Goal: Transaction & Acquisition: Purchase product/service

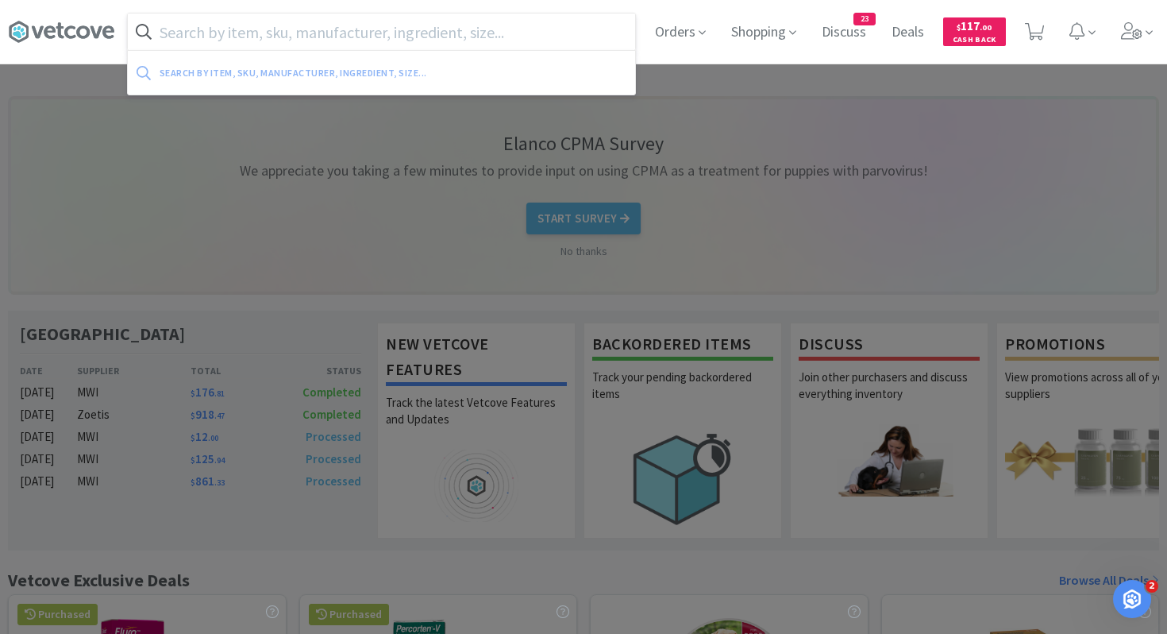
click at [577, 28] on input "text" at bounding box center [381, 32] width 507 height 37
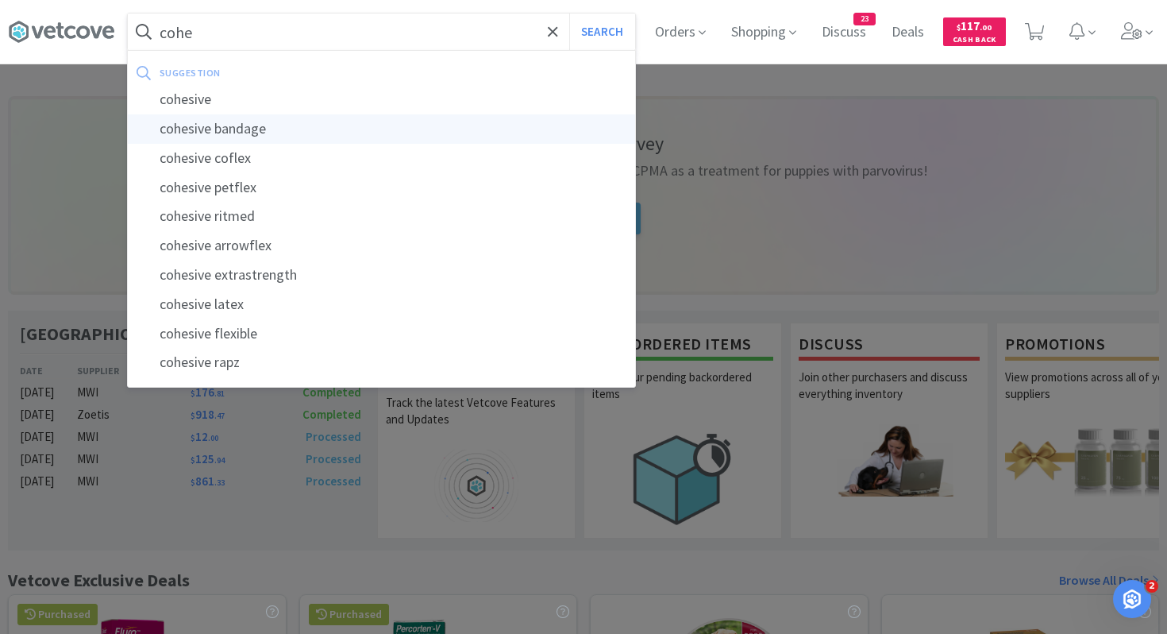
click at [380, 122] on div "cohesive bandage" at bounding box center [381, 128] width 507 height 29
type input "cohesive bandage"
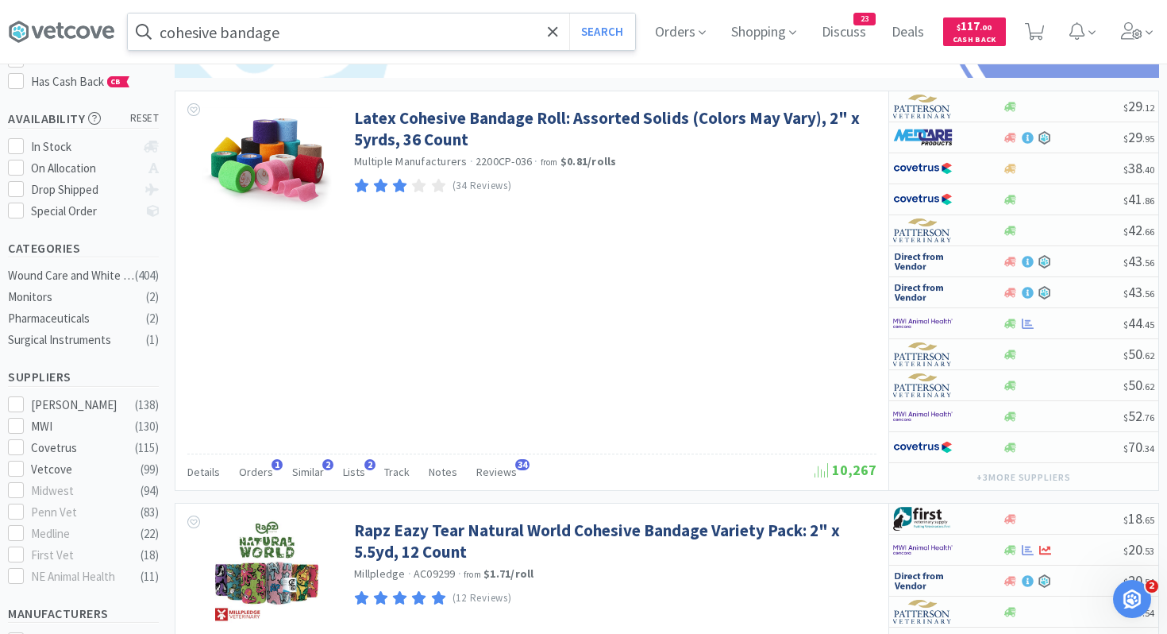
scroll to position [240, 0]
select select "1"
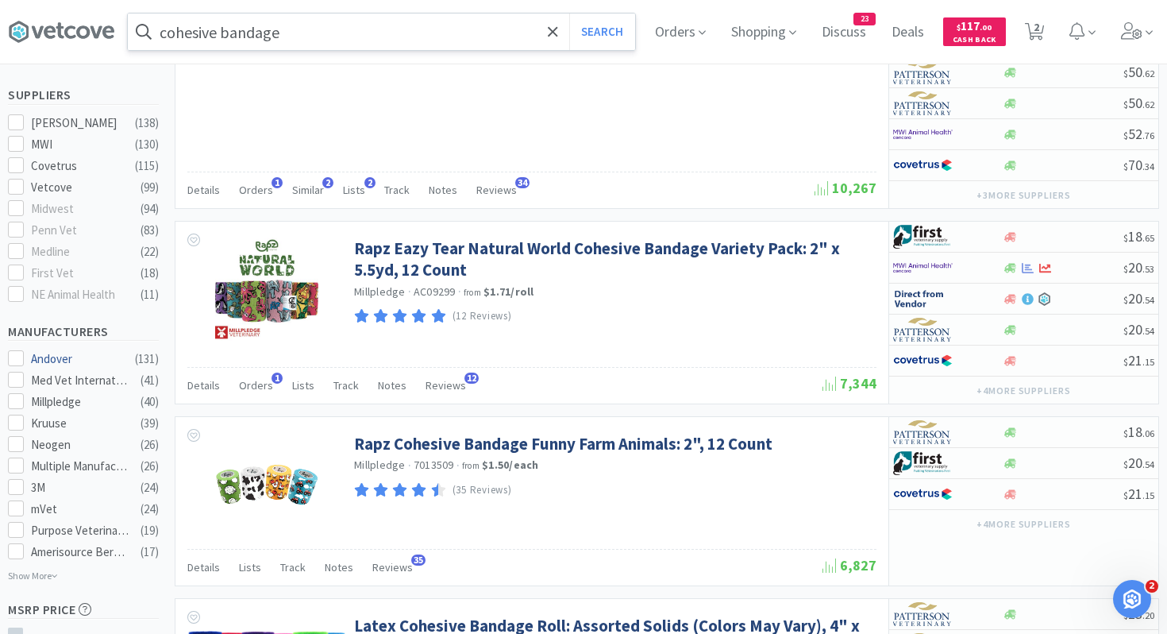
scroll to position [502, 0]
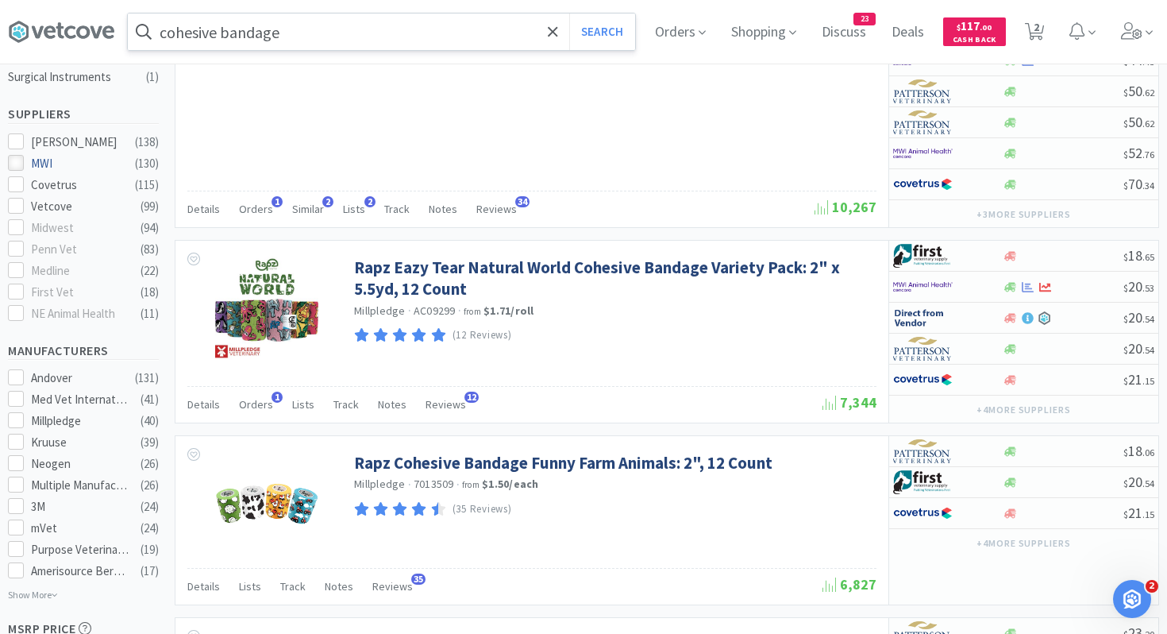
click at [20, 157] on icon at bounding box center [16, 163] width 12 height 12
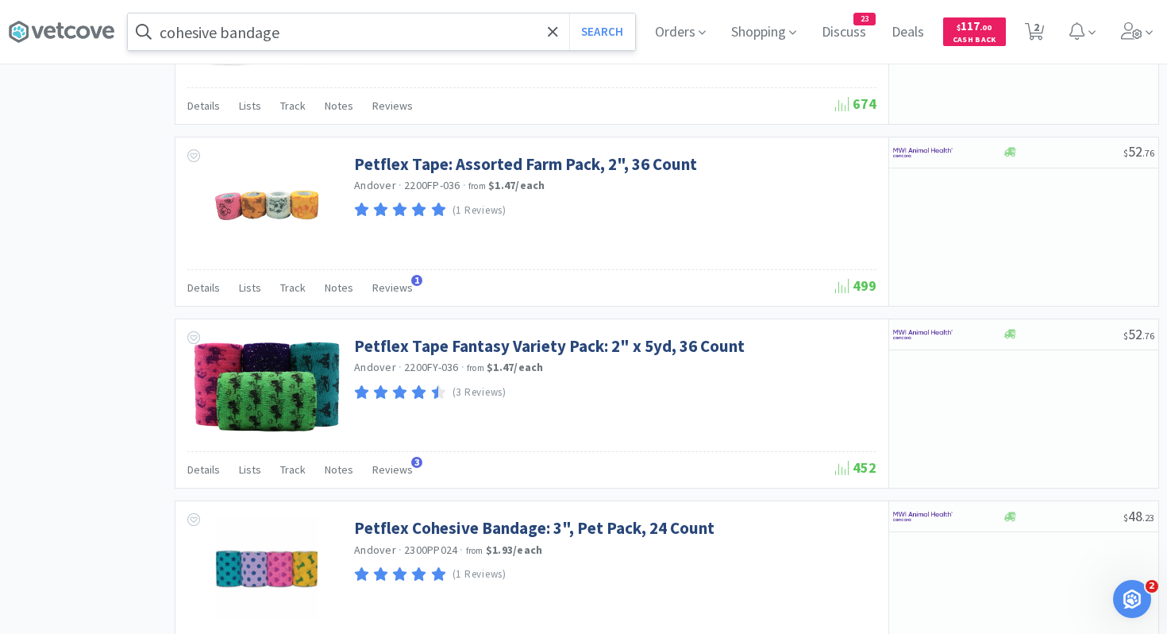
scroll to position [2541, 0]
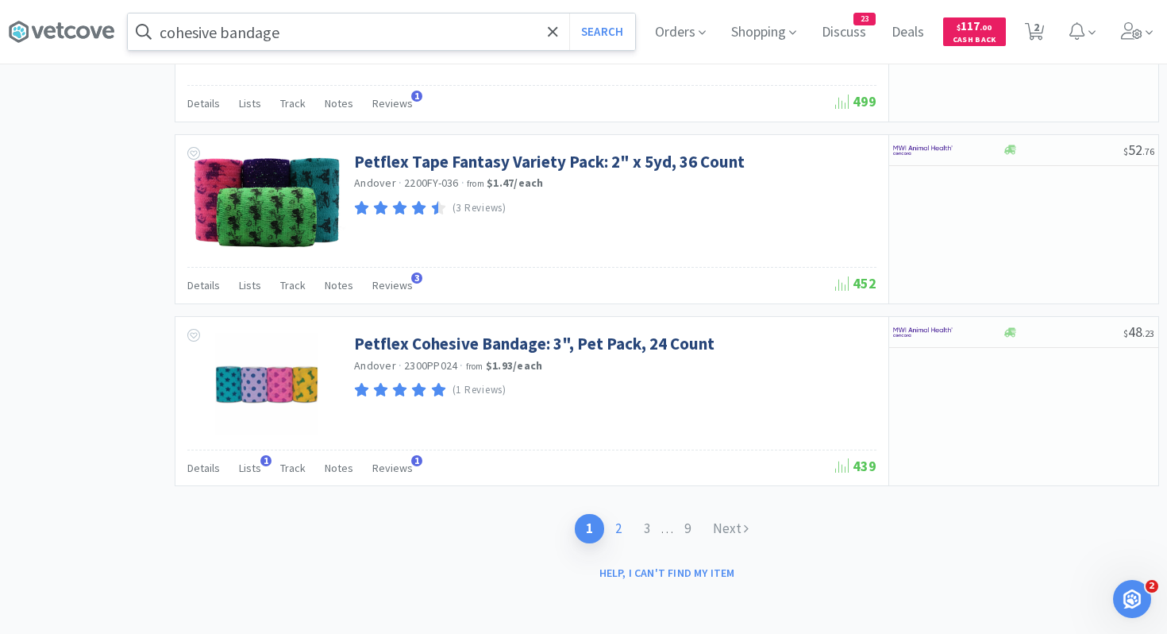
click at [613, 533] on link "2" at bounding box center [618, 528] width 29 height 29
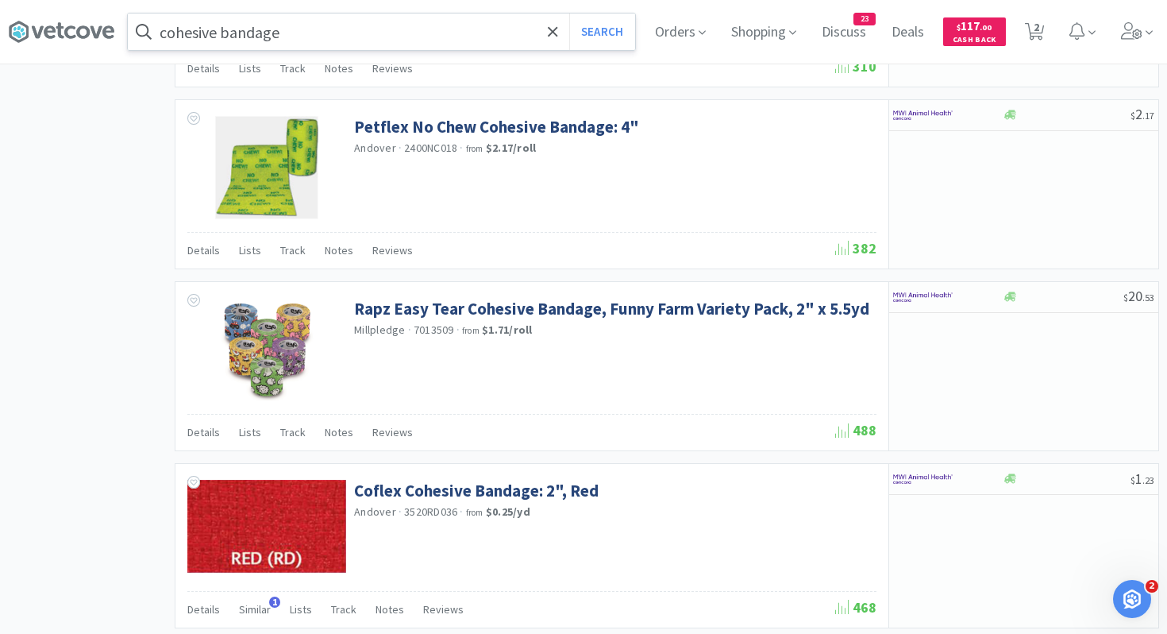
scroll to position [1858, 0]
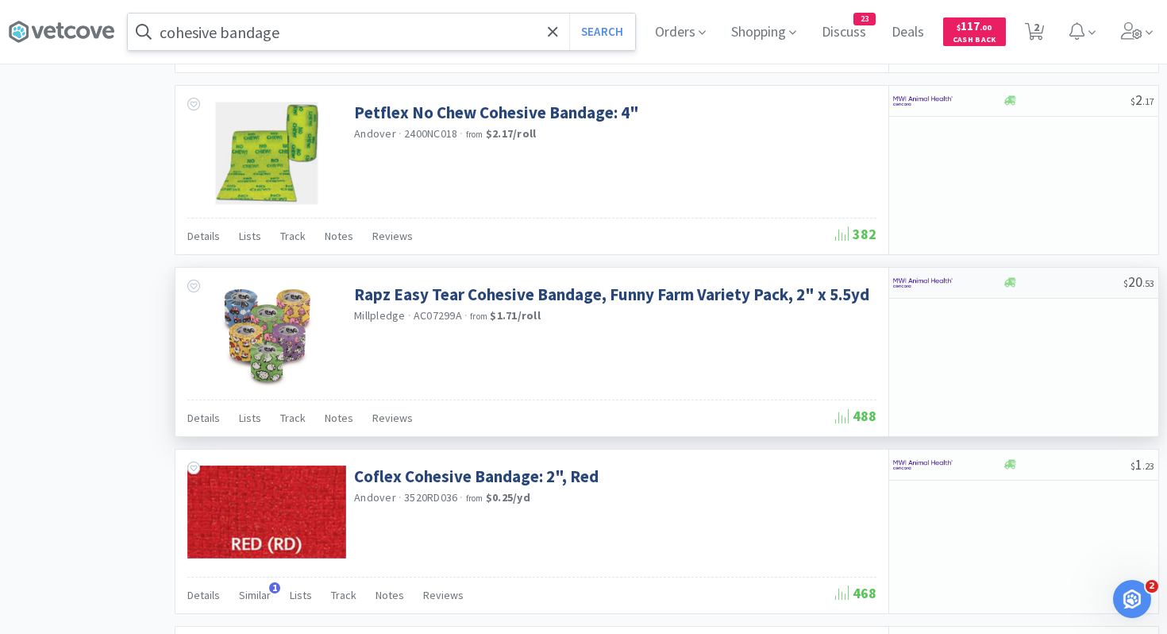
click at [1037, 279] on div at bounding box center [1063, 282] width 122 height 12
select select "1"
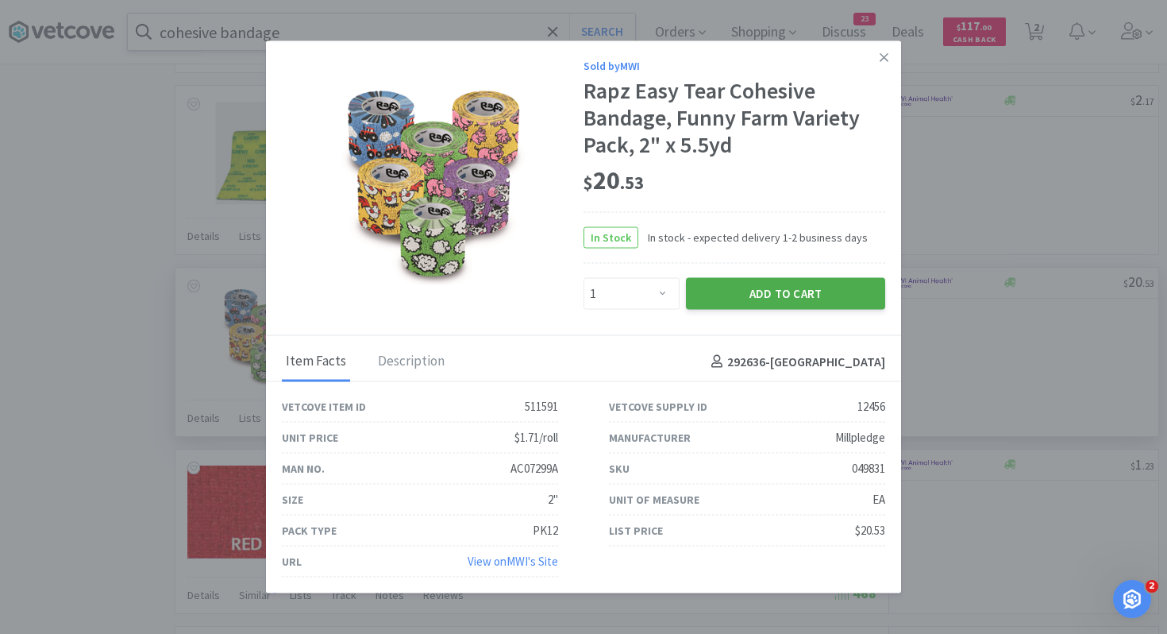
click at [800, 292] on button "Add to Cart" at bounding box center [785, 293] width 199 height 32
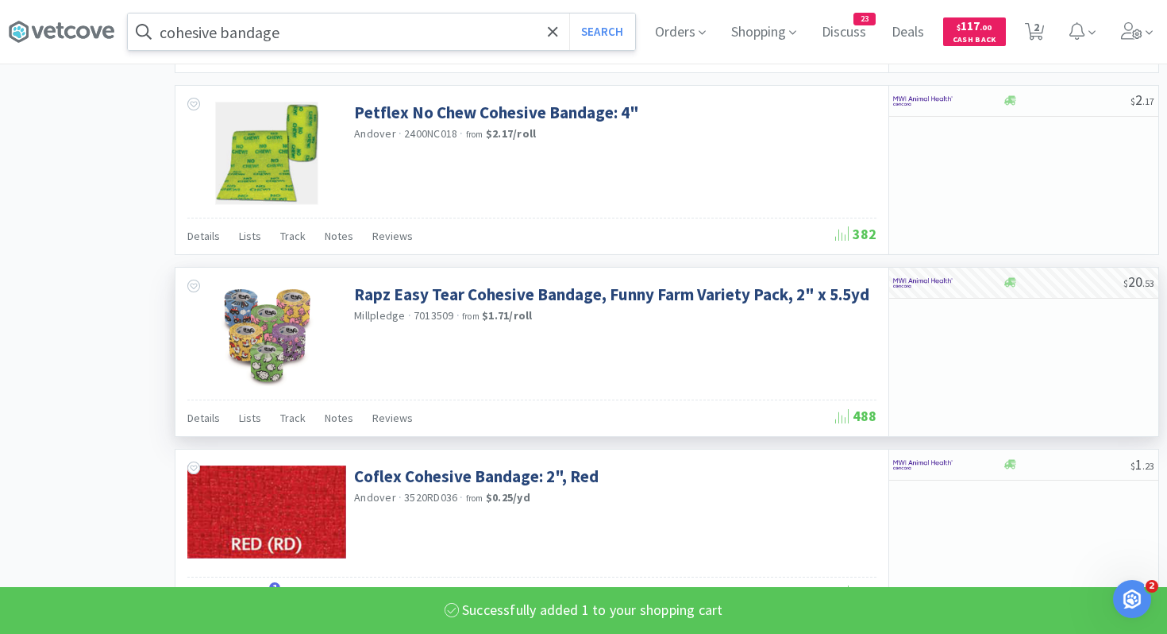
select select "1"
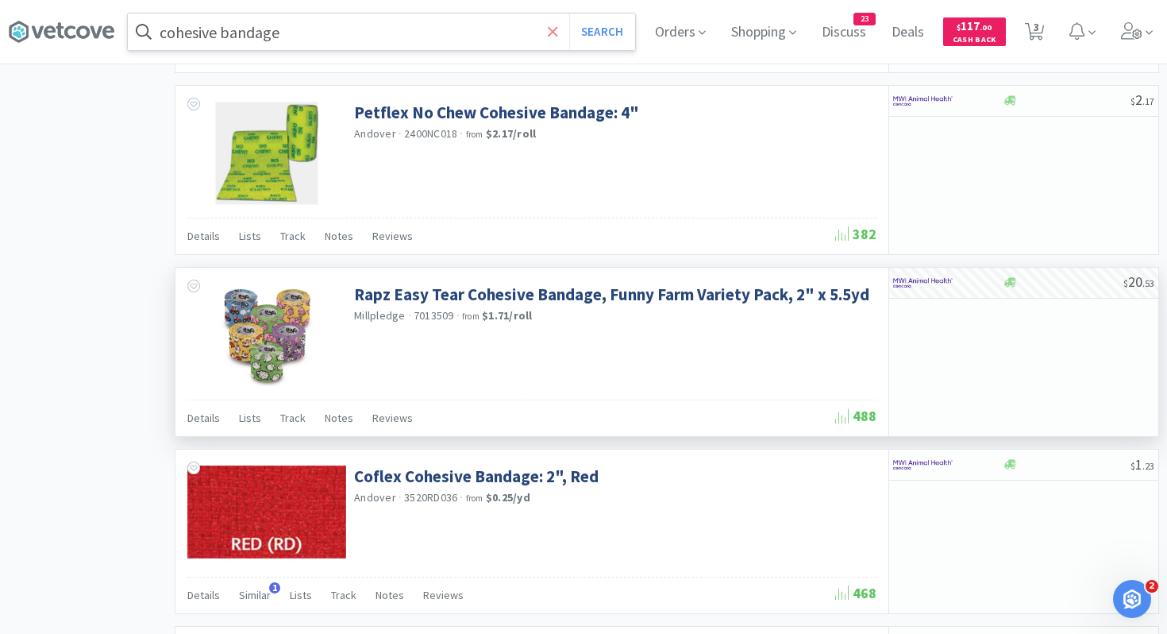
click at [552, 29] on icon at bounding box center [553, 31] width 10 height 10
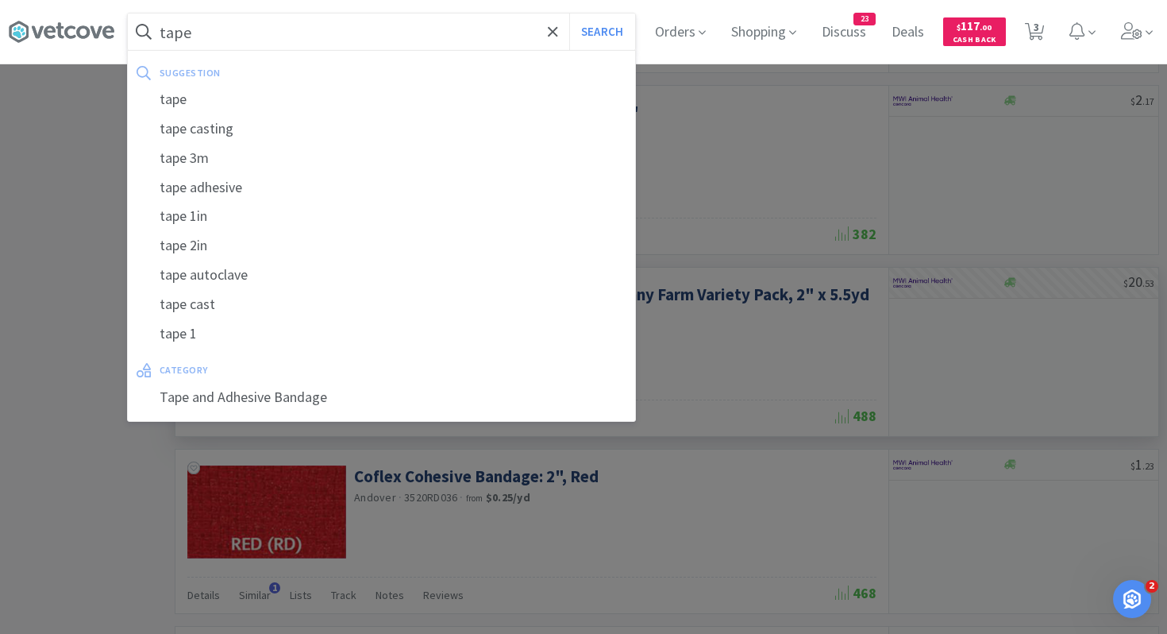
type input "tape"
click at [569, 14] on button "Search" at bounding box center [602, 32] width 66 height 37
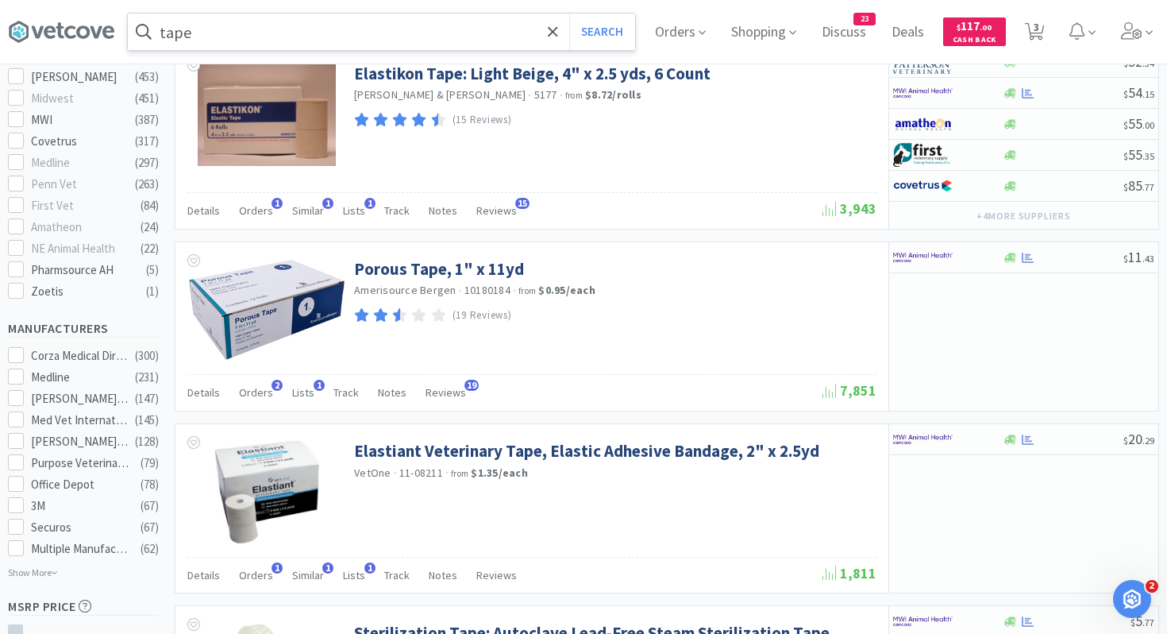
scroll to position [699, 0]
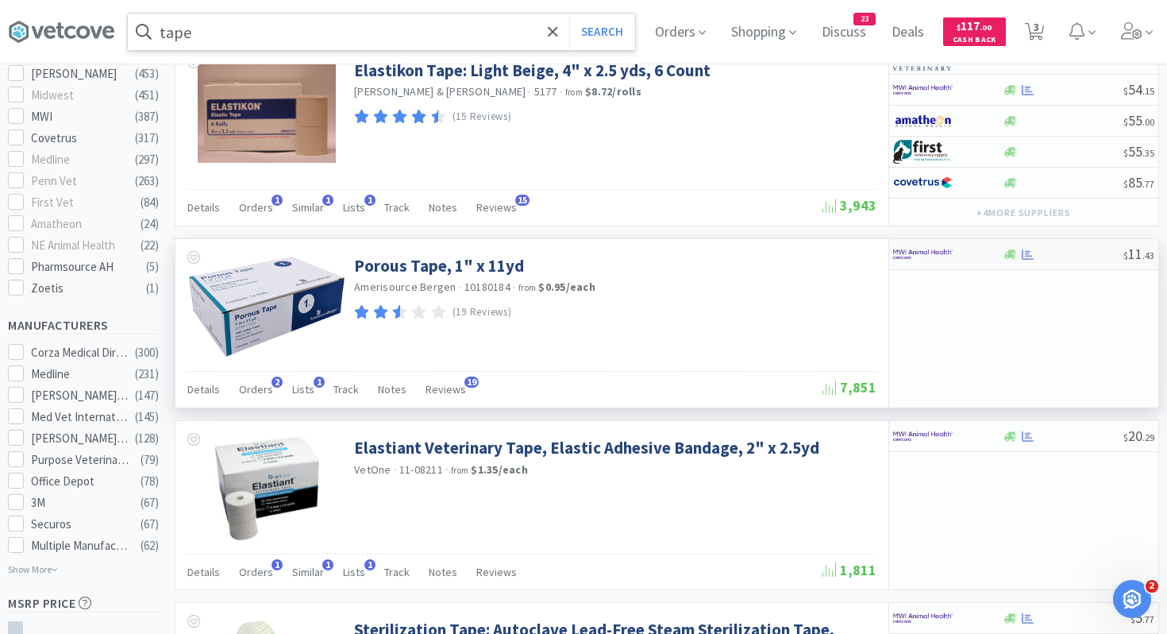
click at [938, 248] on img at bounding box center [923, 254] width 60 height 24
select select "1"
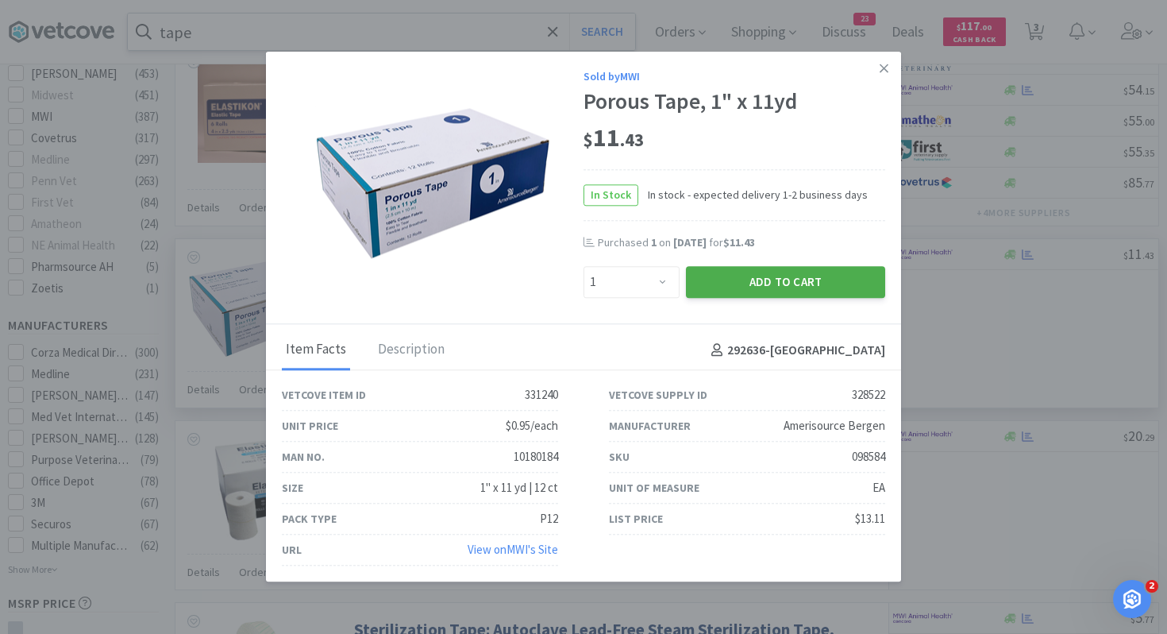
click at [742, 288] on button "Add to Cart" at bounding box center [785, 282] width 199 height 32
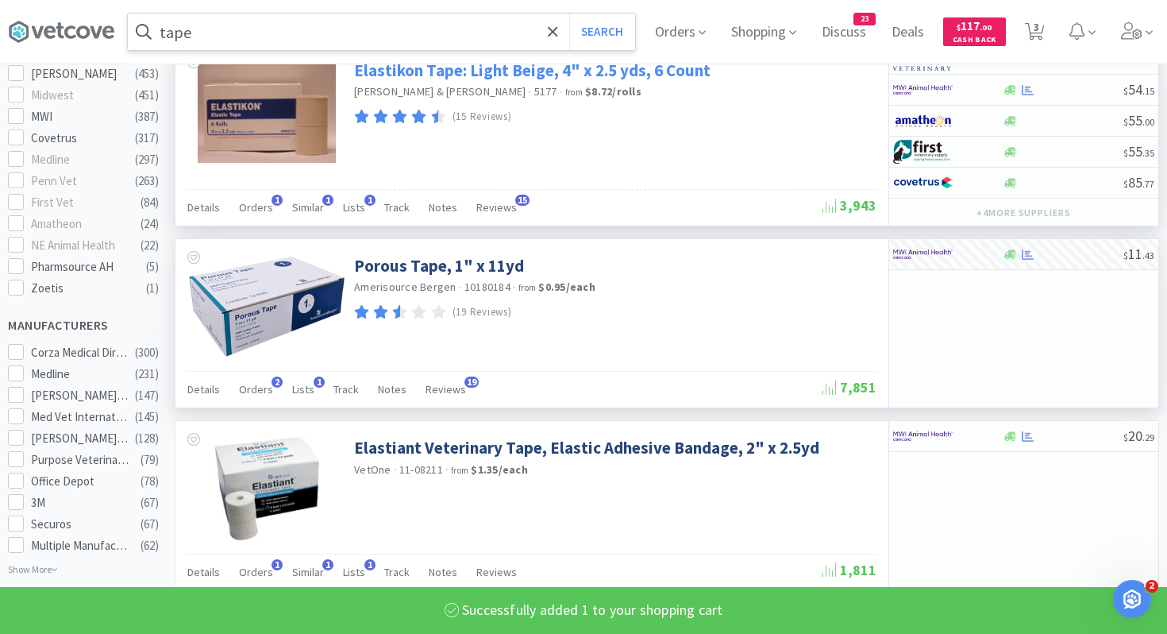
select select "1"
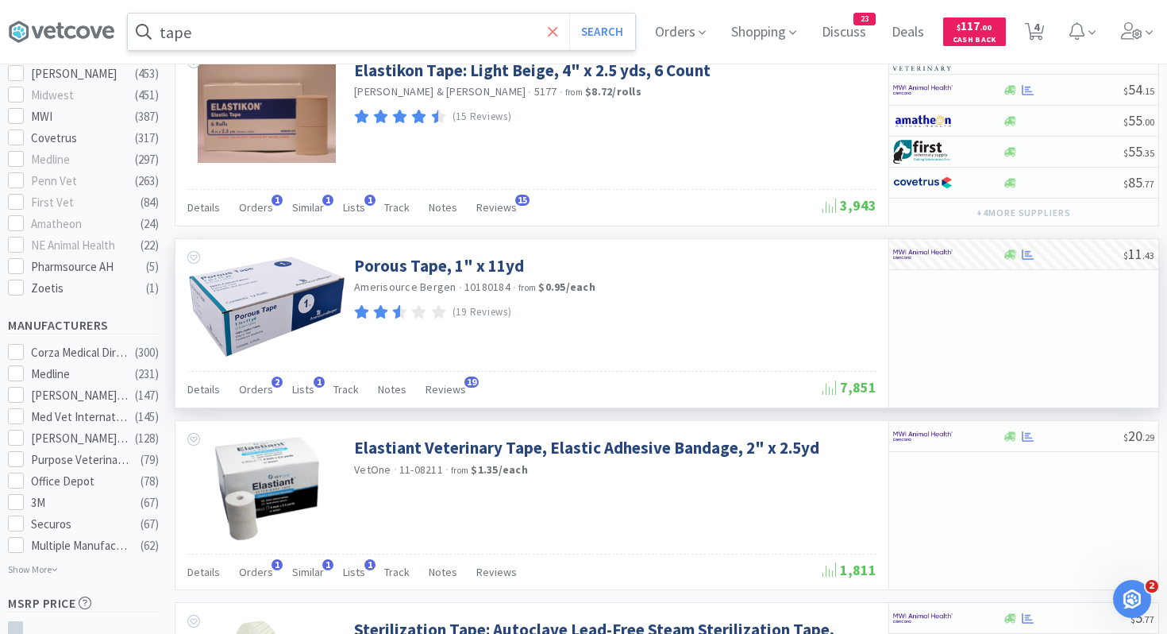
click at [551, 30] on icon at bounding box center [553, 31] width 10 height 10
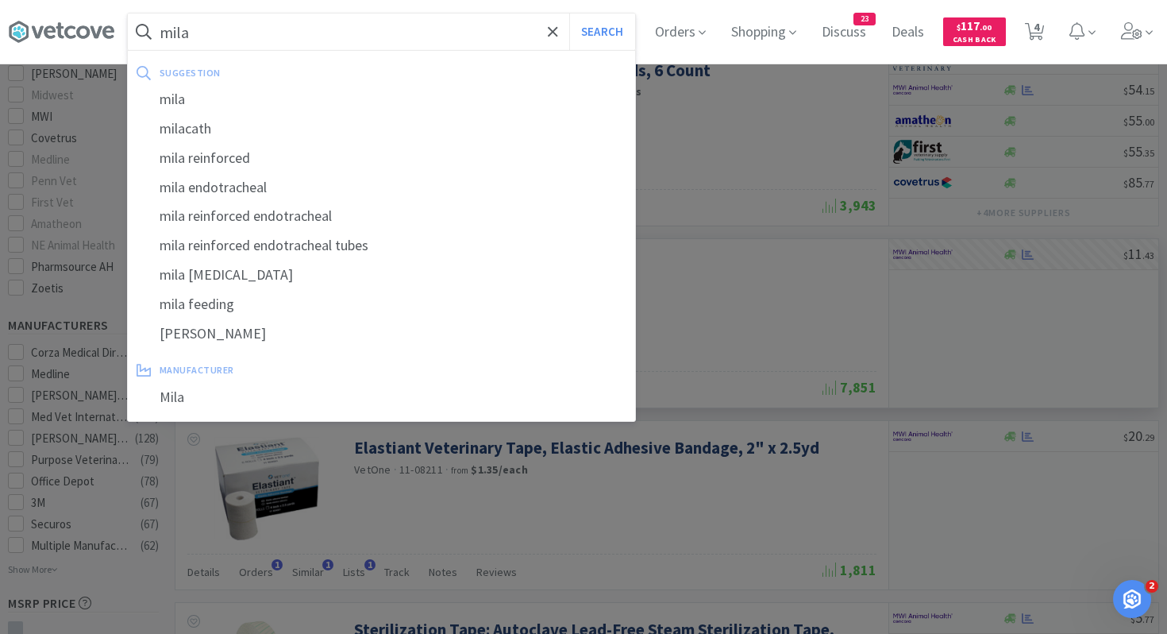
type input "mila"
click at [569, 14] on button "Search" at bounding box center [602, 32] width 66 height 37
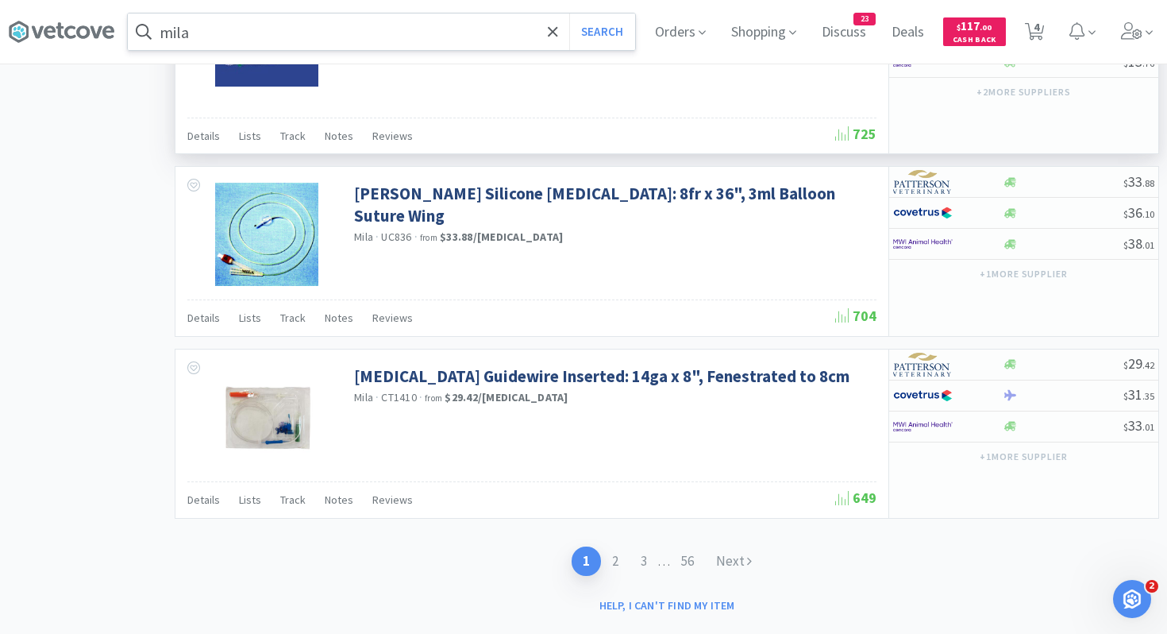
scroll to position [2359, 0]
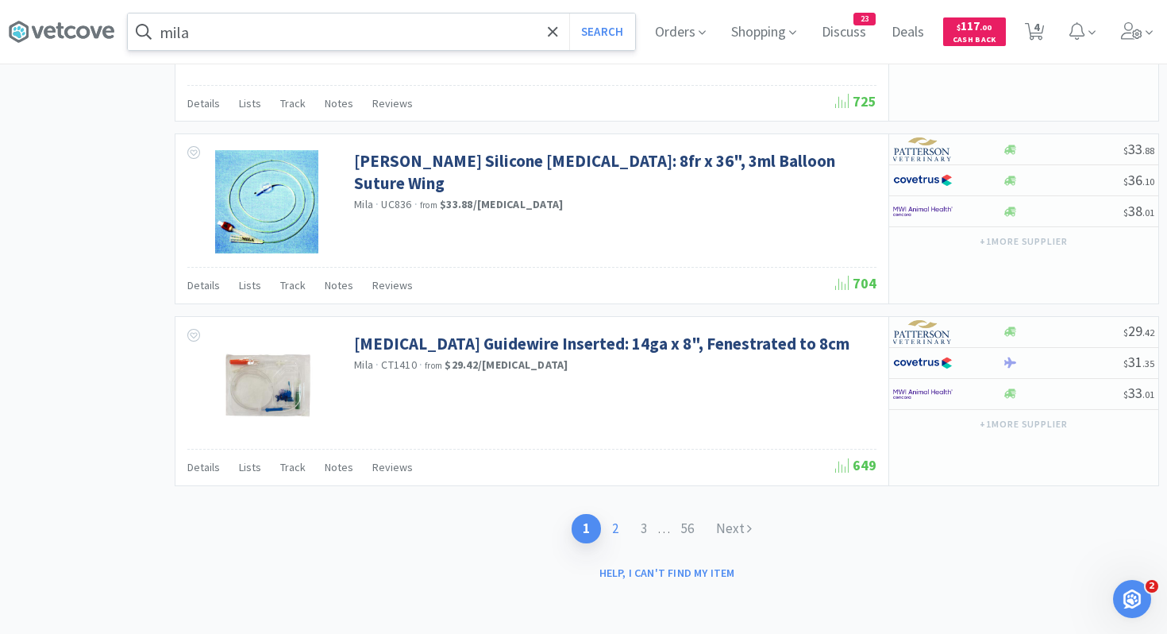
click at [611, 525] on link "2" at bounding box center [615, 528] width 29 height 29
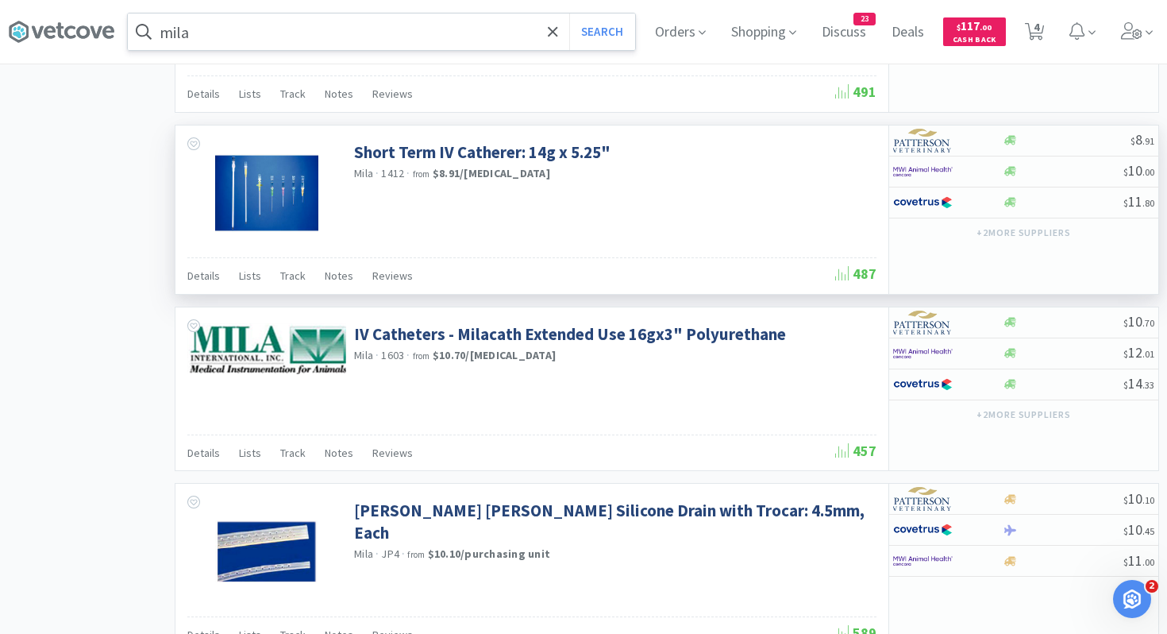
scroll to position [1486, 0]
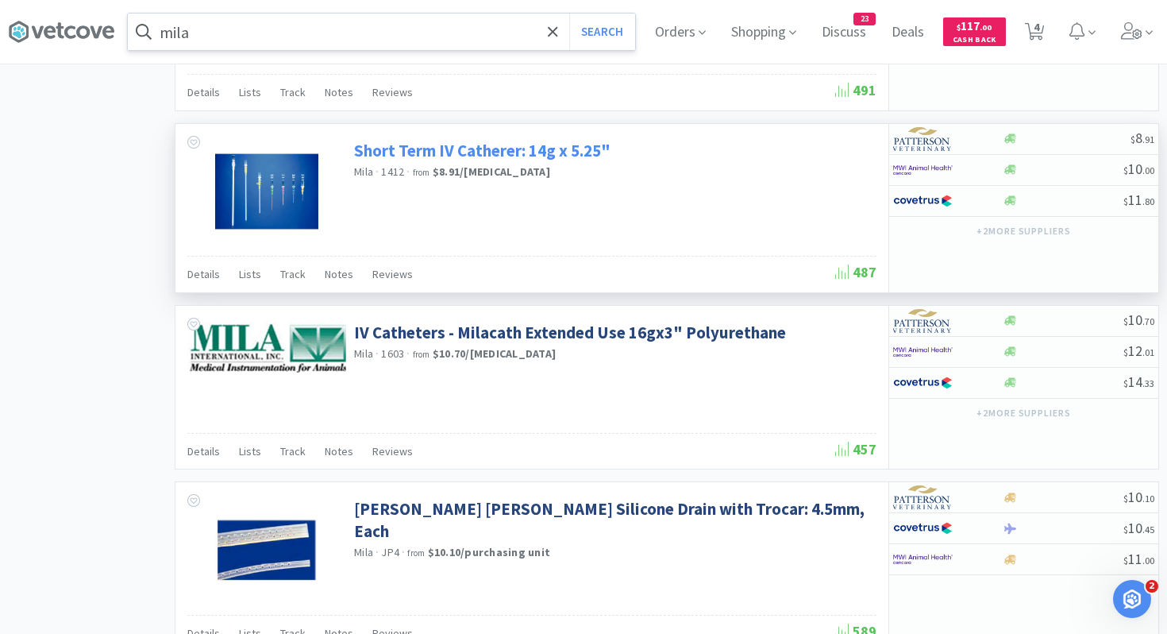
click at [554, 155] on link "Short Term IV Catherer: 14g x 5.25"" at bounding box center [482, 150] width 257 height 21
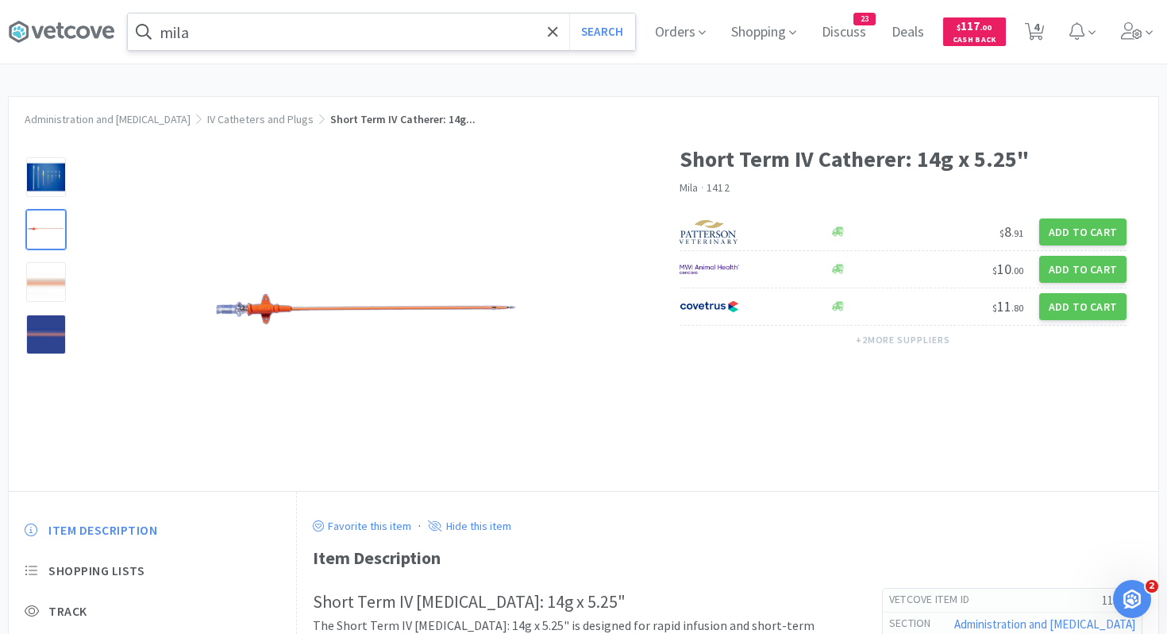
click at [41, 222] on div at bounding box center [46, 230] width 40 height 40
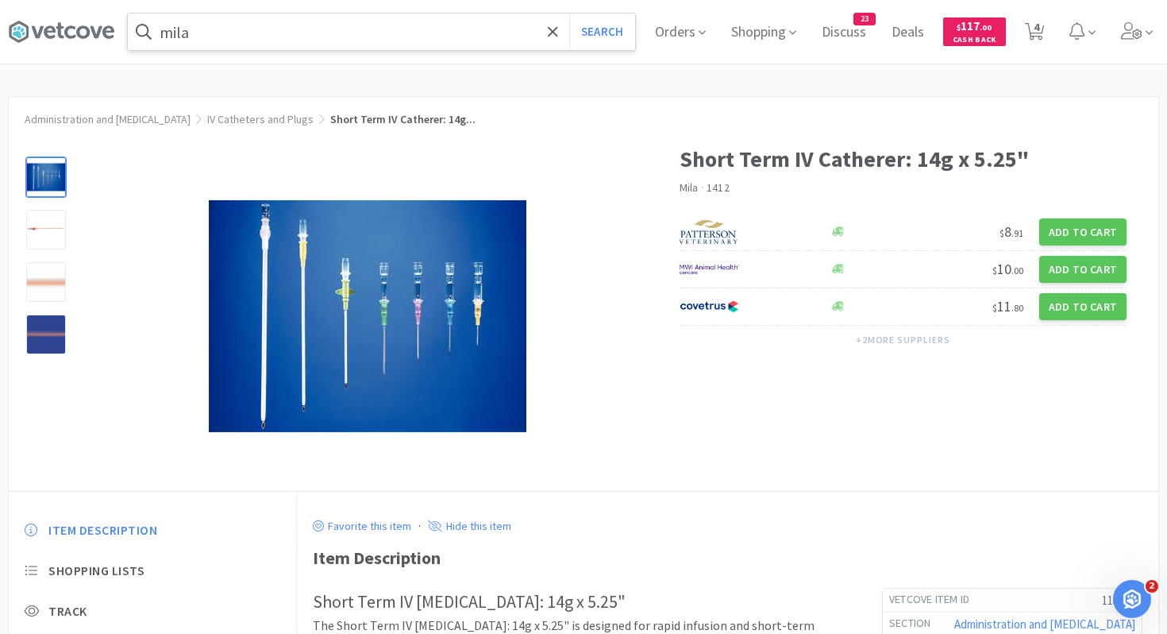
select select "1"
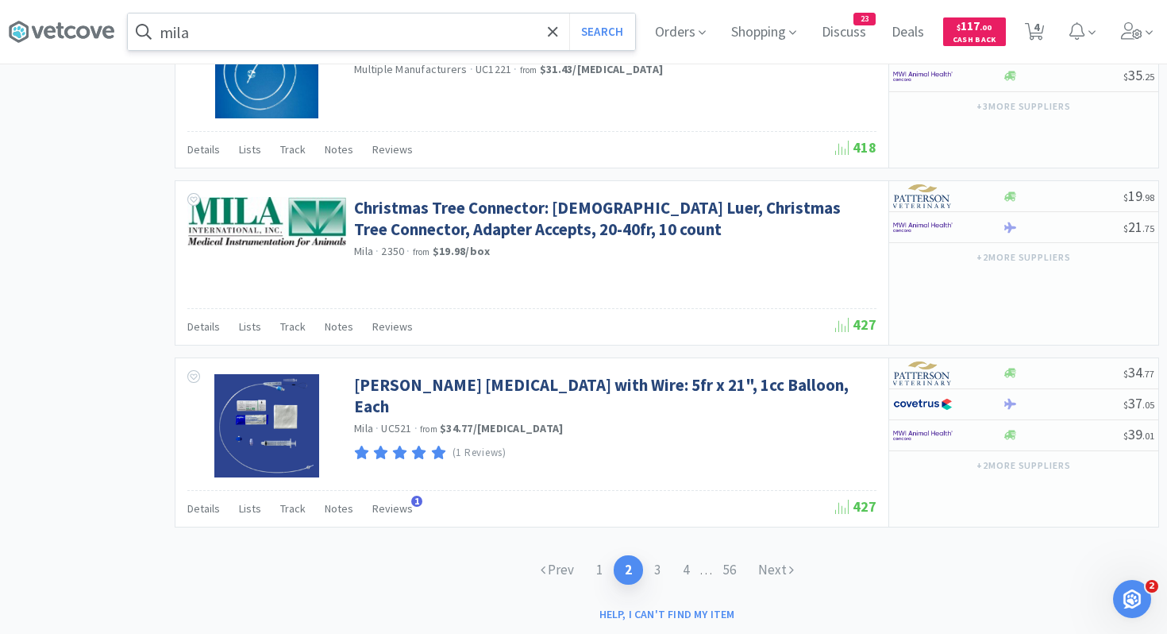
scroll to position [2375, 0]
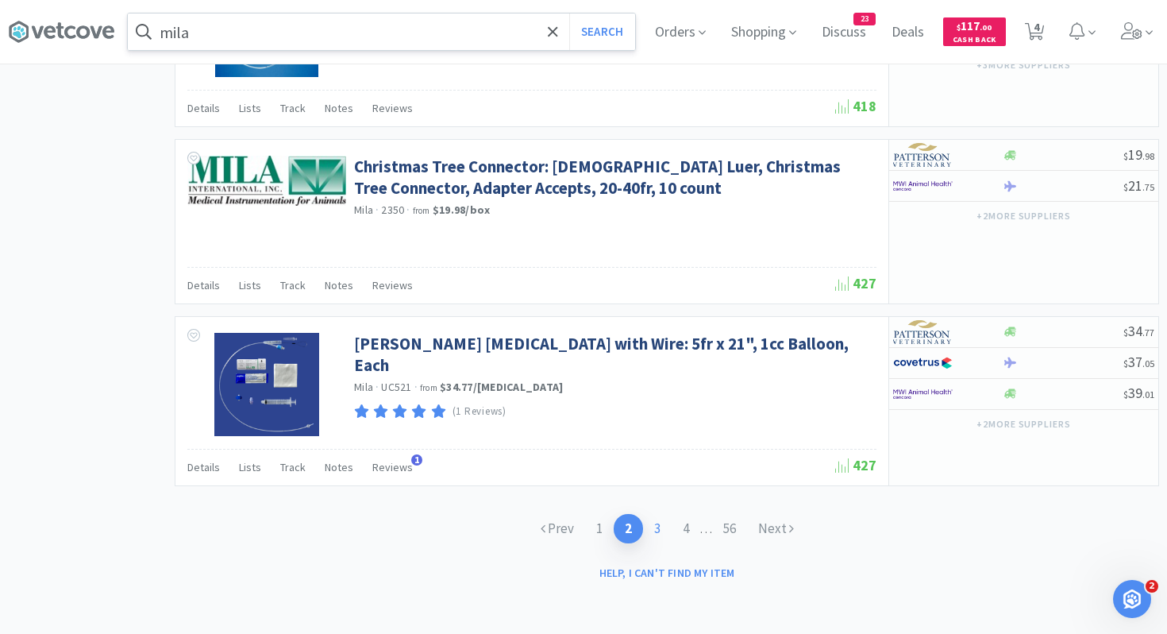
click at [655, 529] on link "3" at bounding box center [657, 528] width 29 height 29
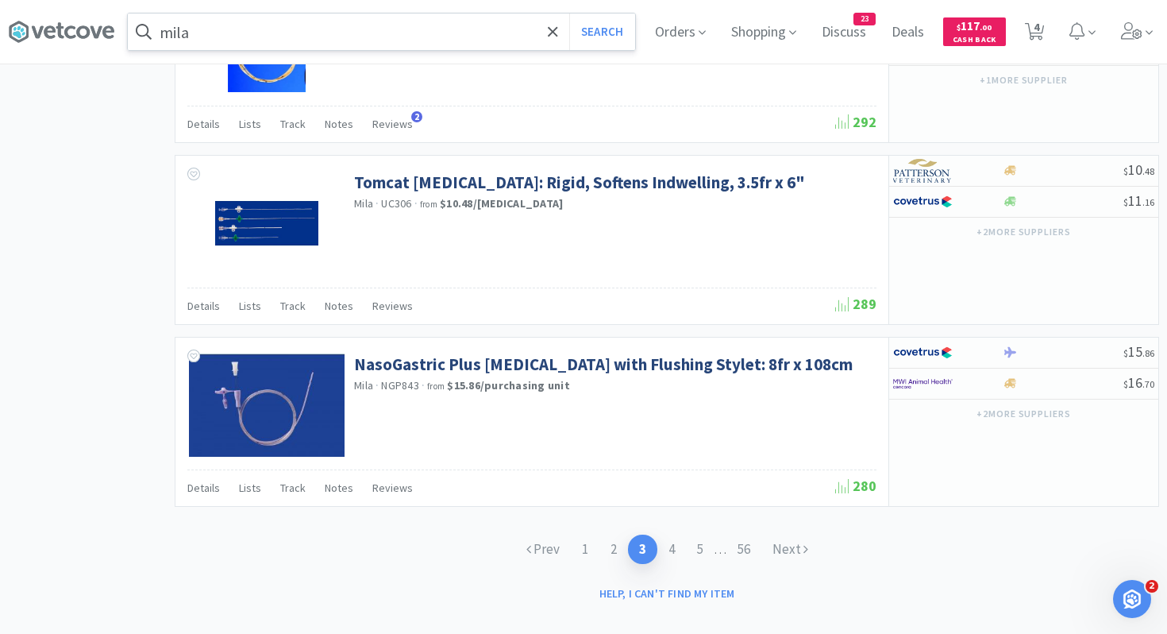
scroll to position [2375, 0]
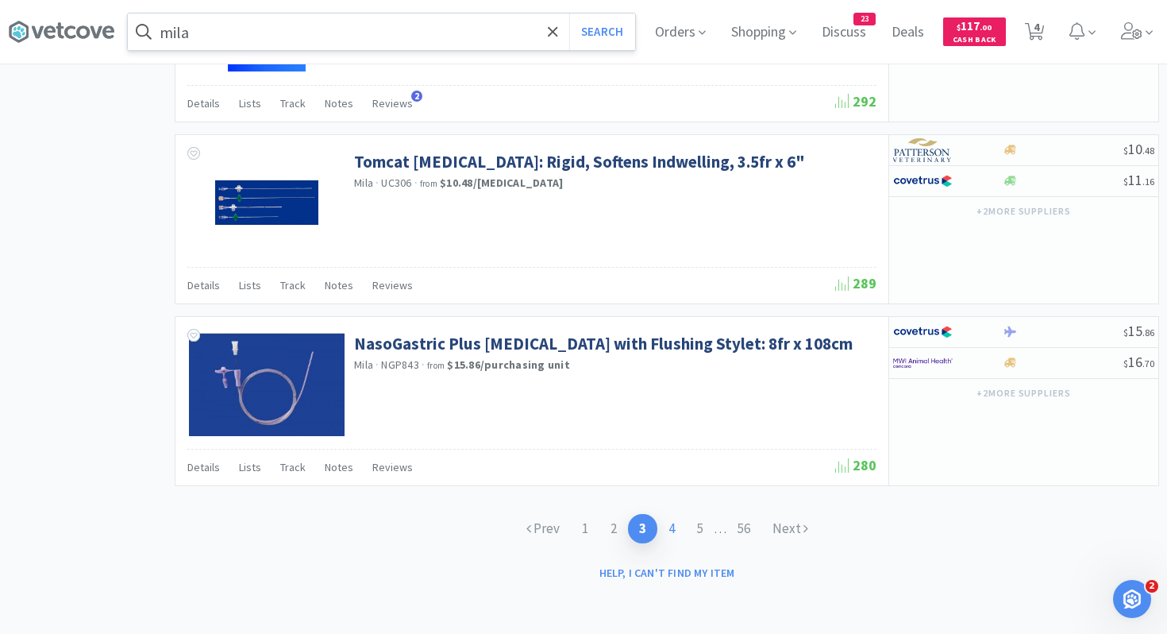
click at [672, 526] on link "4" at bounding box center [672, 528] width 29 height 29
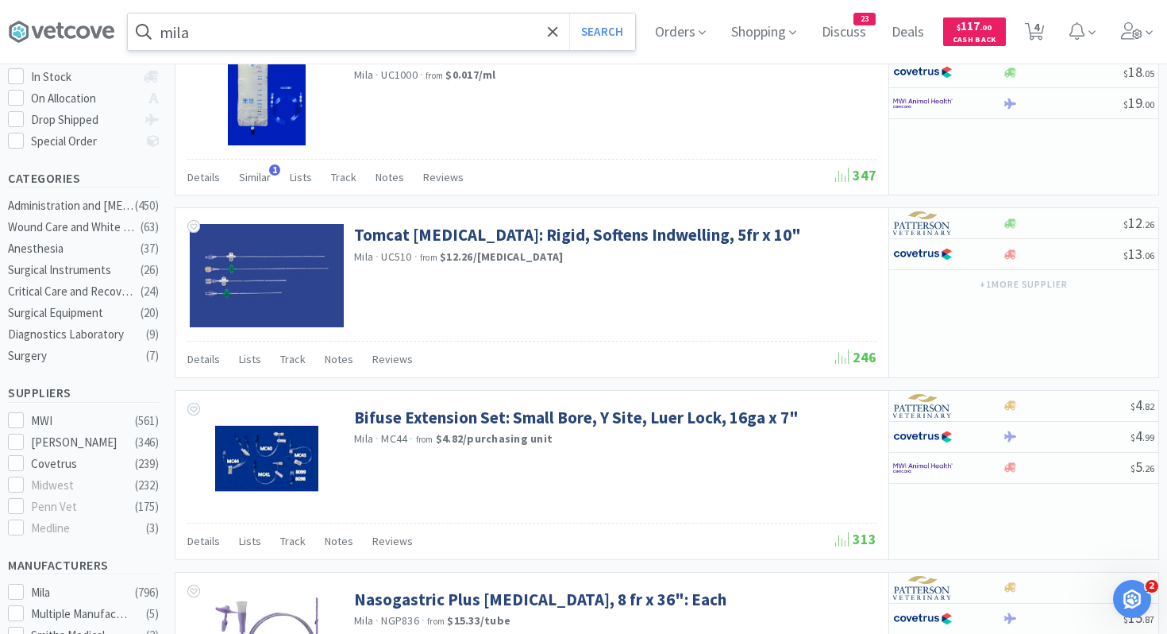
scroll to position [311, 0]
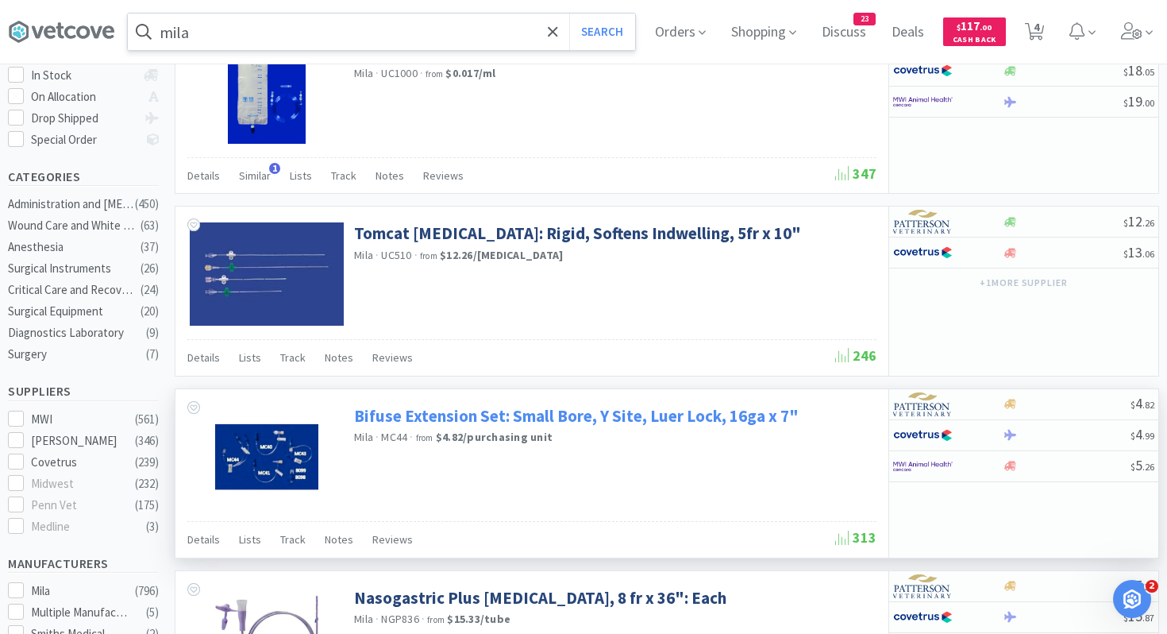
click at [688, 424] on link "Bifuse Extension Set: Small Bore, Y Site, Luer Lock, 16ga x 7"" at bounding box center [576, 415] width 445 height 21
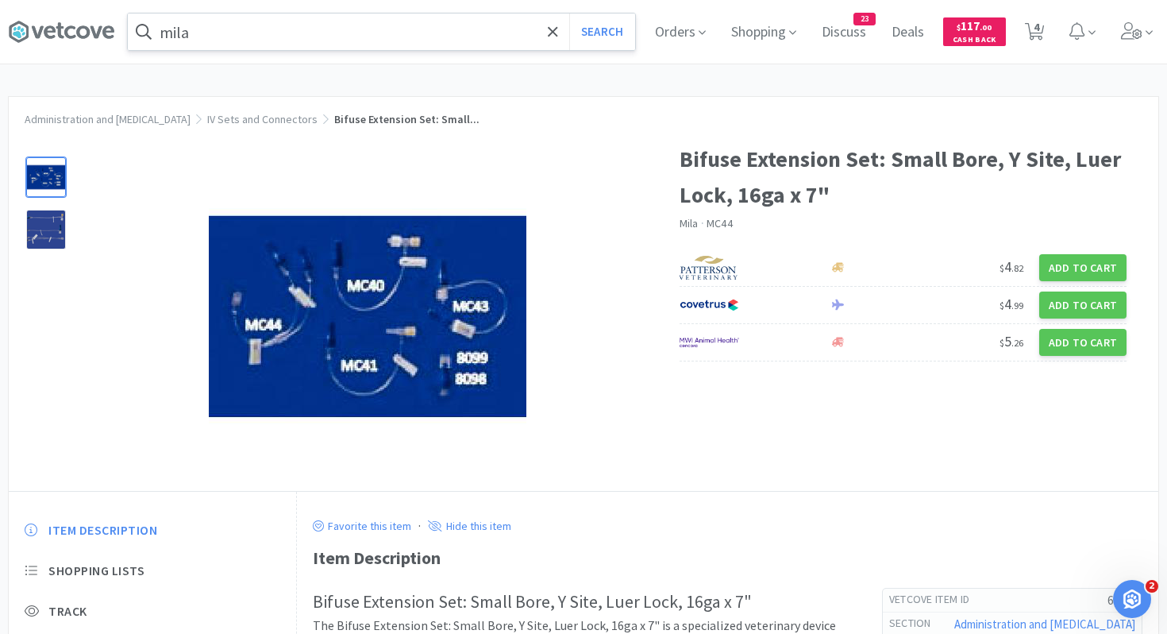
select select "1"
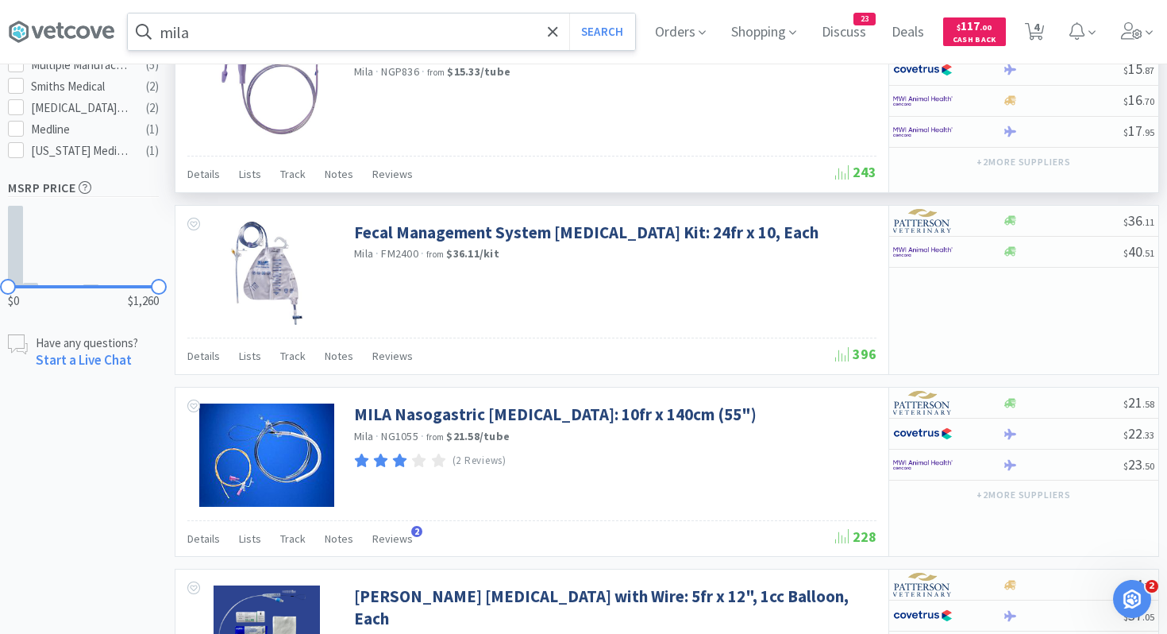
scroll to position [859, 0]
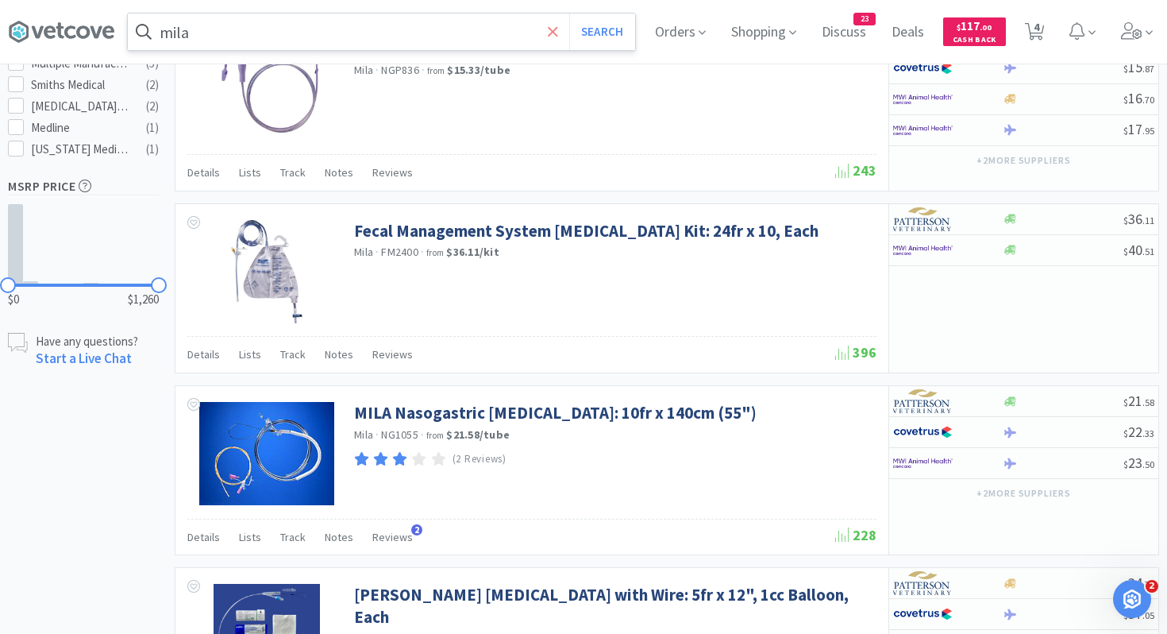
click at [554, 36] on icon at bounding box center [553, 32] width 10 height 16
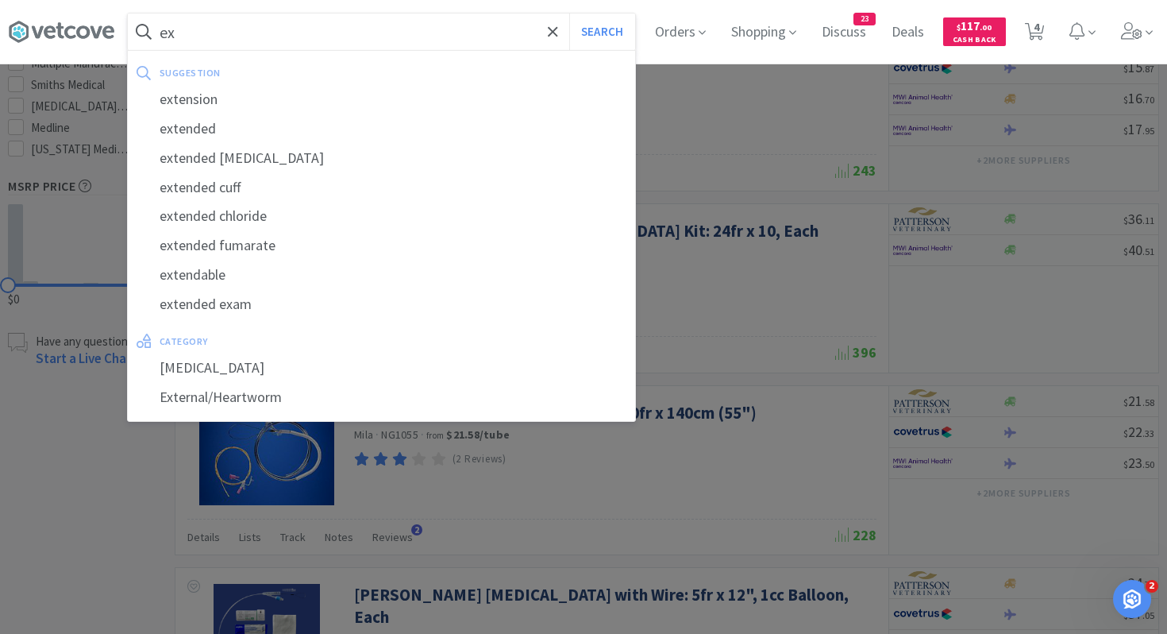
type input "e"
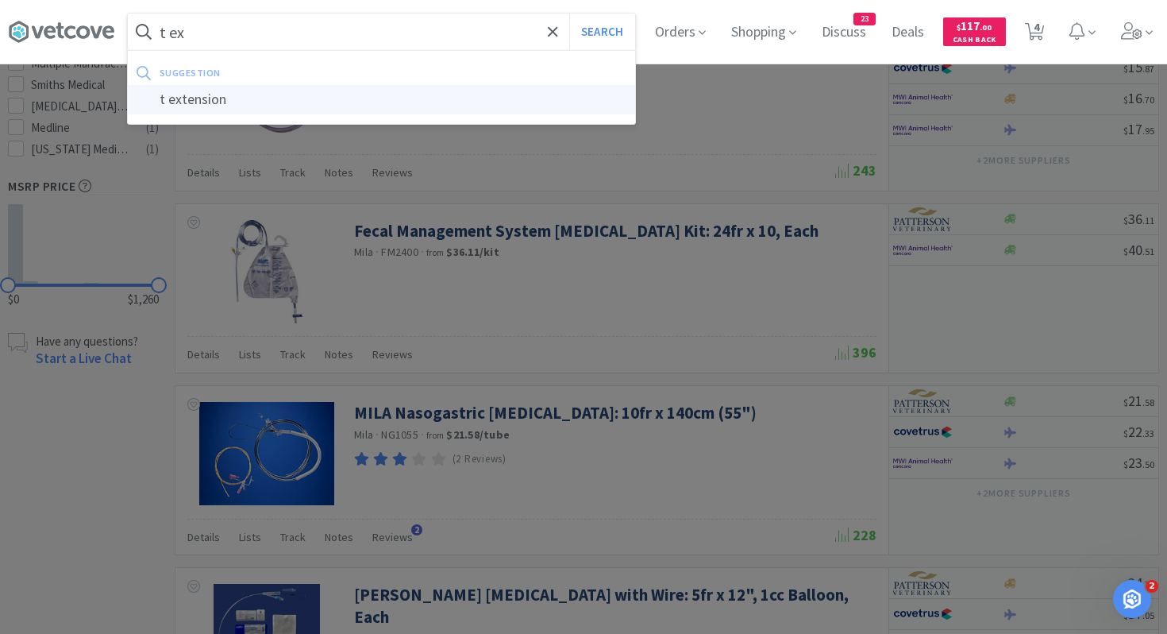
click at [449, 95] on div "t extension" at bounding box center [381, 99] width 507 height 29
type input "t extension"
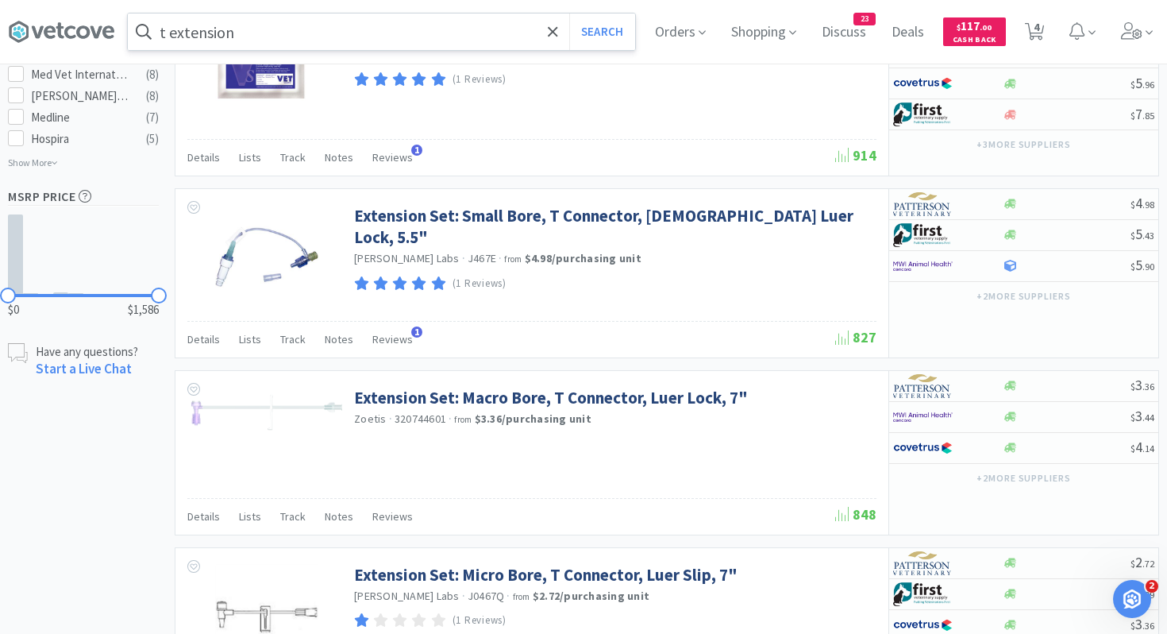
scroll to position [366, 0]
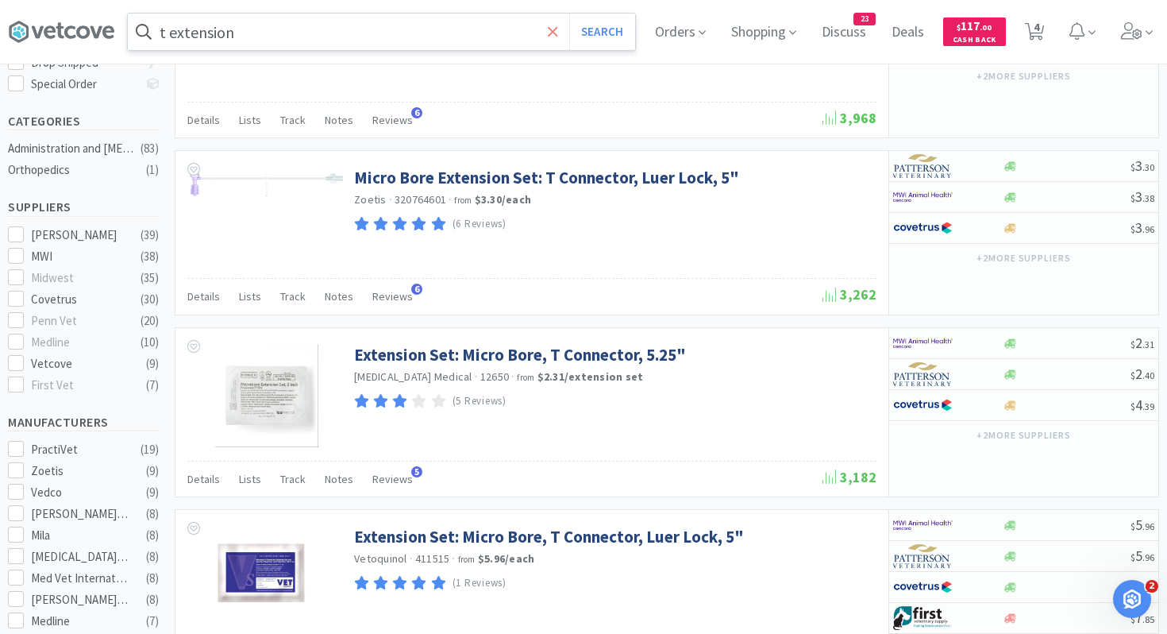
click at [554, 29] on icon at bounding box center [553, 31] width 10 height 10
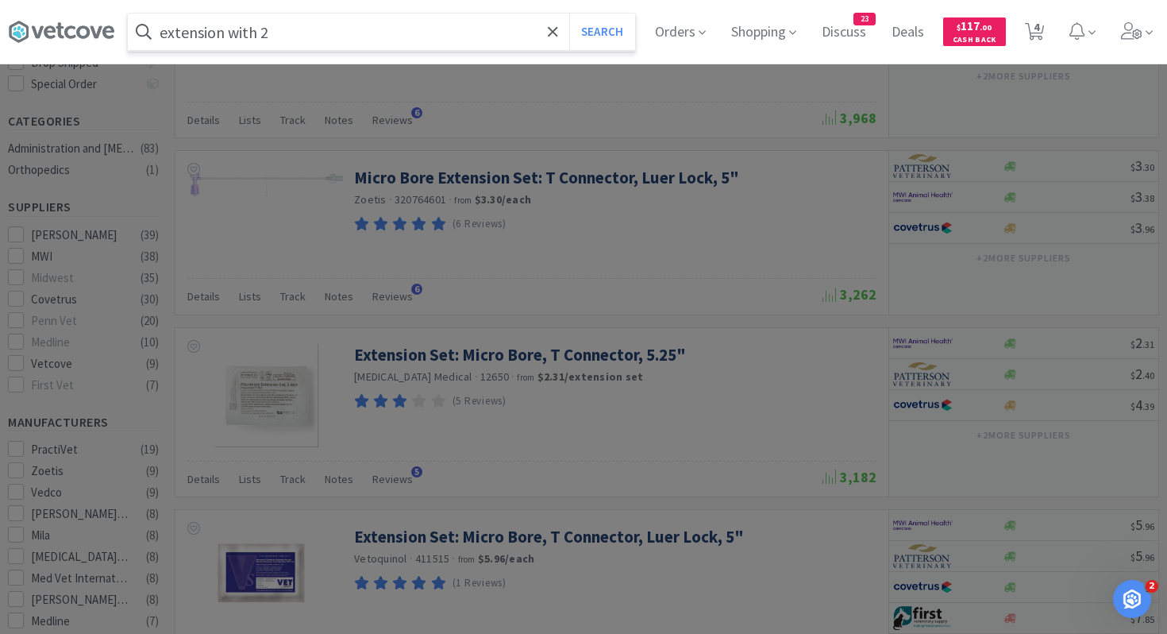
type input "extension with 2"
click at [569, 14] on button "Search" at bounding box center [602, 32] width 66 height 37
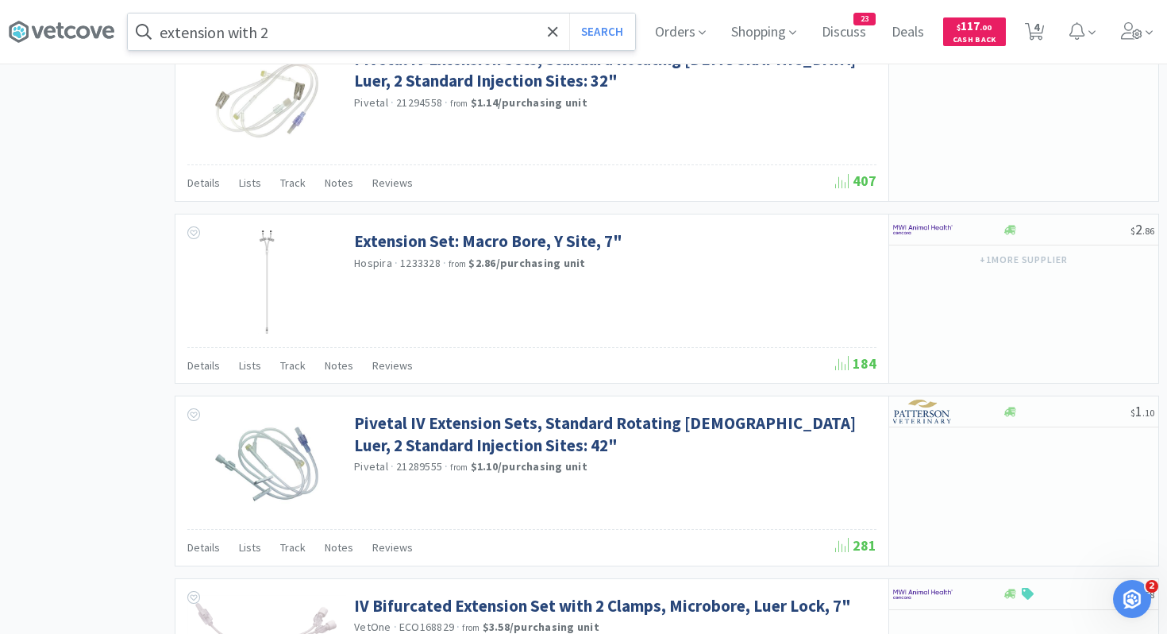
scroll to position [1942, 0]
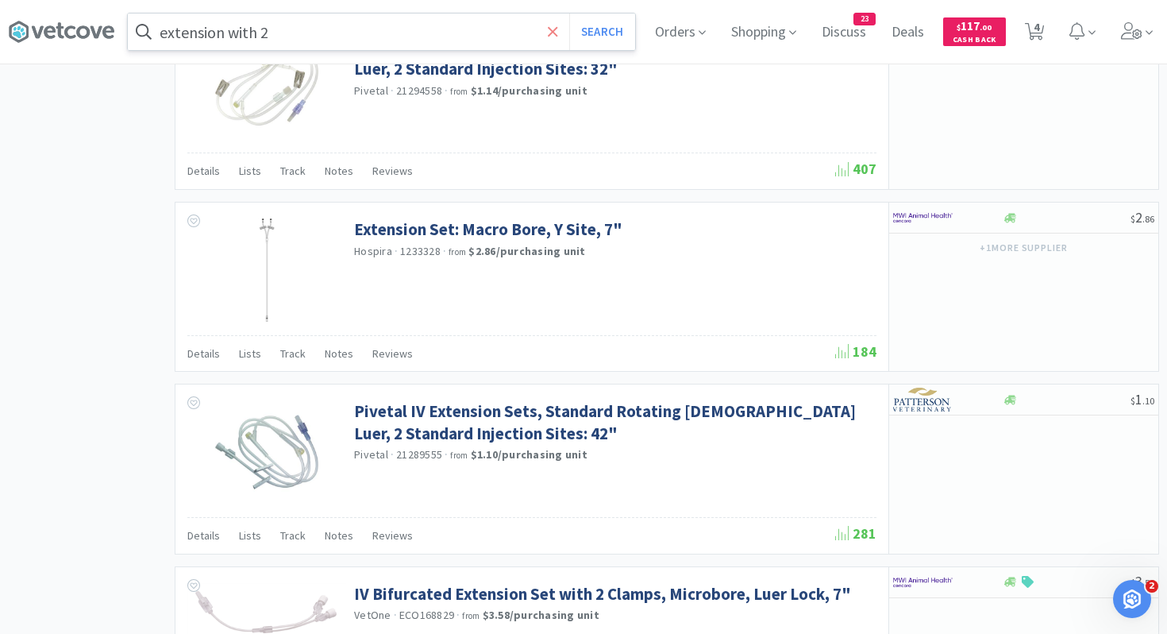
click at [551, 27] on icon at bounding box center [553, 32] width 10 height 16
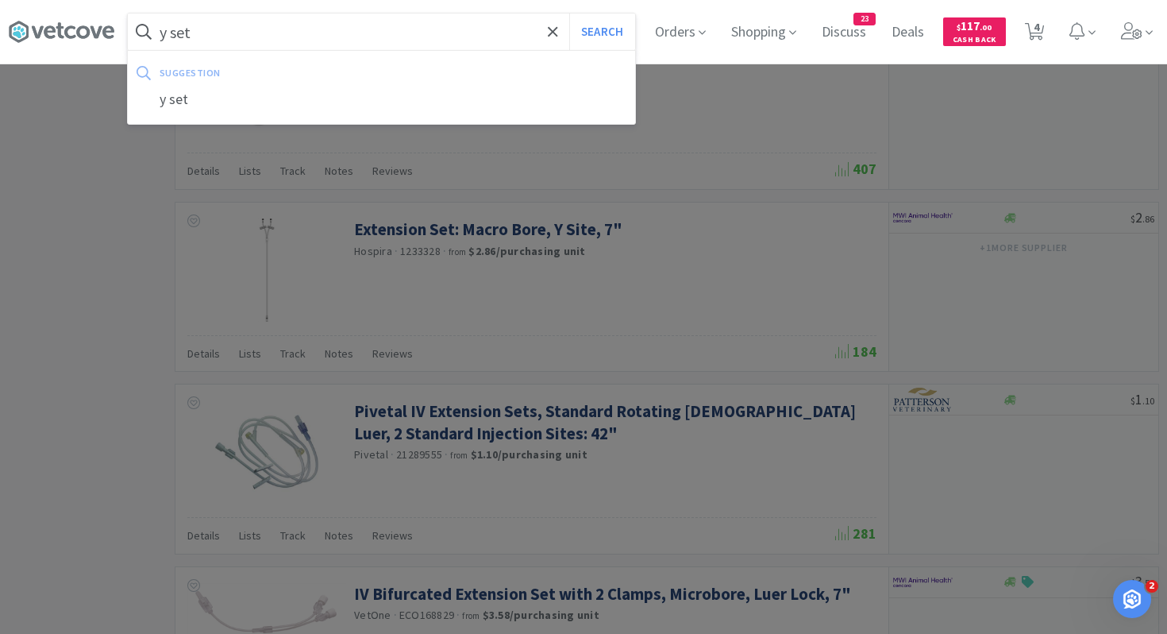
click at [569, 14] on button "Search" at bounding box center [602, 32] width 66 height 37
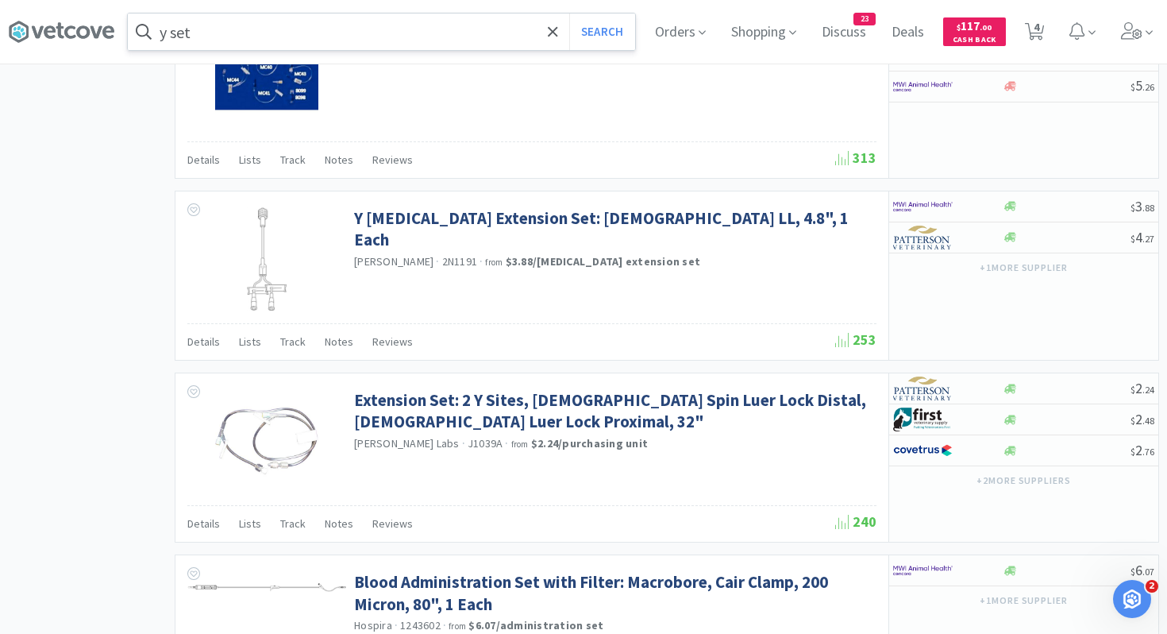
scroll to position [1592, 0]
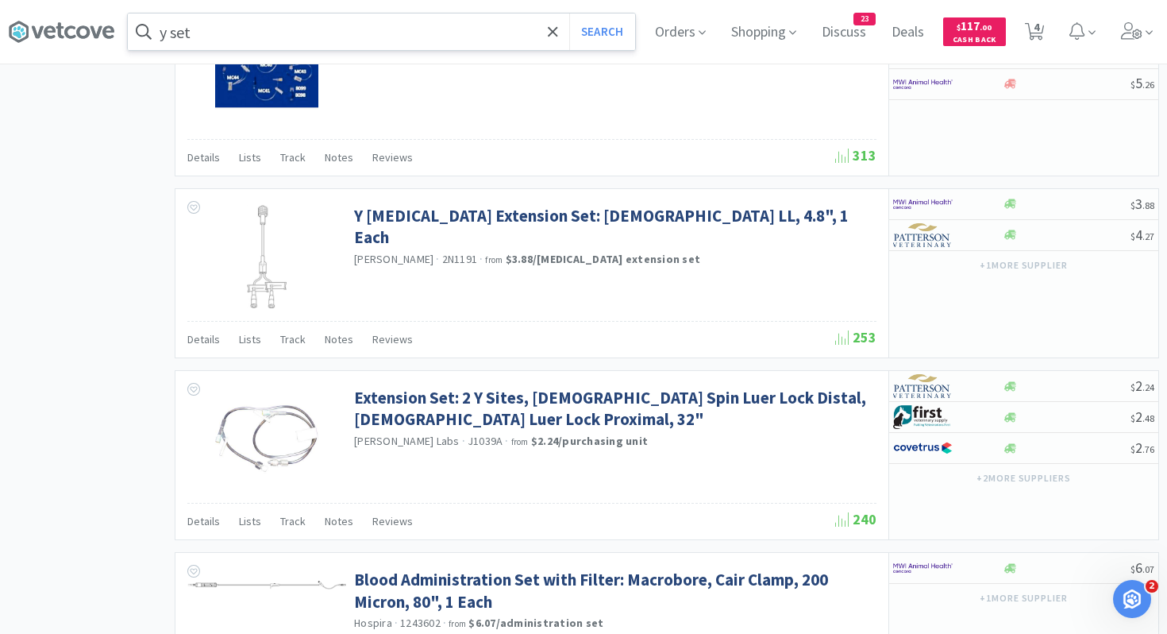
click at [168, 30] on input "y set" at bounding box center [381, 32] width 507 height 37
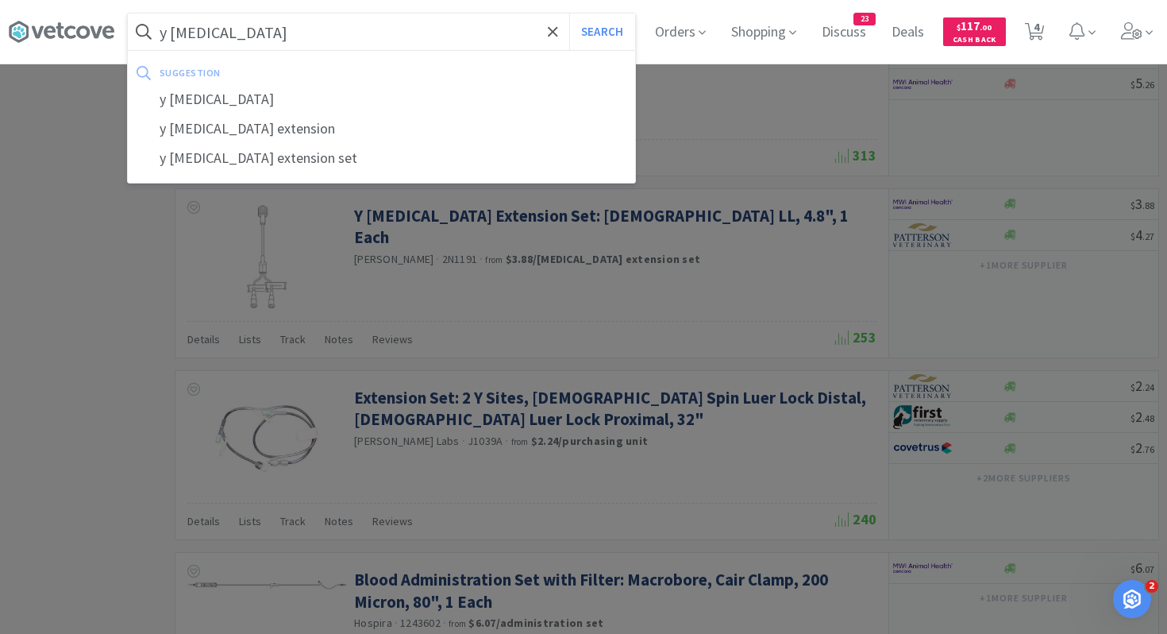
click at [569, 14] on button "Search" at bounding box center [602, 32] width 66 height 37
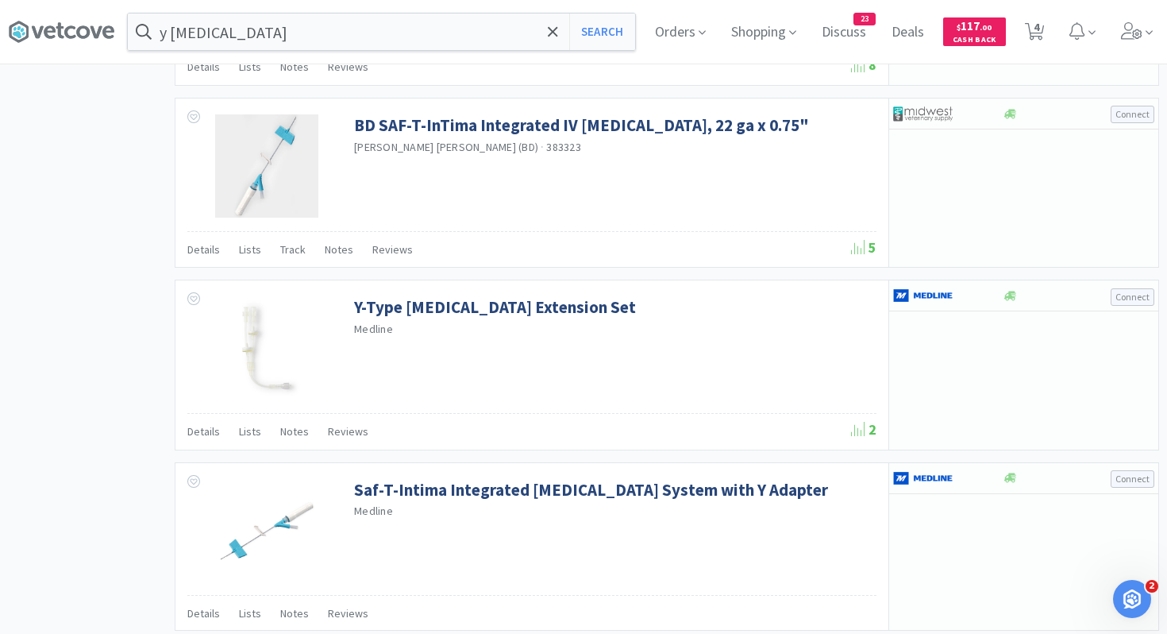
scroll to position [2055, 0]
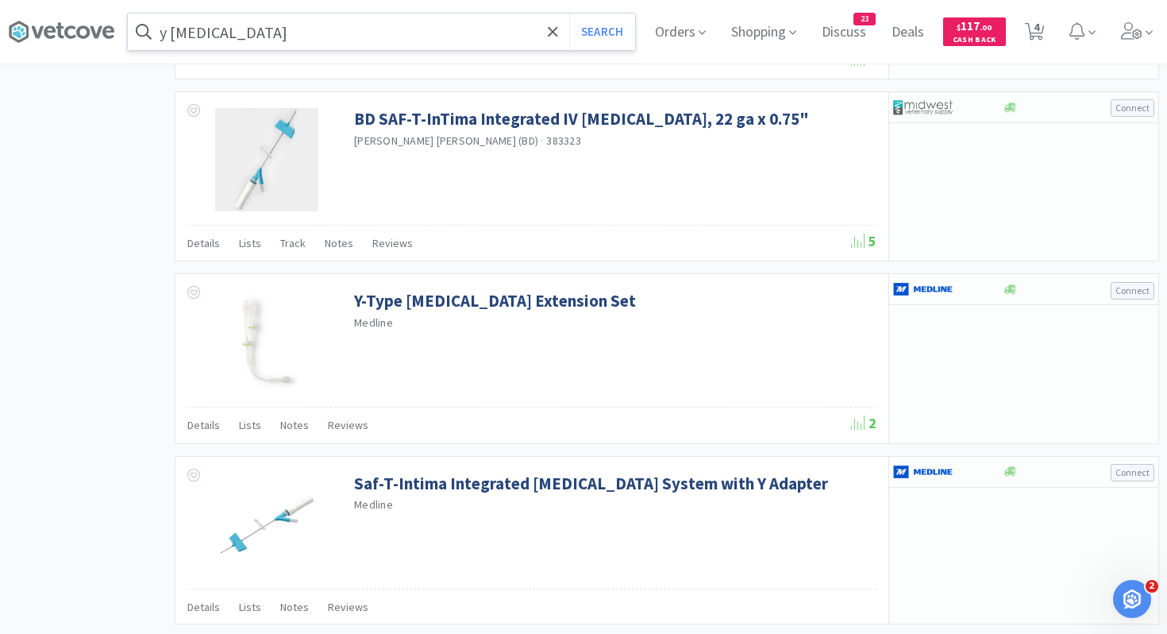
click at [319, 41] on input "y [MEDICAL_DATA]" at bounding box center [381, 32] width 507 height 37
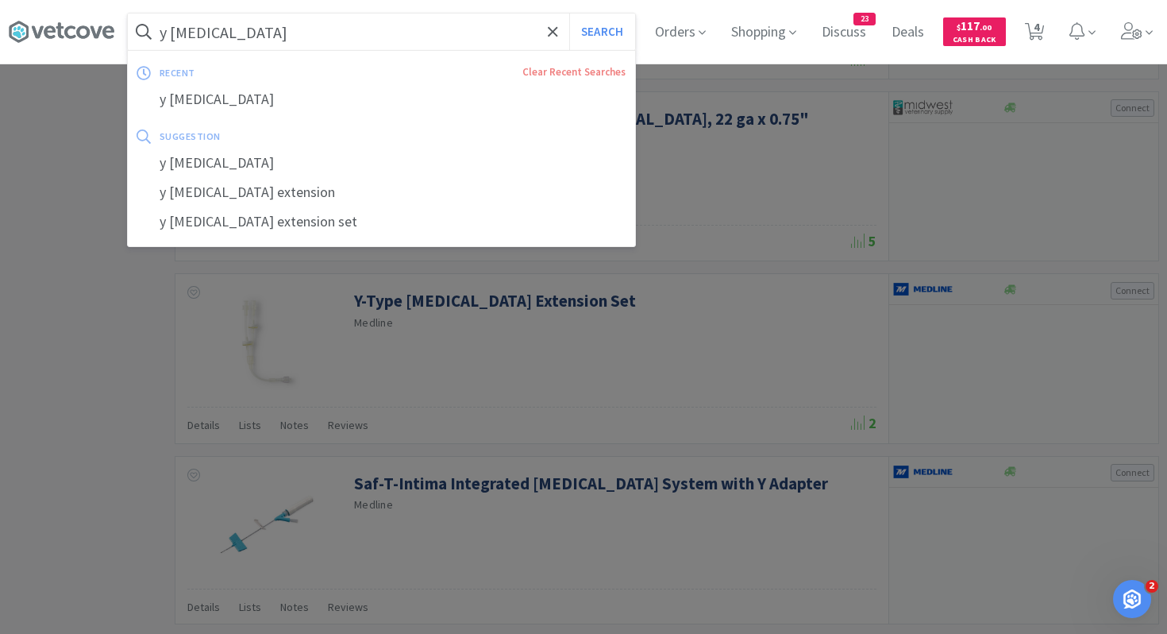
click at [319, 41] on input "y [MEDICAL_DATA]" at bounding box center [381, 32] width 507 height 37
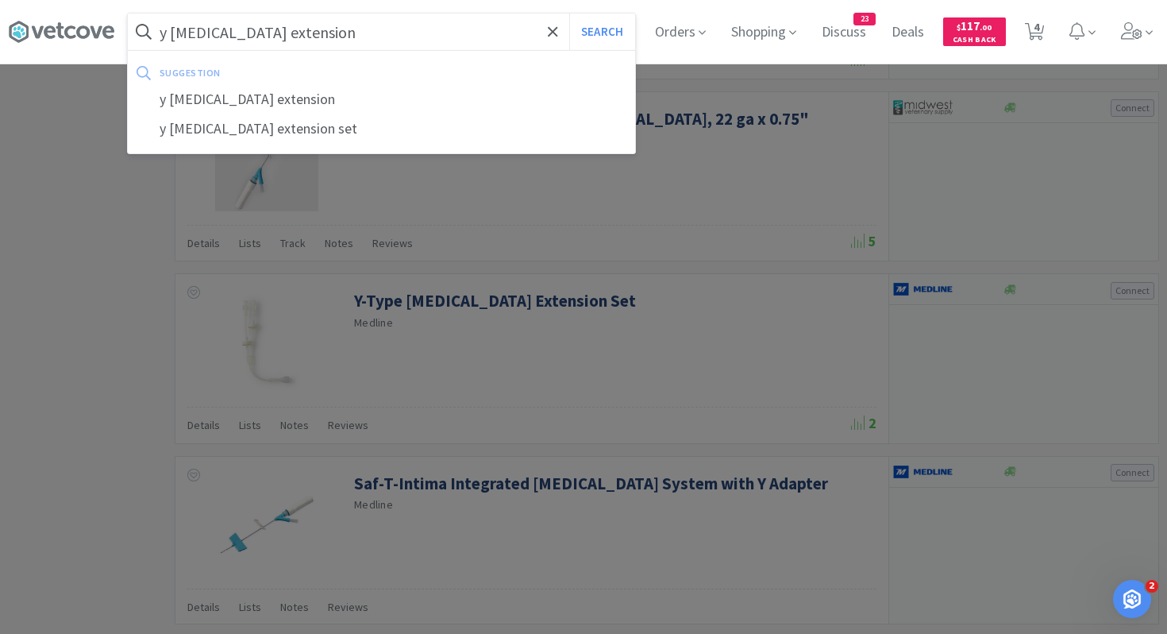
type input "y [MEDICAL_DATA] extension"
click at [569, 14] on button "Search" at bounding box center [602, 32] width 66 height 37
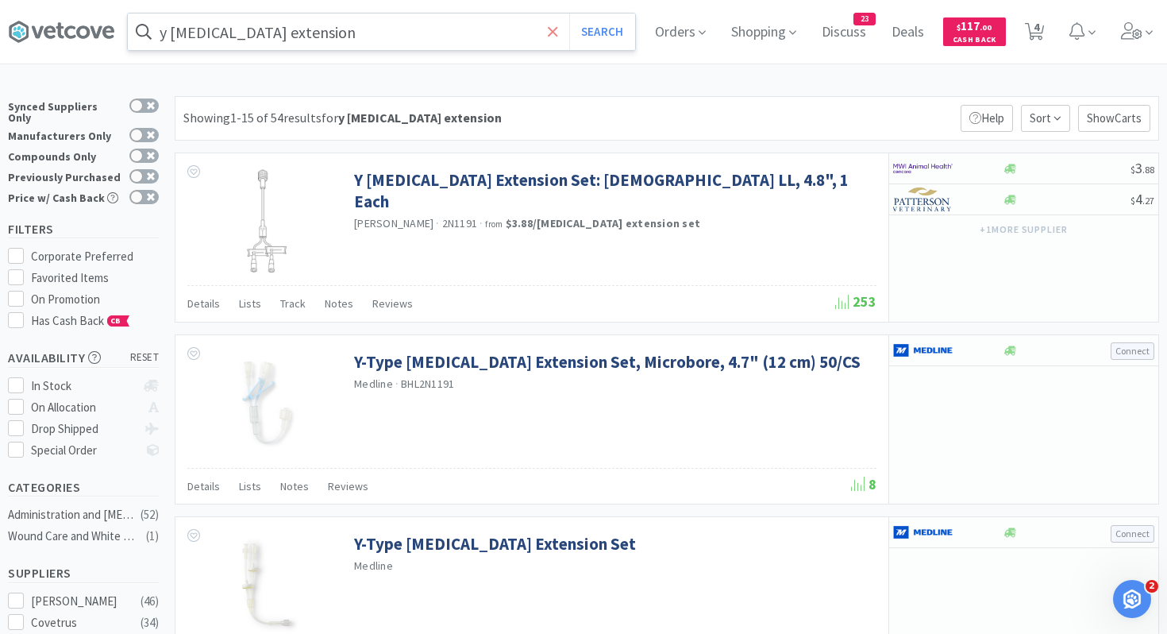
click at [551, 29] on icon at bounding box center [553, 31] width 10 height 10
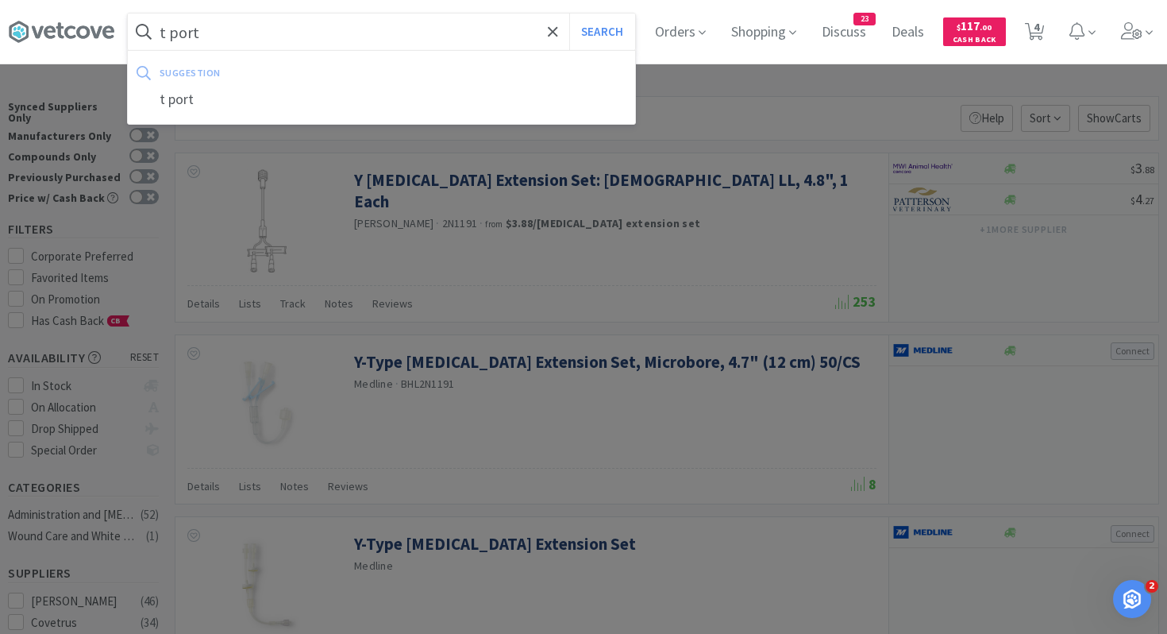
type input "t port"
click at [569, 14] on button "Search" at bounding box center [602, 32] width 66 height 37
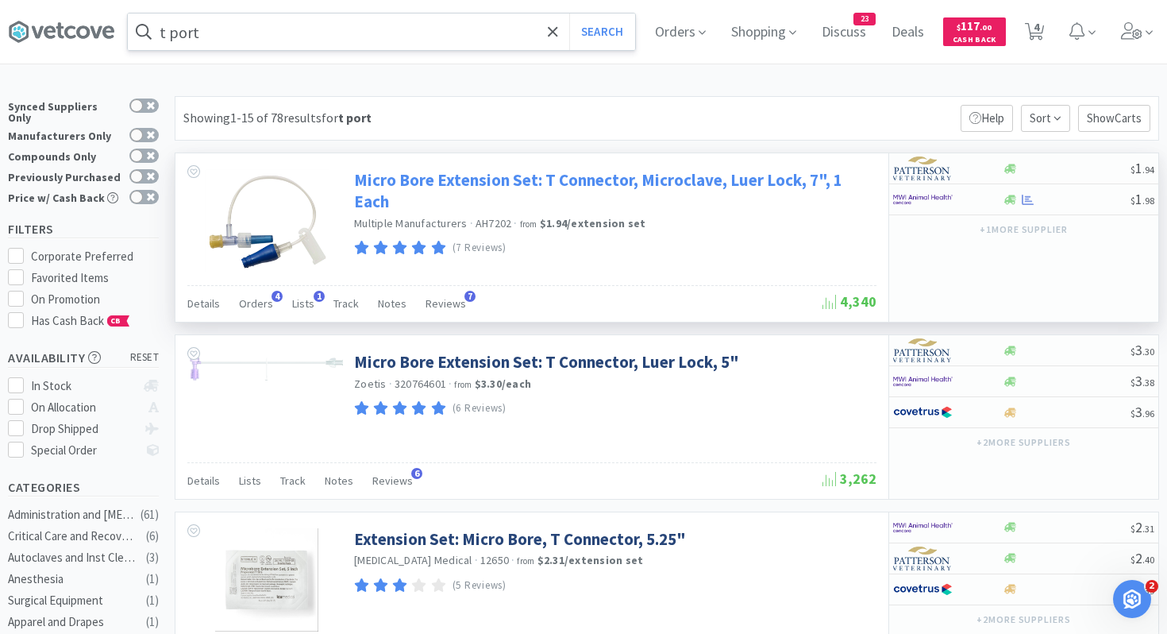
click at [565, 176] on link "Micro Bore Extension Set: T Connector, Microclave, Luer Lock, 7", 1 Each" at bounding box center [613, 191] width 519 height 44
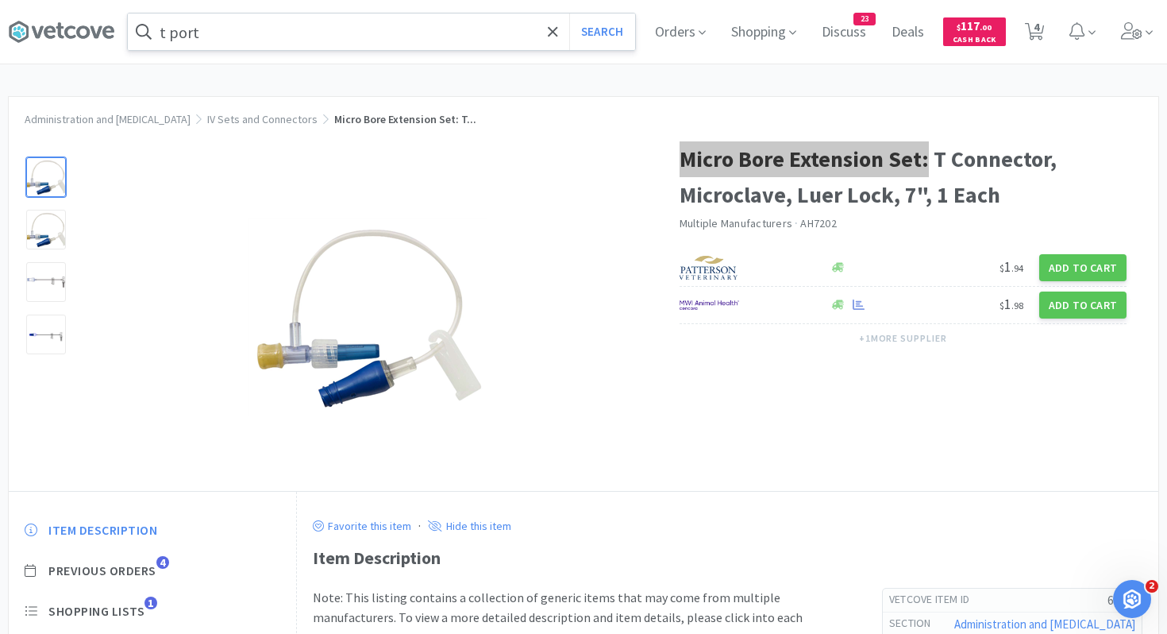
drag, startPoint x: 924, startPoint y: 163, endPoint x: 683, endPoint y: 156, distance: 241.5
click at [683, 156] on h1 "Micro Bore Extension Set: T Connector, Microclave, Luer Lock, 7", 1 Each" at bounding box center [903, 176] width 447 height 71
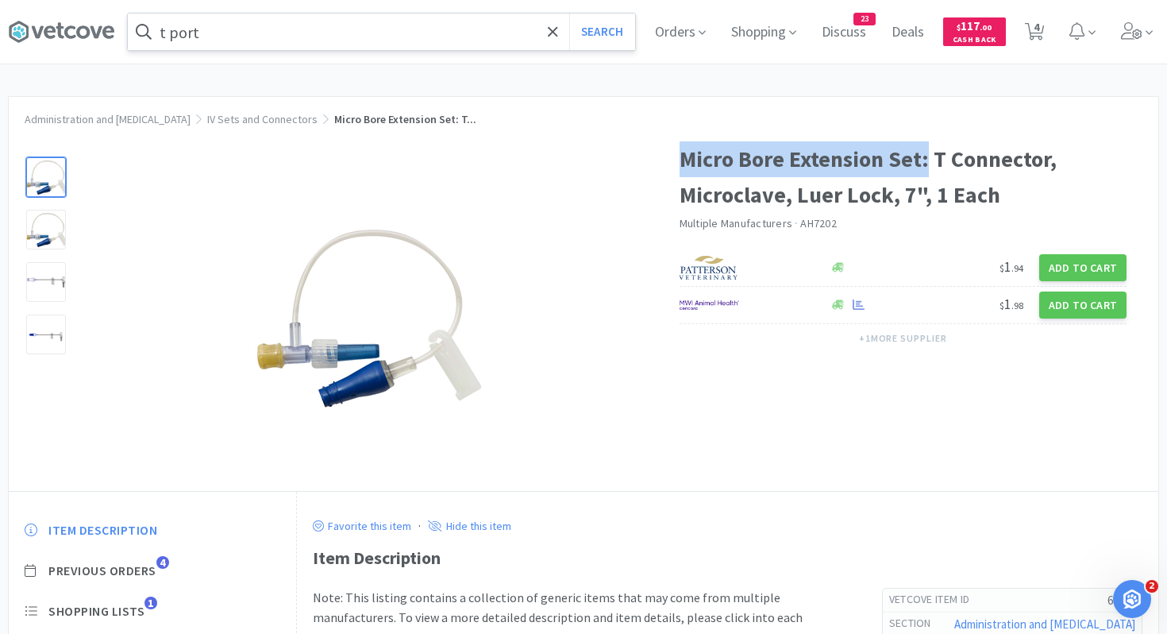
copy h1 "Micro Bore Extension Set:"
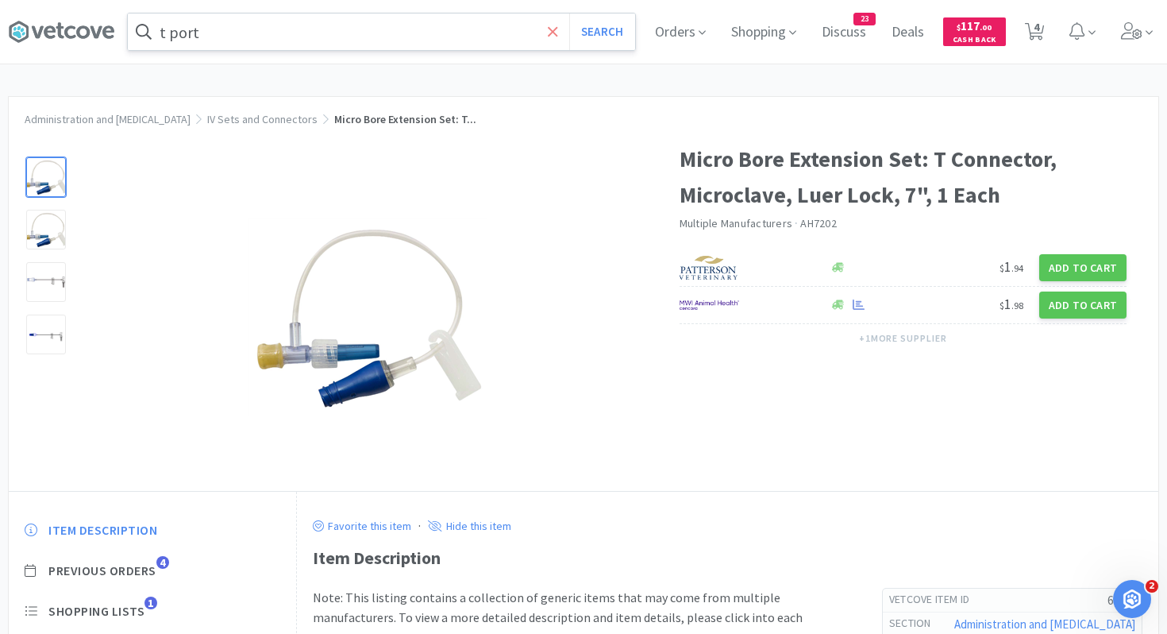
click at [552, 31] on icon at bounding box center [553, 31] width 10 height 10
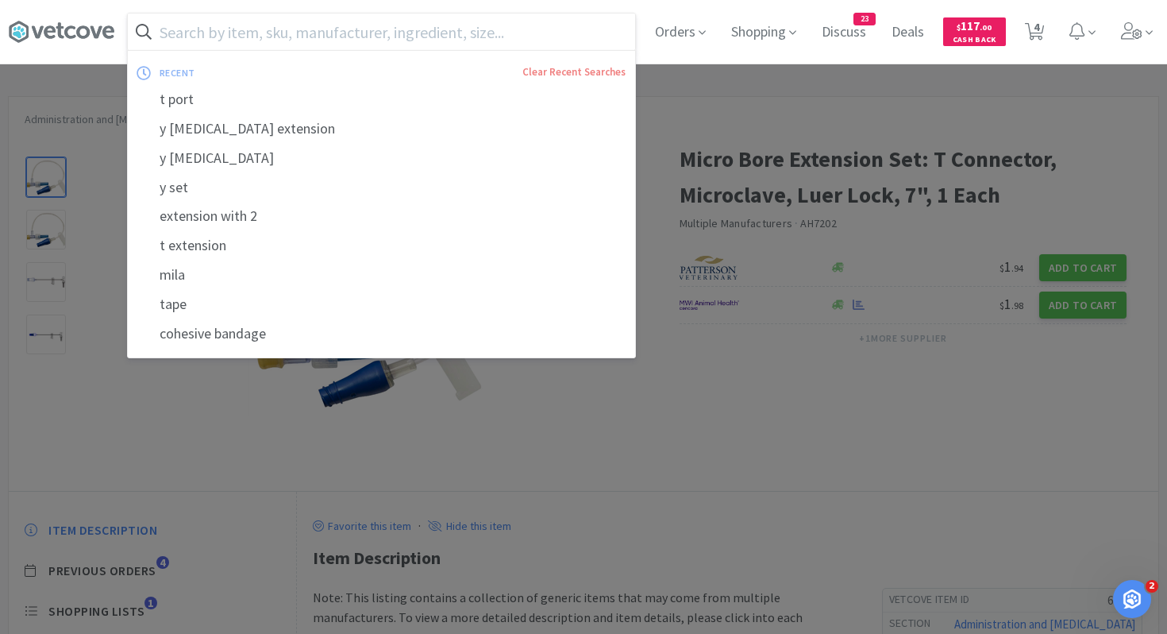
click at [511, 25] on input "text" at bounding box center [381, 32] width 507 height 37
paste input "Micro Bore Extension Set:"
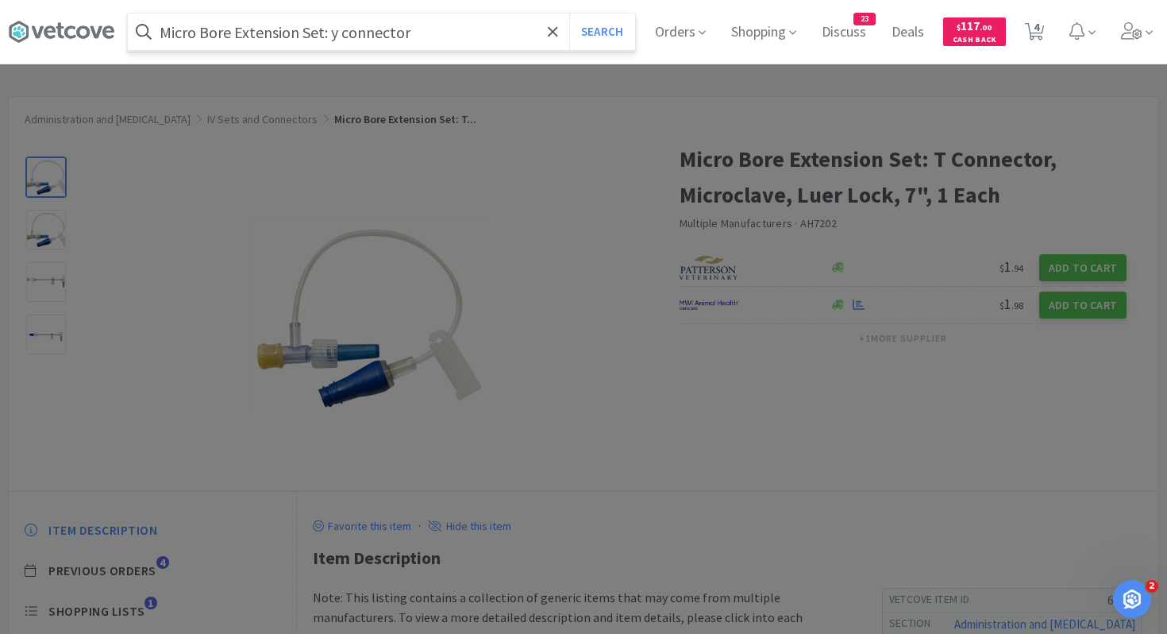
type input "Micro Bore Extension Set: y connector"
click at [569, 14] on button "Search" at bounding box center [602, 32] width 66 height 37
select select "1"
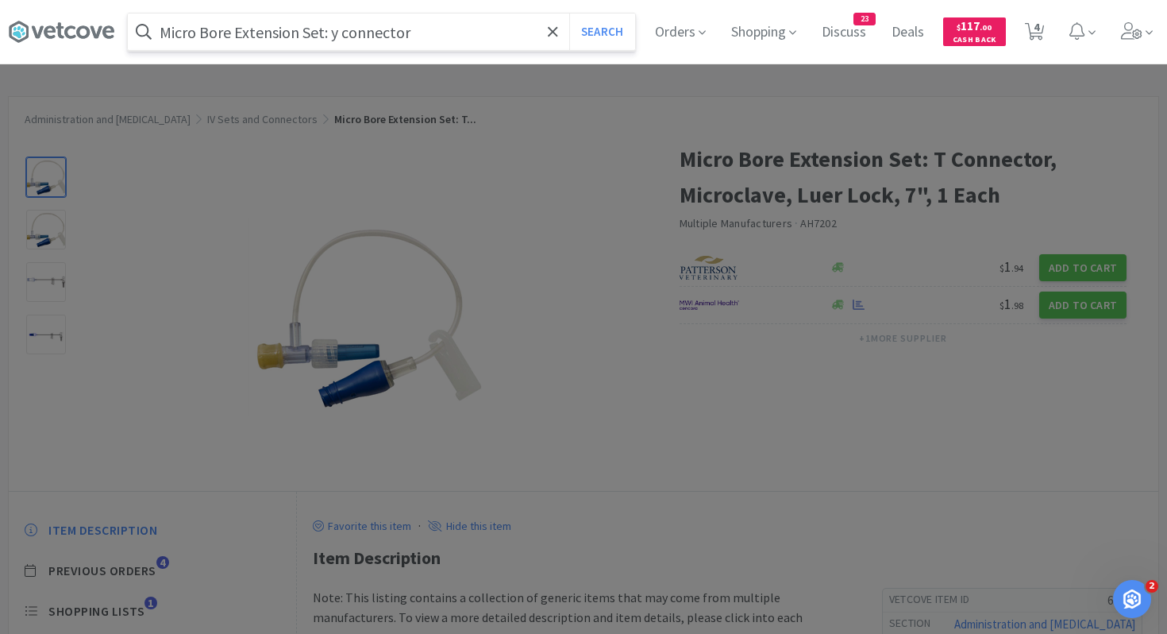
select select "1"
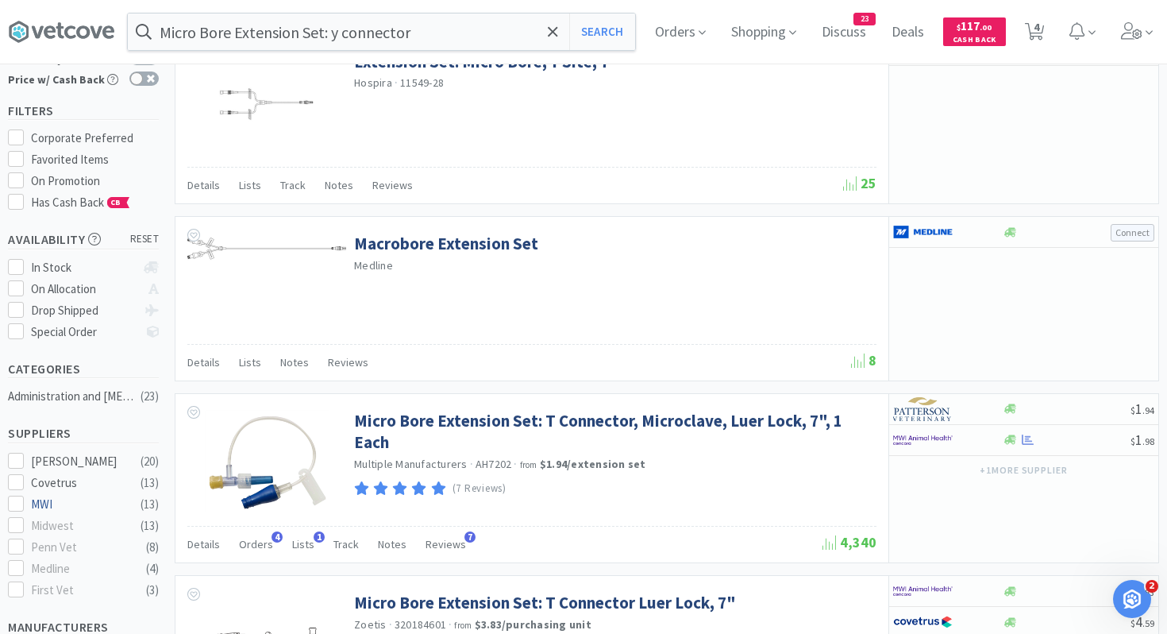
scroll to position [125, 0]
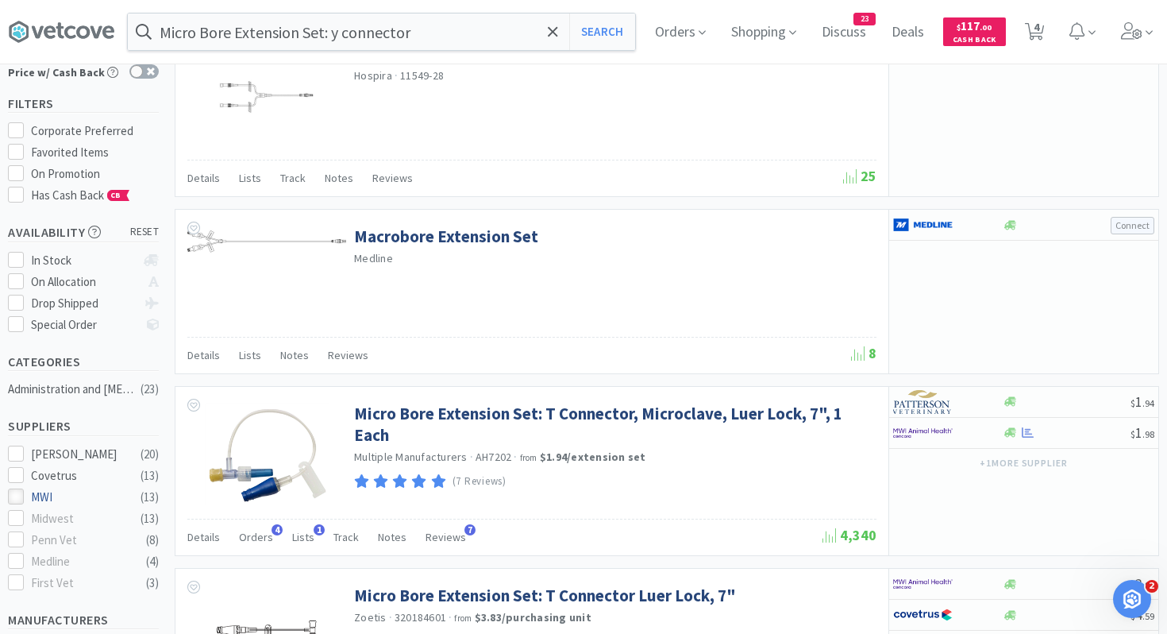
click at [21, 491] on icon at bounding box center [16, 497] width 12 height 12
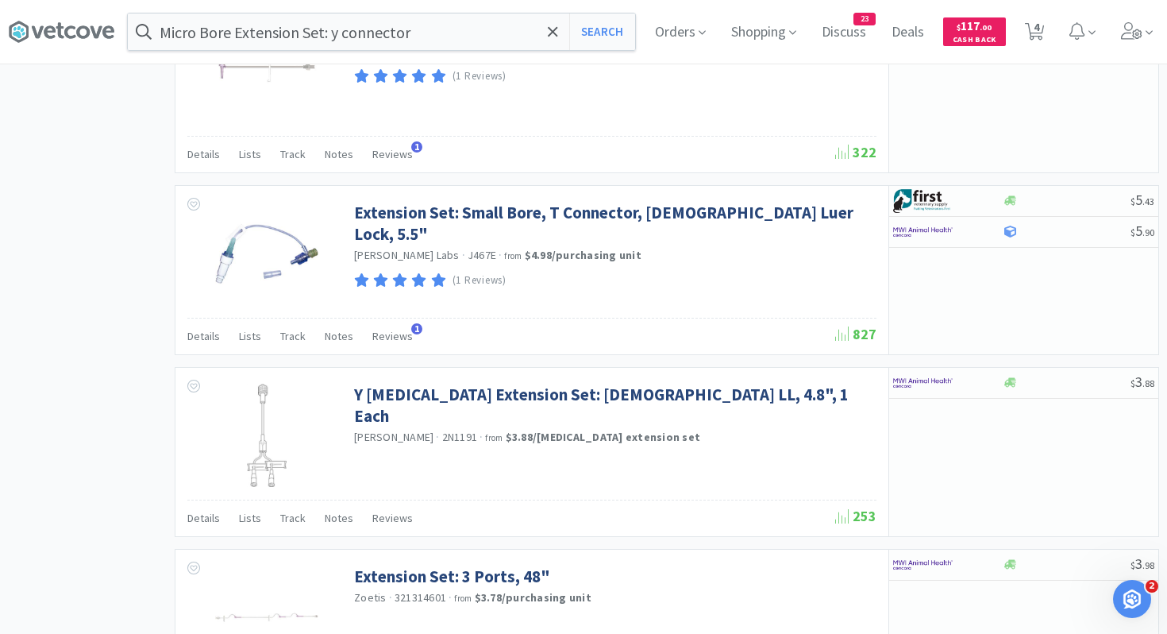
scroll to position [1593, 0]
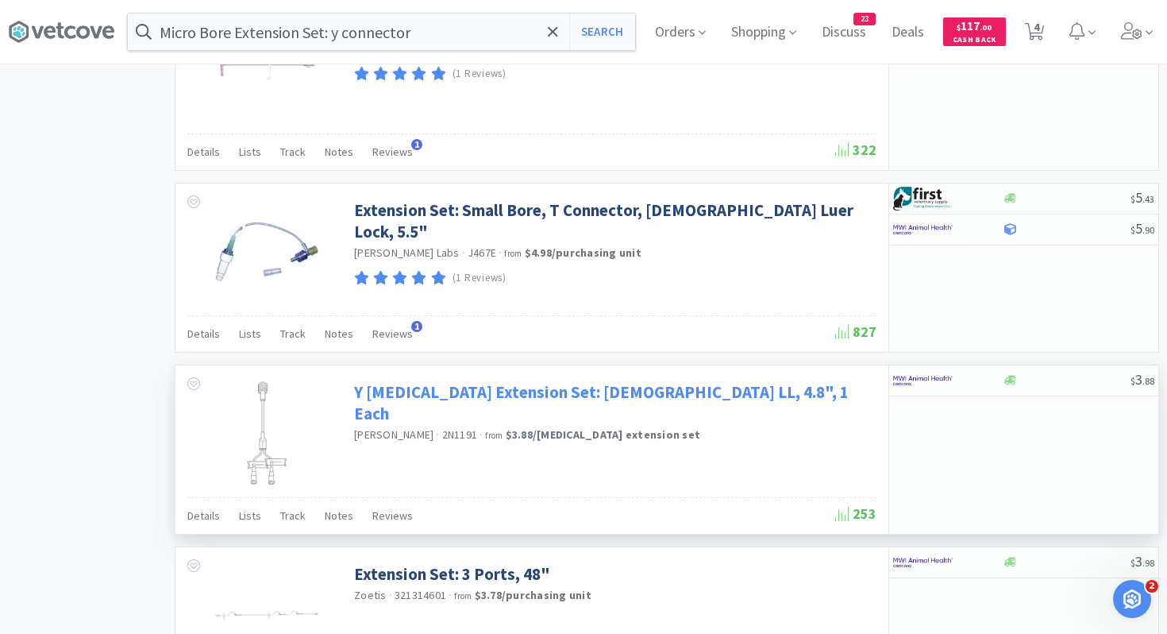
click at [414, 393] on link "Y [MEDICAL_DATA] Extension Set: [DEMOGRAPHIC_DATA] LL, 4.8", 1 Each" at bounding box center [613, 403] width 519 height 44
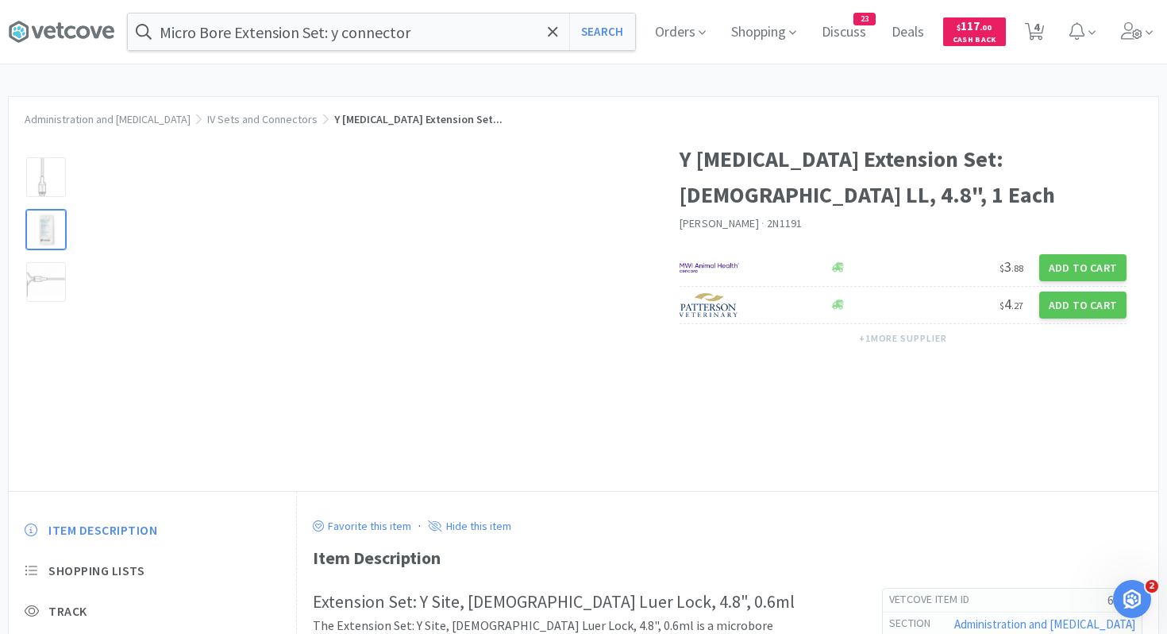
click at [52, 232] on div at bounding box center [46, 230] width 40 height 40
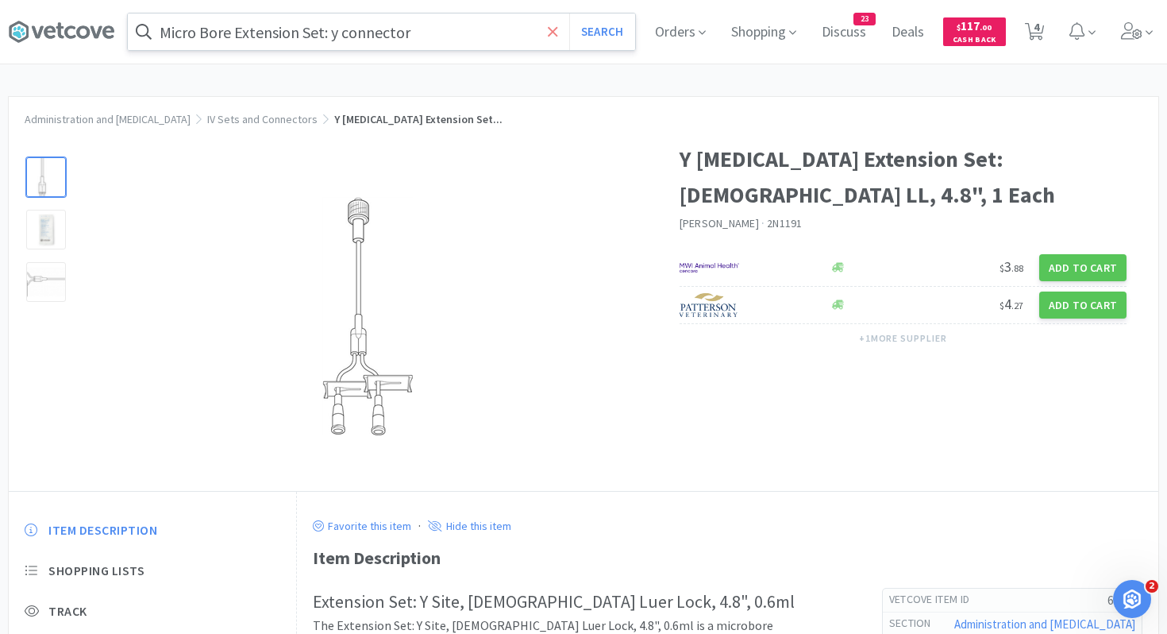
click at [554, 32] on icon at bounding box center [553, 31] width 10 height 10
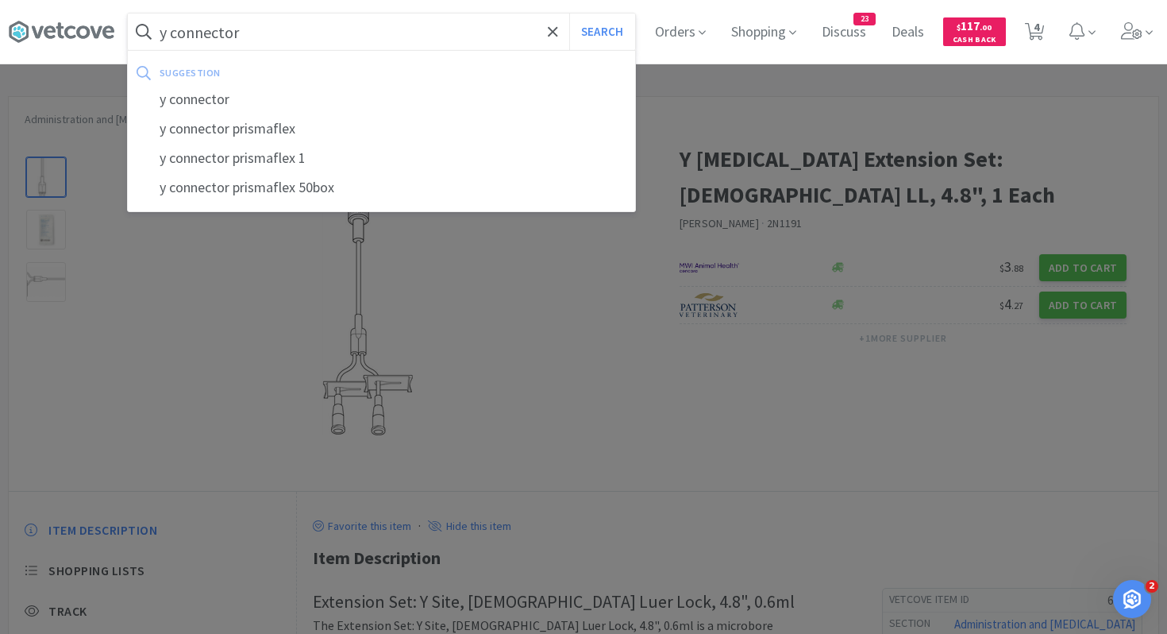
type input "y connector"
click at [569, 14] on button "Search" at bounding box center [602, 32] width 66 height 37
select select "1"
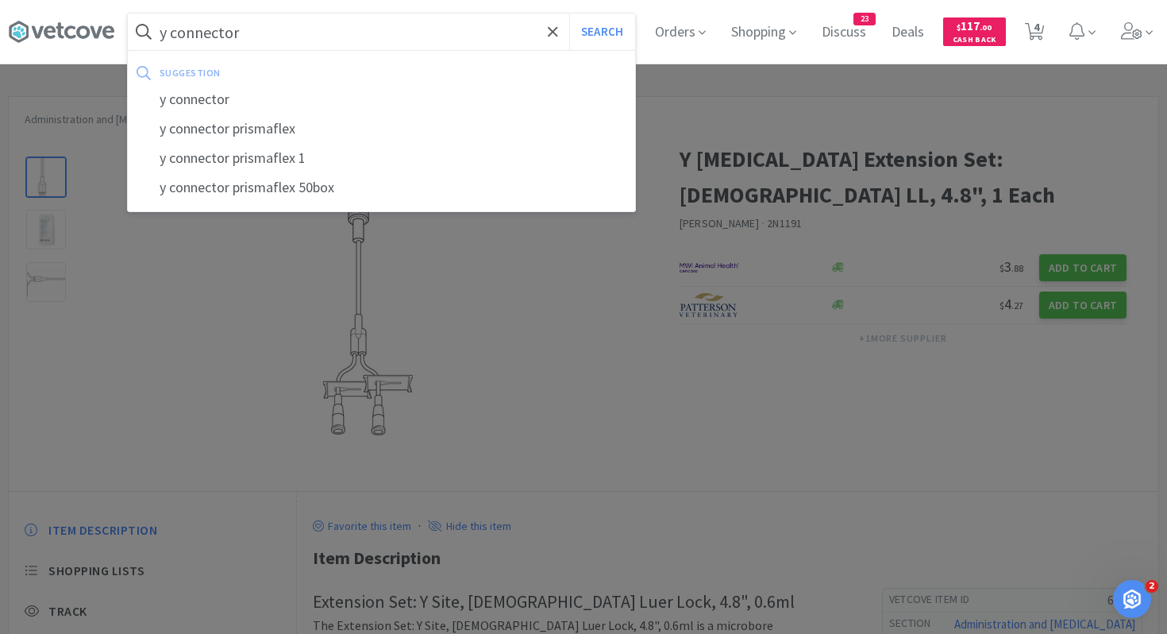
select select "1"
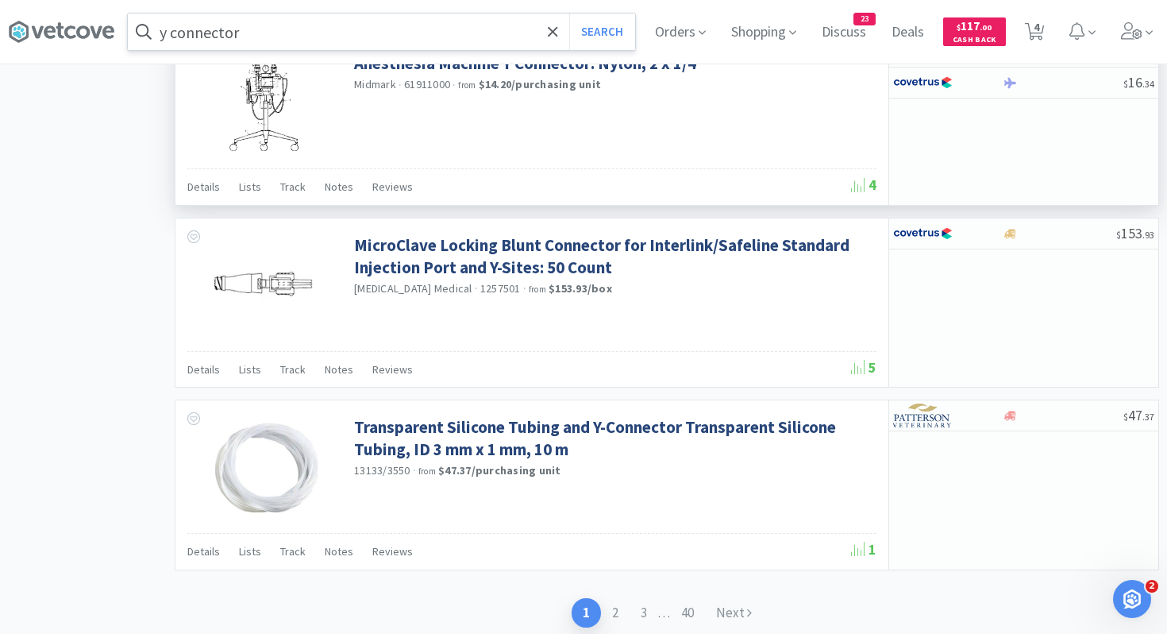
scroll to position [2295, 0]
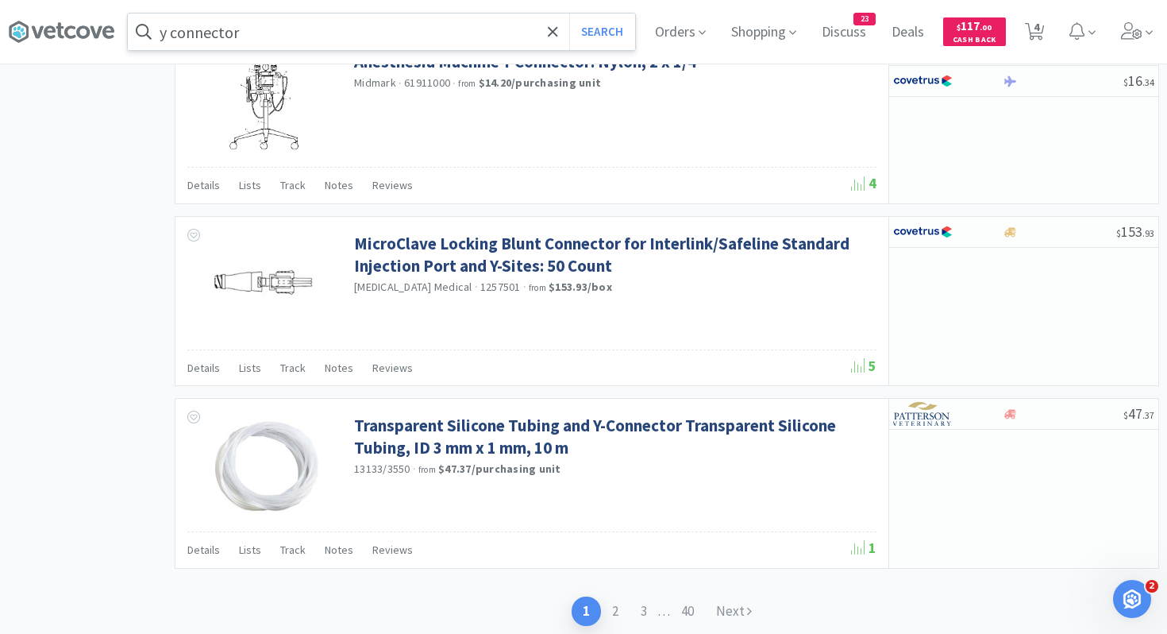
click at [365, 27] on input "y connector" at bounding box center [381, 32] width 507 height 37
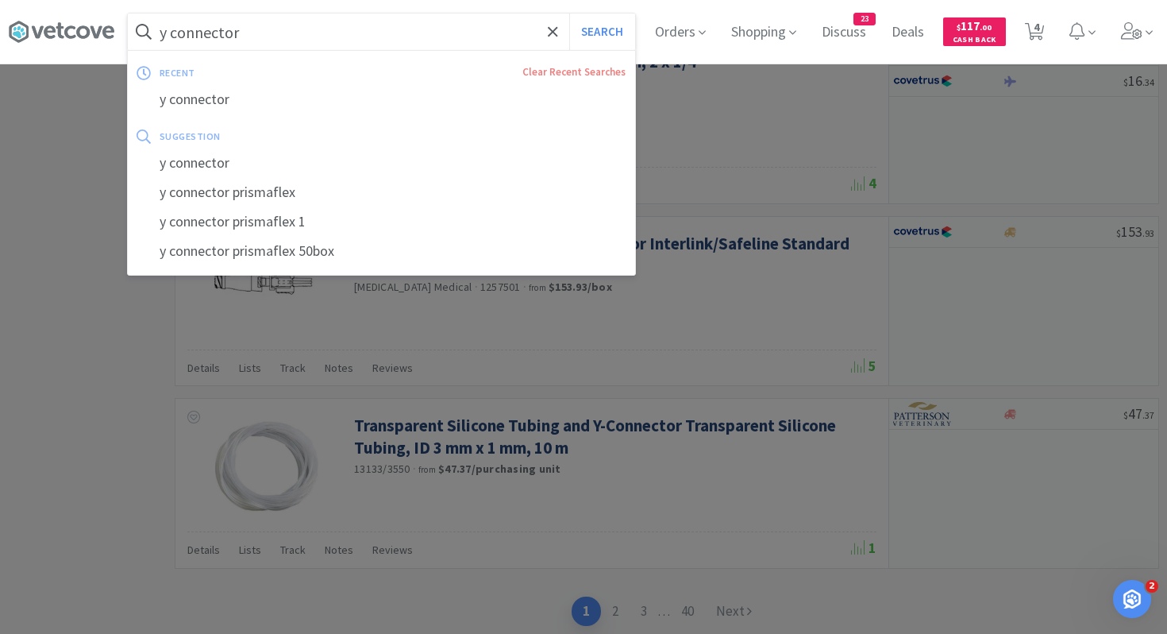
click at [365, 27] on input "y connector" at bounding box center [381, 32] width 507 height 37
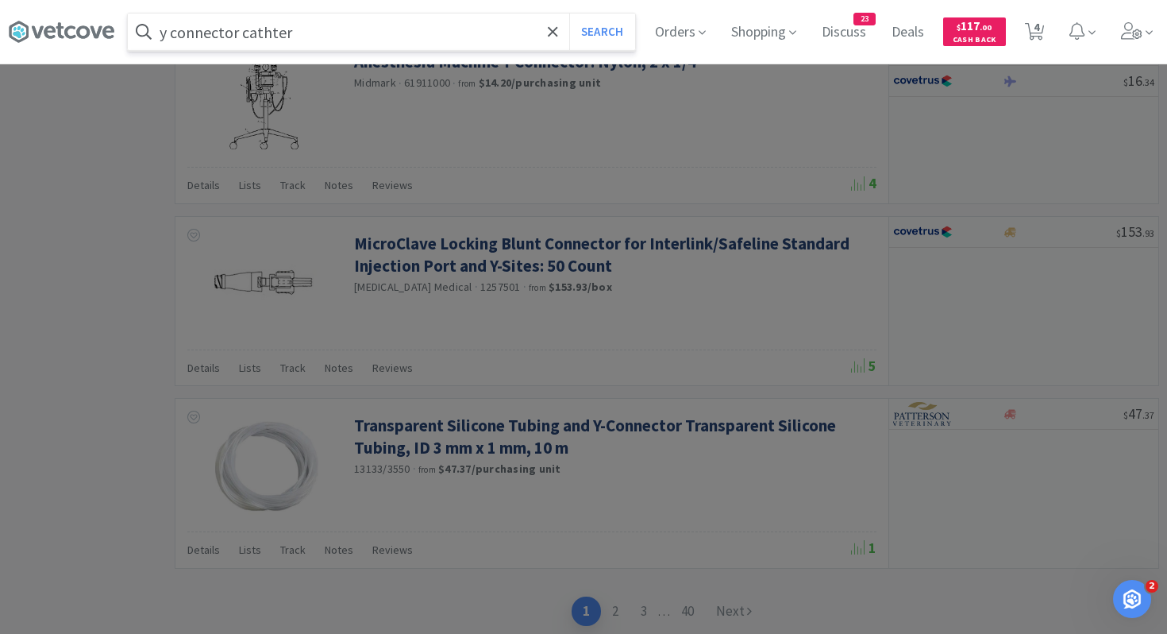
click at [569, 14] on button "Search" at bounding box center [602, 32] width 66 height 37
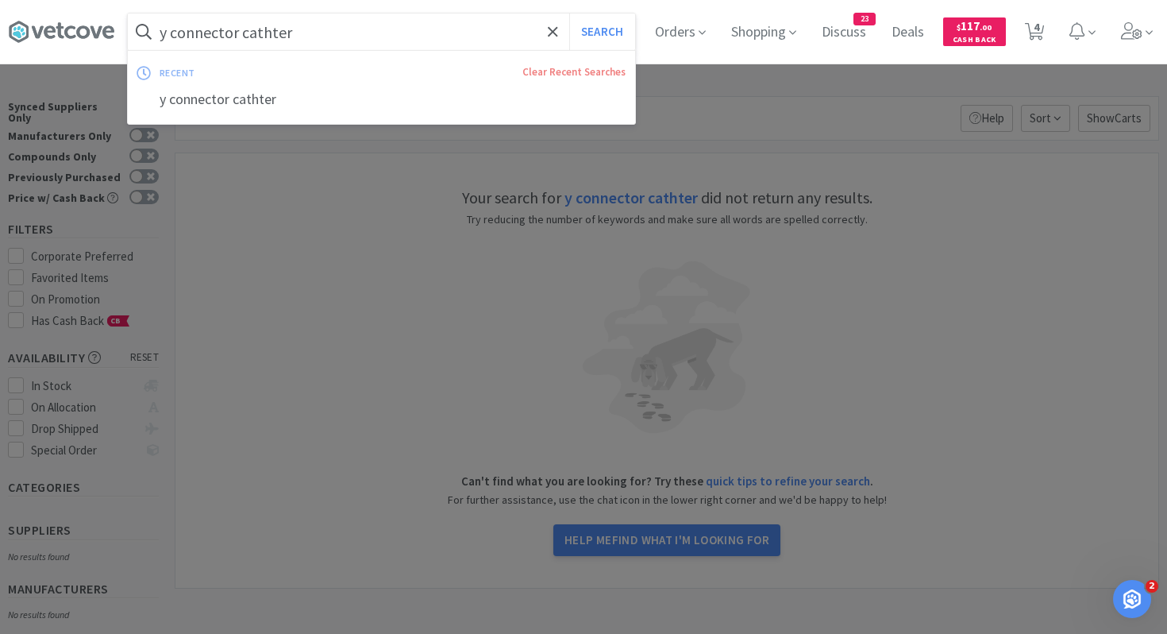
click at [350, 25] on input "y connector cathter" at bounding box center [381, 32] width 507 height 37
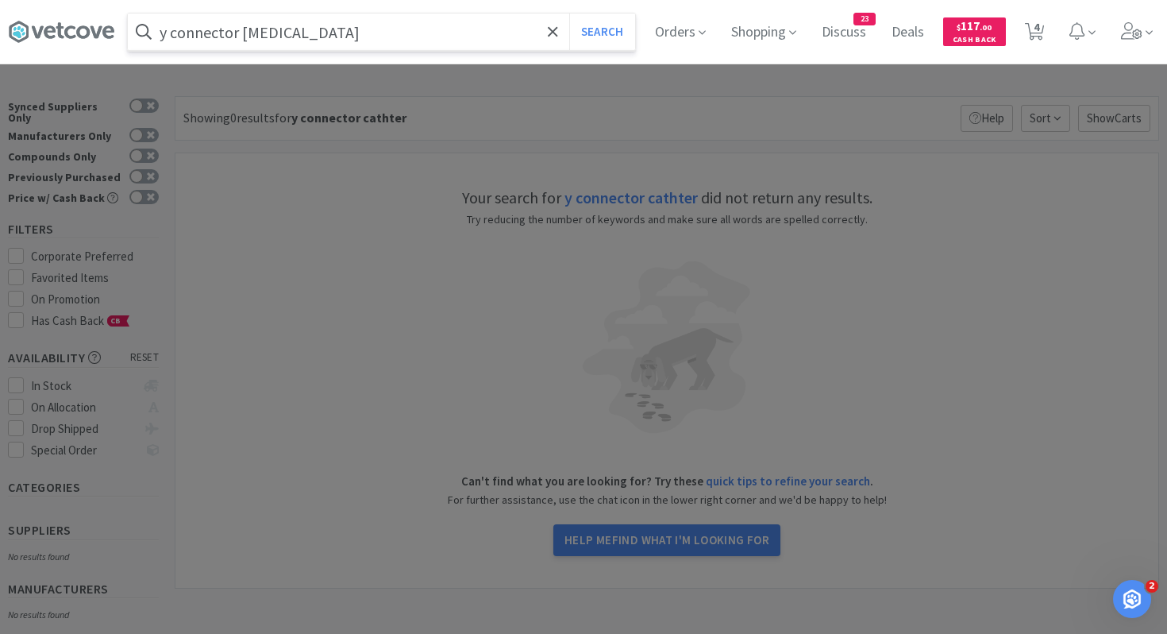
type input "y connector [MEDICAL_DATA]"
click at [569, 14] on button "Search" at bounding box center [602, 32] width 66 height 37
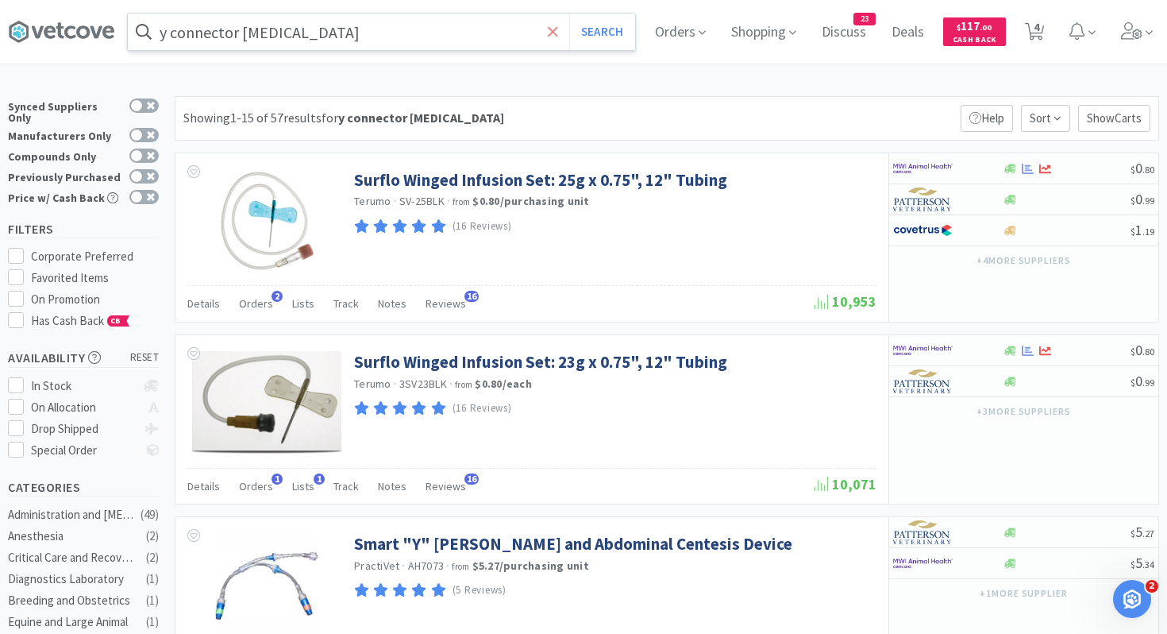
click at [550, 29] on icon at bounding box center [553, 31] width 10 height 10
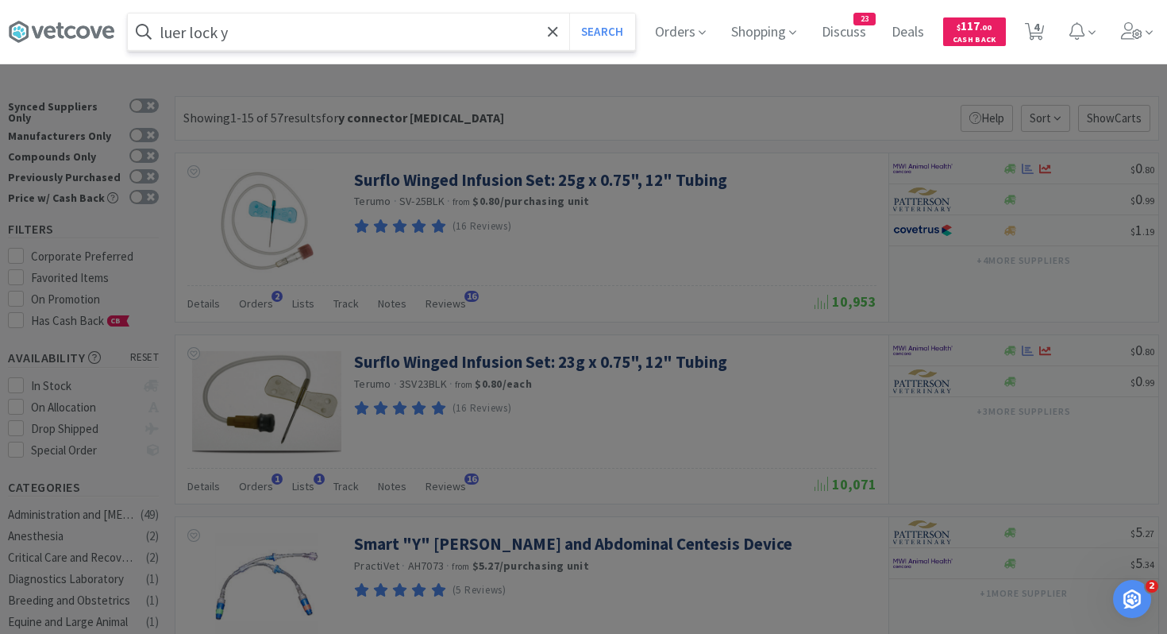
click at [569, 14] on button "Search" at bounding box center [602, 32] width 66 height 37
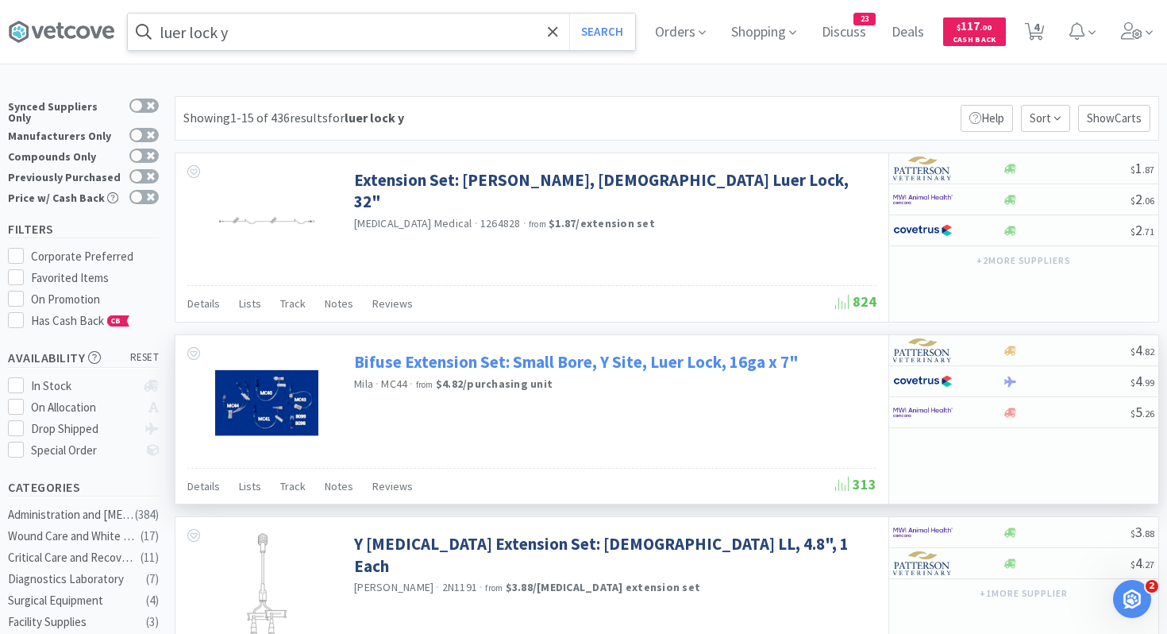
click at [572, 365] on link "Bifuse Extension Set: Small Bore, Y Site, Luer Lock, 16ga x 7"" at bounding box center [576, 361] width 445 height 21
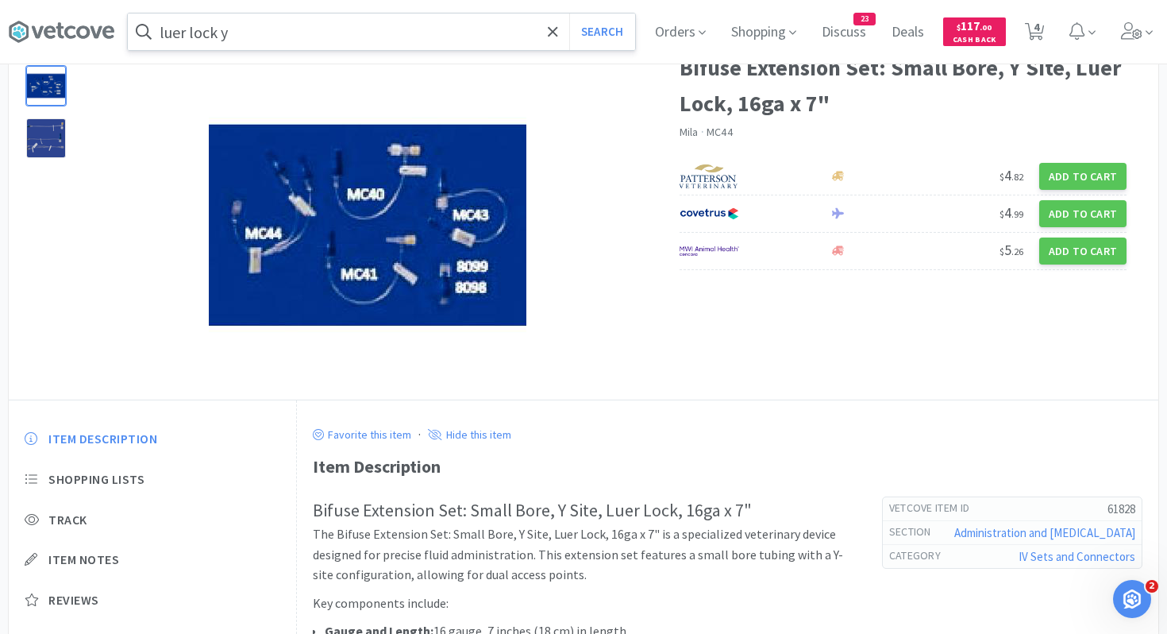
scroll to position [91, 0]
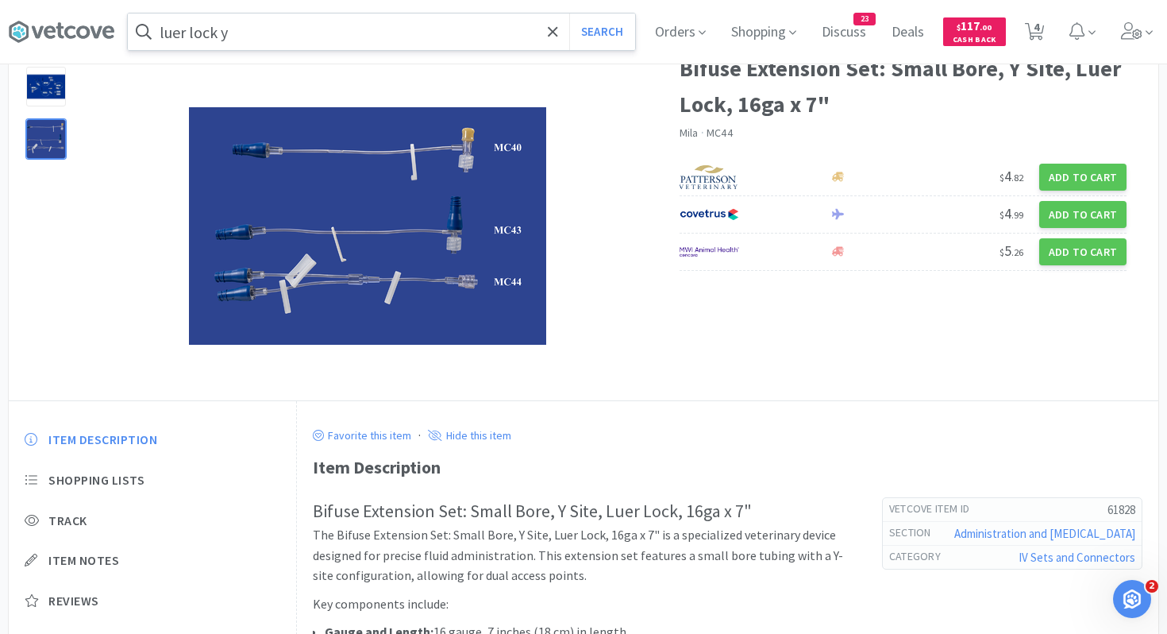
click at [58, 141] on div at bounding box center [46, 139] width 40 height 40
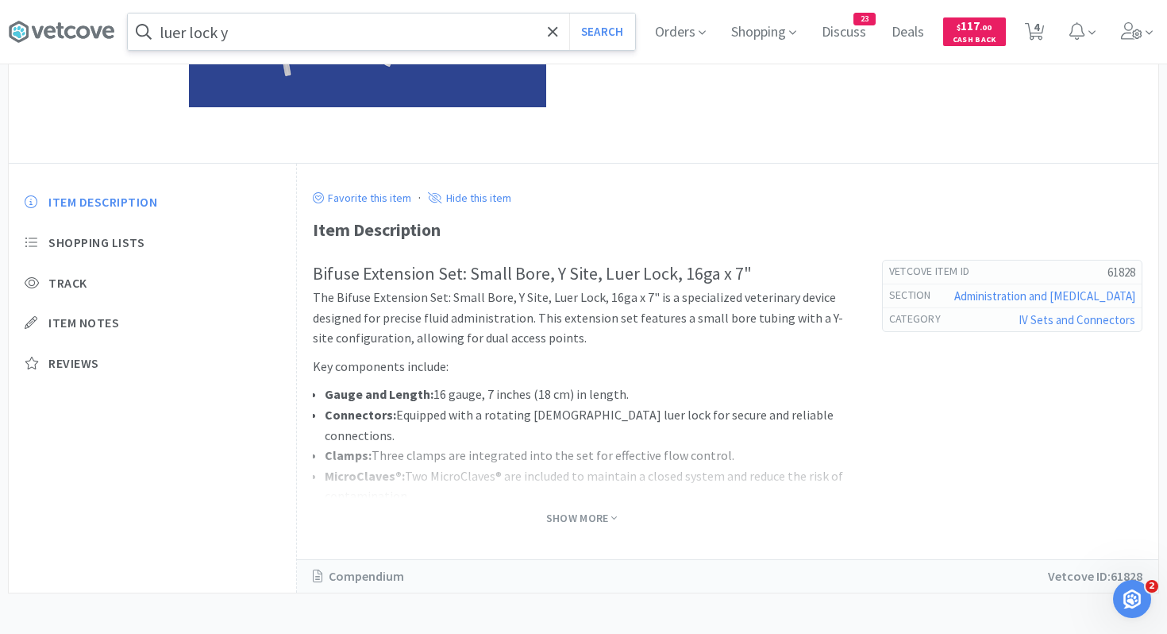
scroll to position [335, 0]
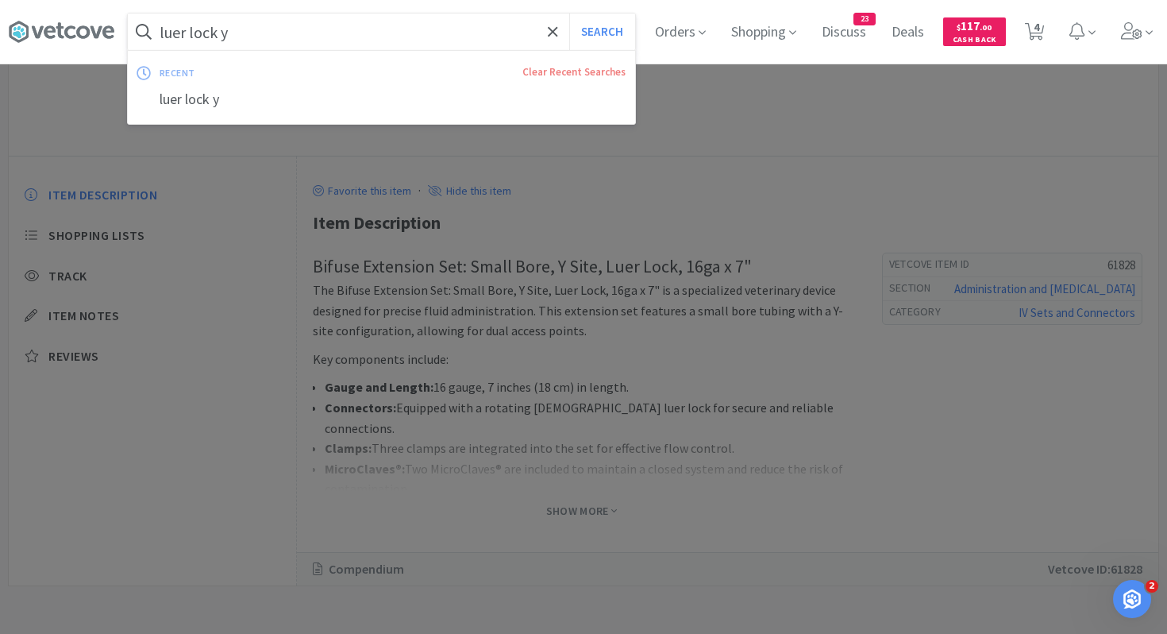
click at [383, 24] on input "luer lock y" at bounding box center [381, 32] width 507 height 37
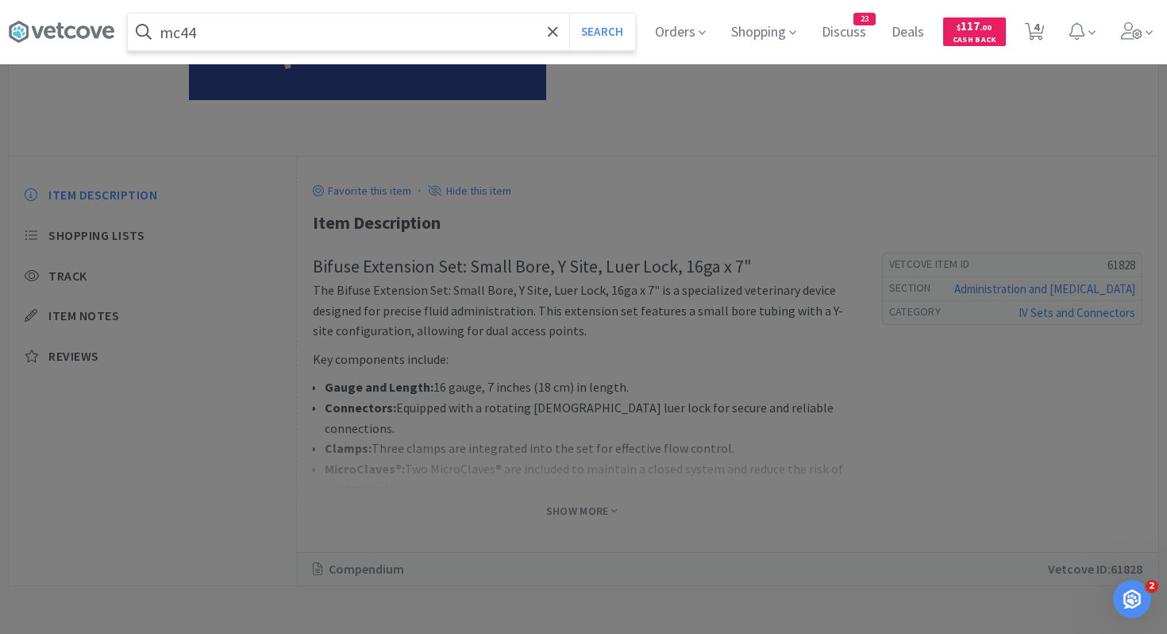
type input "mc44"
click at [569, 14] on button "Search" at bounding box center [602, 32] width 66 height 37
select select "1"
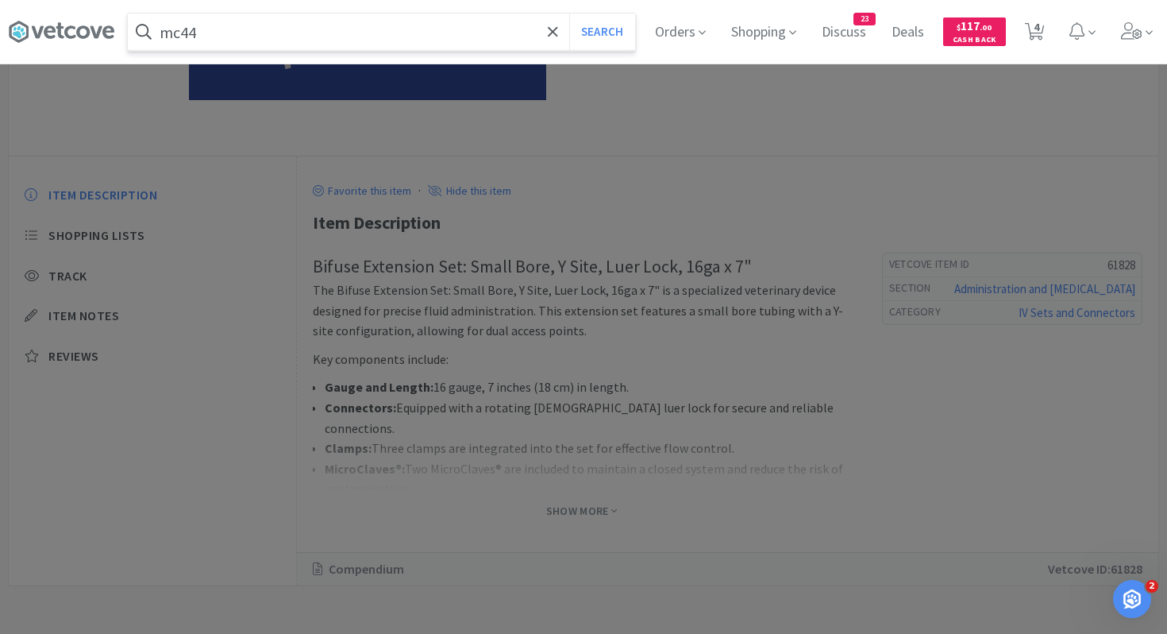
select select "1"
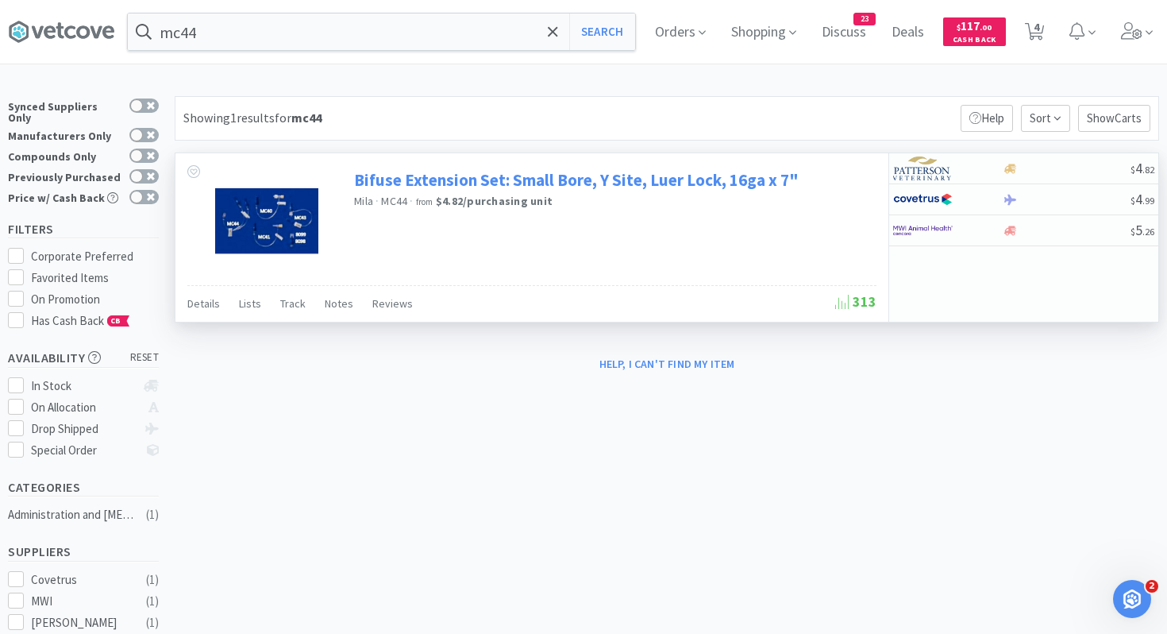
click at [386, 186] on link "Bifuse Extension Set: Small Bore, Y Site, Luer Lock, 16ga x 7"" at bounding box center [576, 179] width 445 height 21
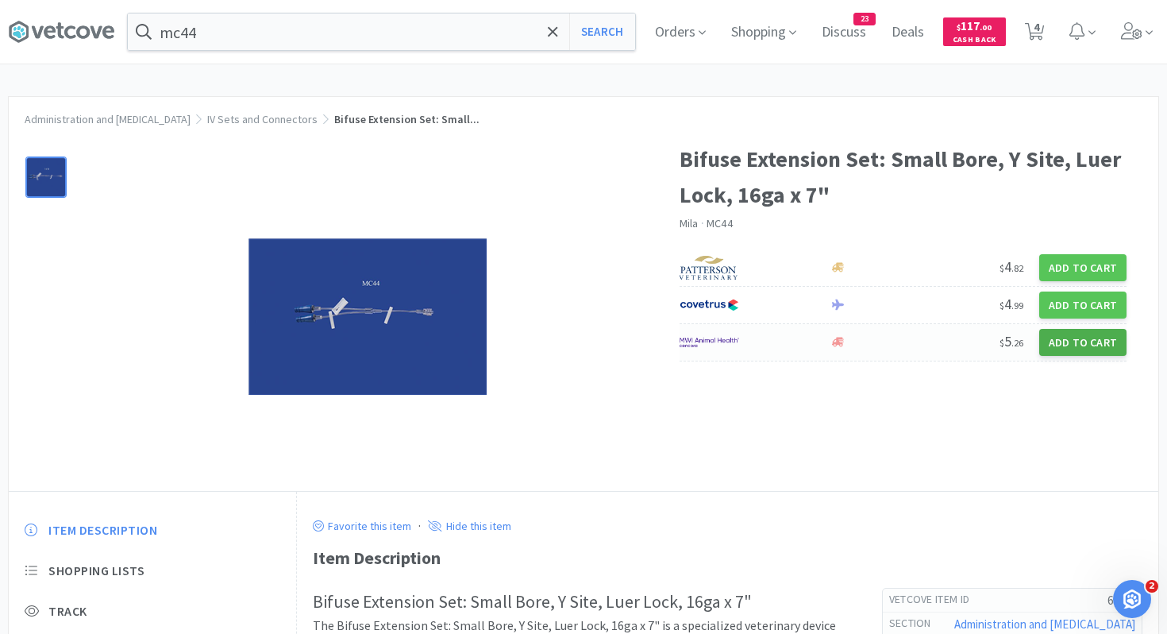
click at [1055, 339] on button "Add to Cart" at bounding box center [1083, 342] width 87 height 27
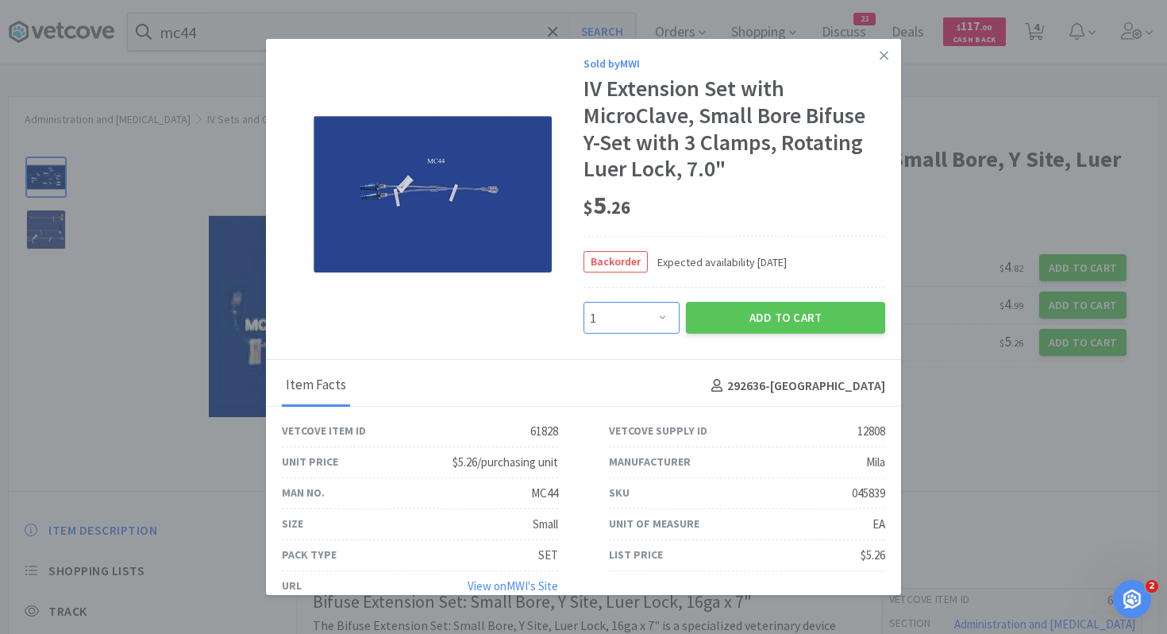
click at [648, 318] on select "Enter Quantity 1 2 3 4 5 6 7 8 9 10 11 12 13 14 15 16 17 18 19 20 Enter Quantity" at bounding box center [632, 318] width 96 height 32
select select "6"
click at [584, 302] on select "Enter Quantity 1 2 3 4 5 6 7 8 9 10 11 12 13 14 15 16 17 18 19 20 Enter Quantity" at bounding box center [632, 318] width 96 height 32
click at [793, 312] on button "Add to Cart" at bounding box center [785, 318] width 199 height 32
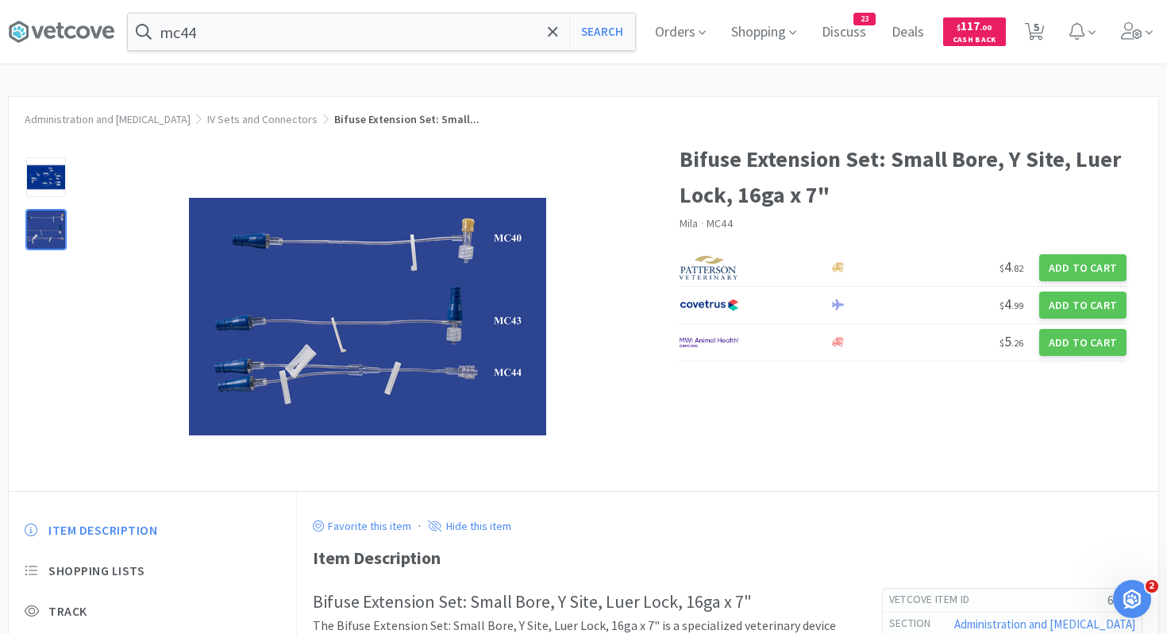
click at [43, 238] on div at bounding box center [46, 230] width 40 height 40
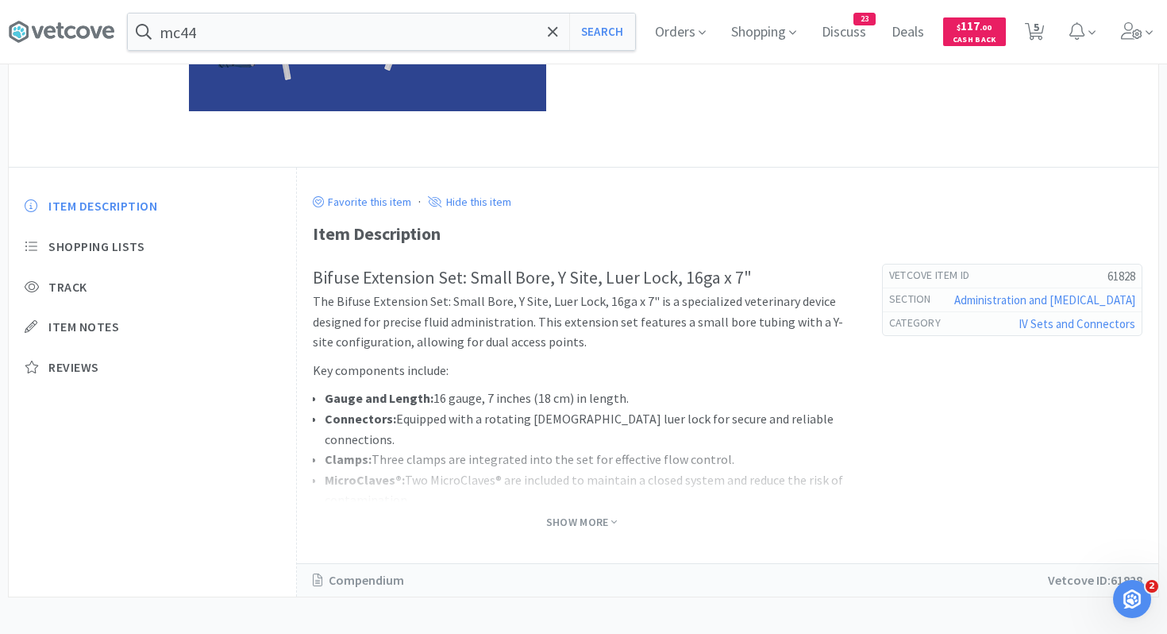
scroll to position [335, 0]
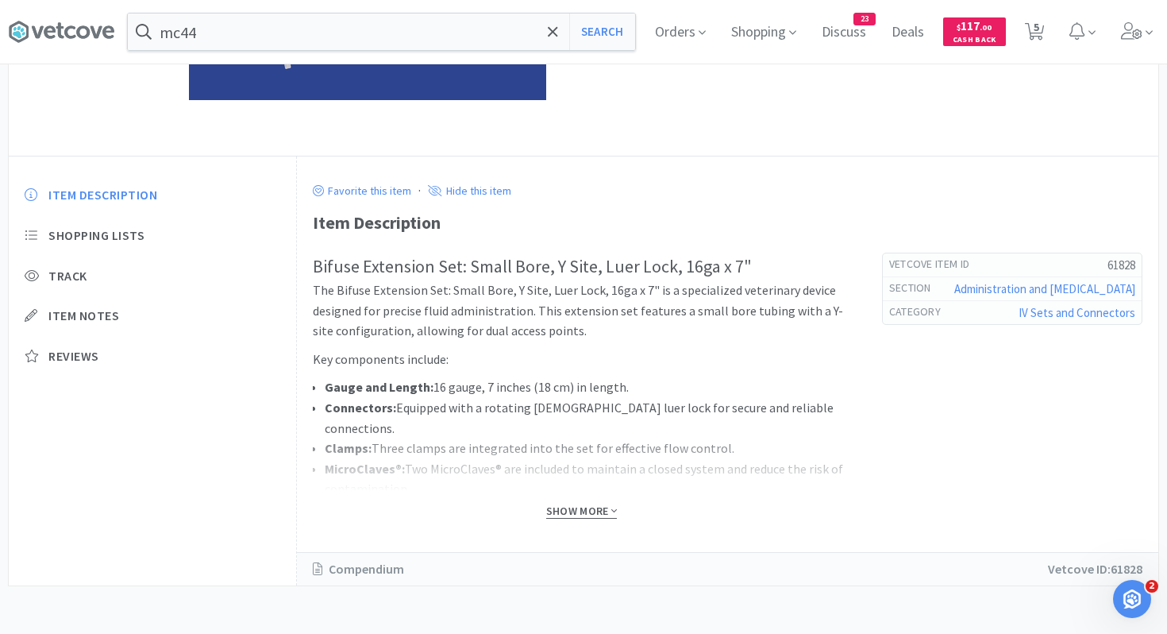
click at [566, 505] on span "Show More" at bounding box center [581, 510] width 71 height 15
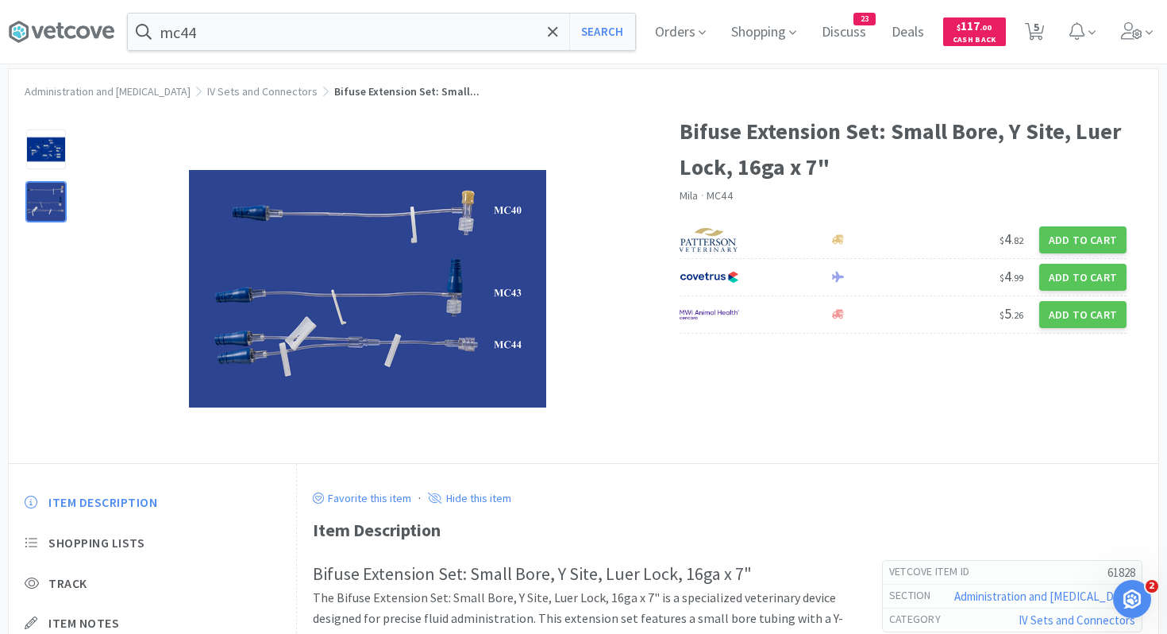
scroll to position [0, 0]
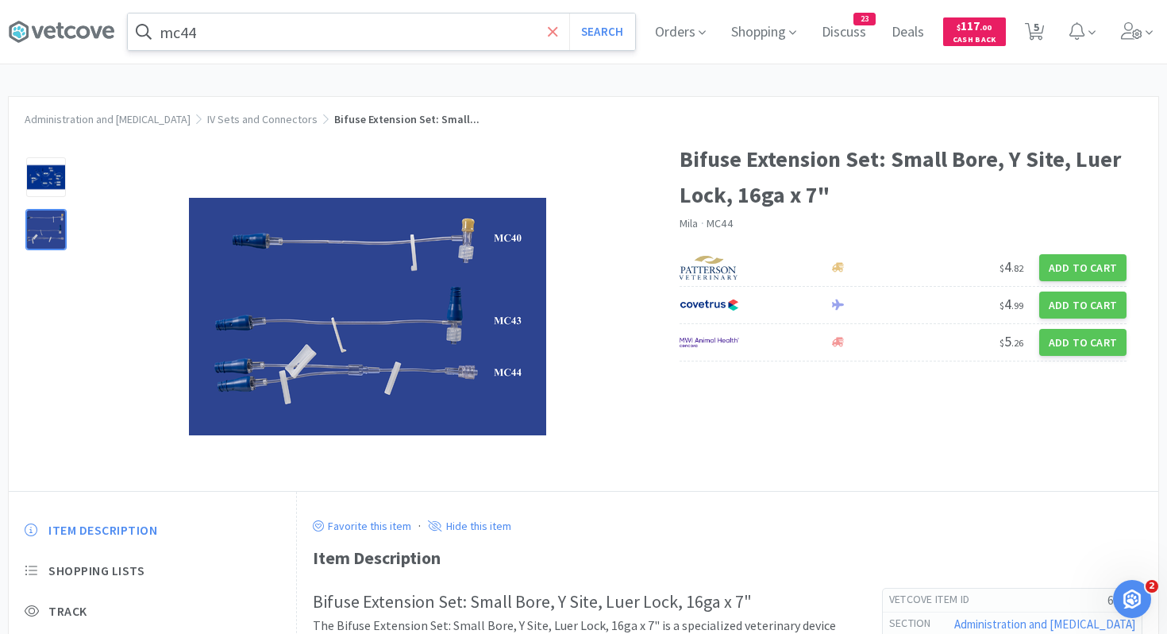
click at [553, 26] on icon at bounding box center [553, 32] width 10 height 16
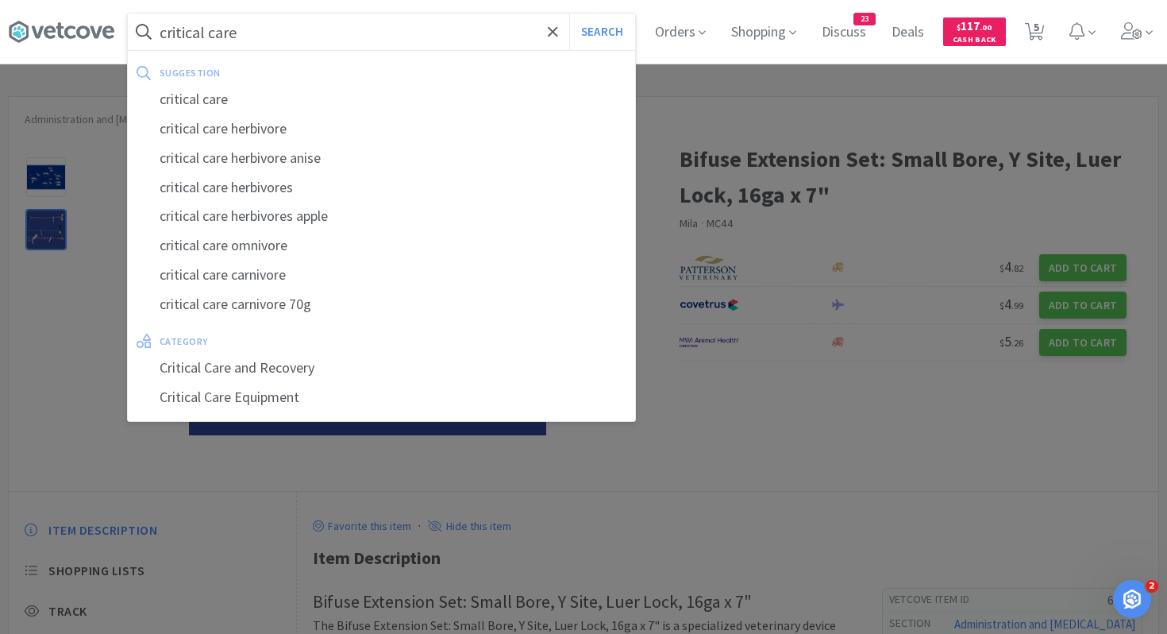
type input "critical care"
click at [569, 14] on button "Search" at bounding box center [602, 32] width 66 height 37
select select "6"
select select "1"
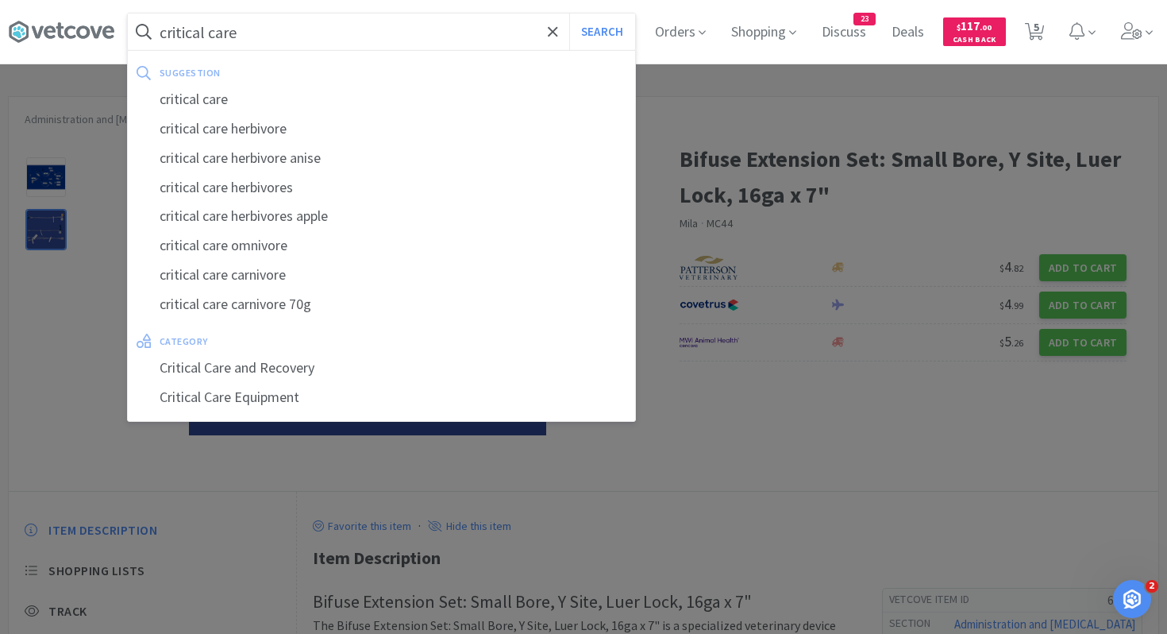
select select "1"
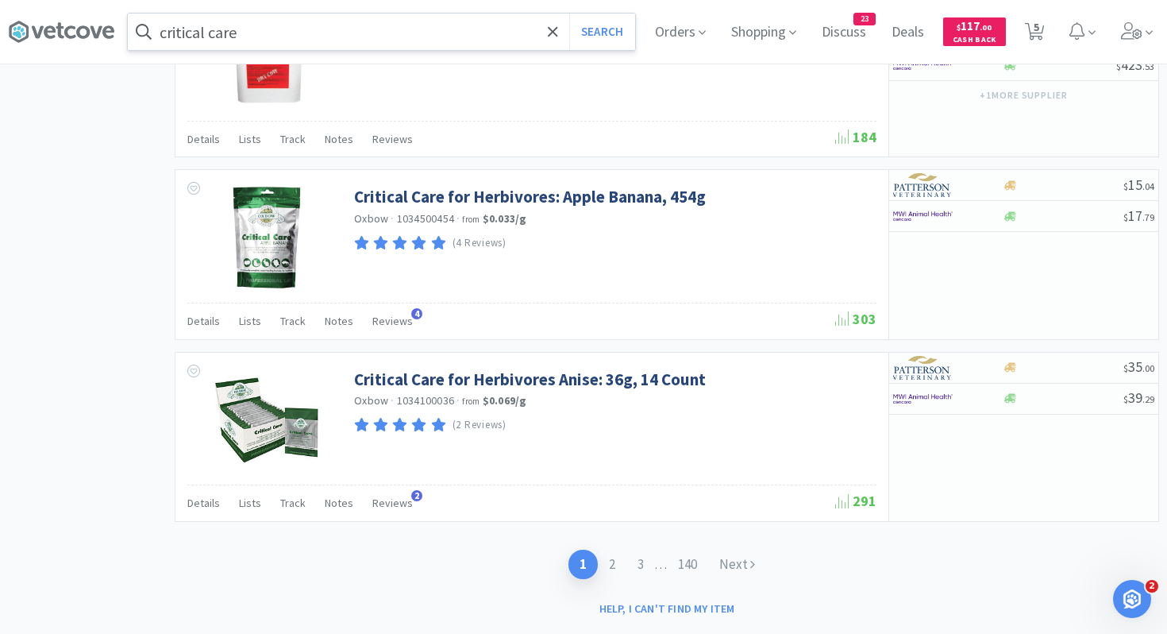
scroll to position [2351, 0]
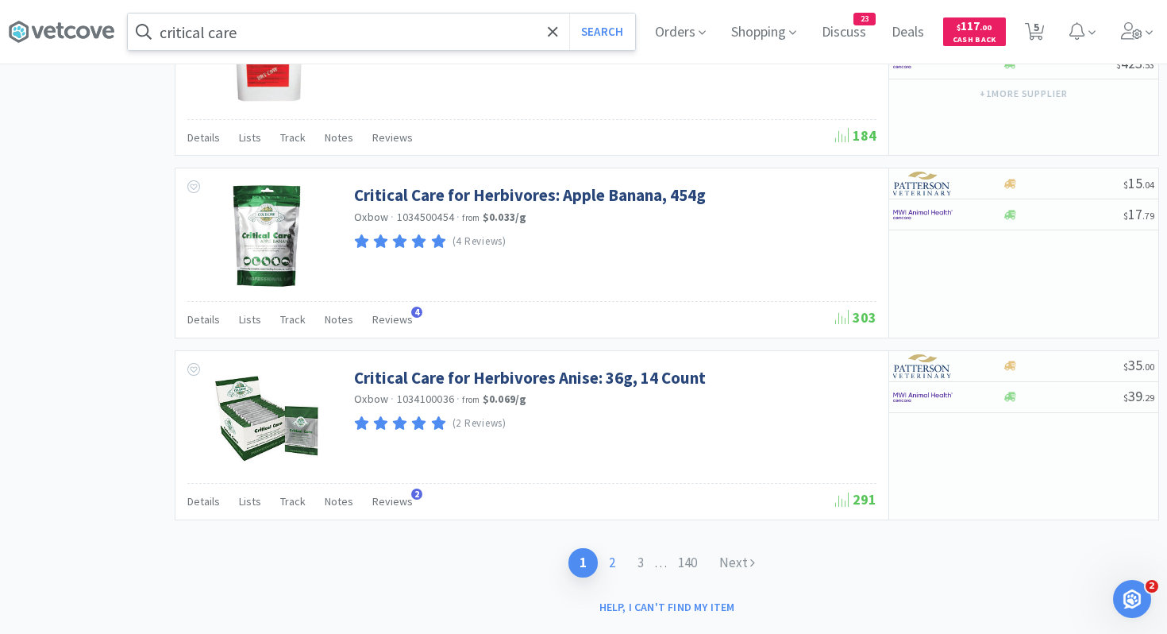
click at [613, 563] on link "2" at bounding box center [612, 562] width 29 height 29
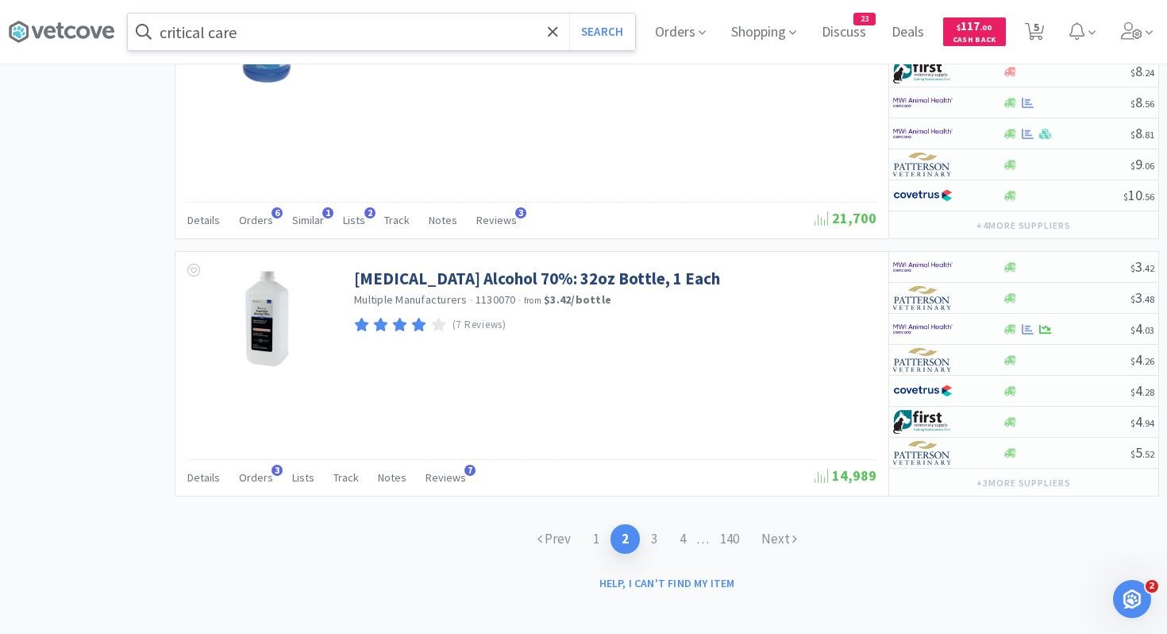
scroll to position [2607, 0]
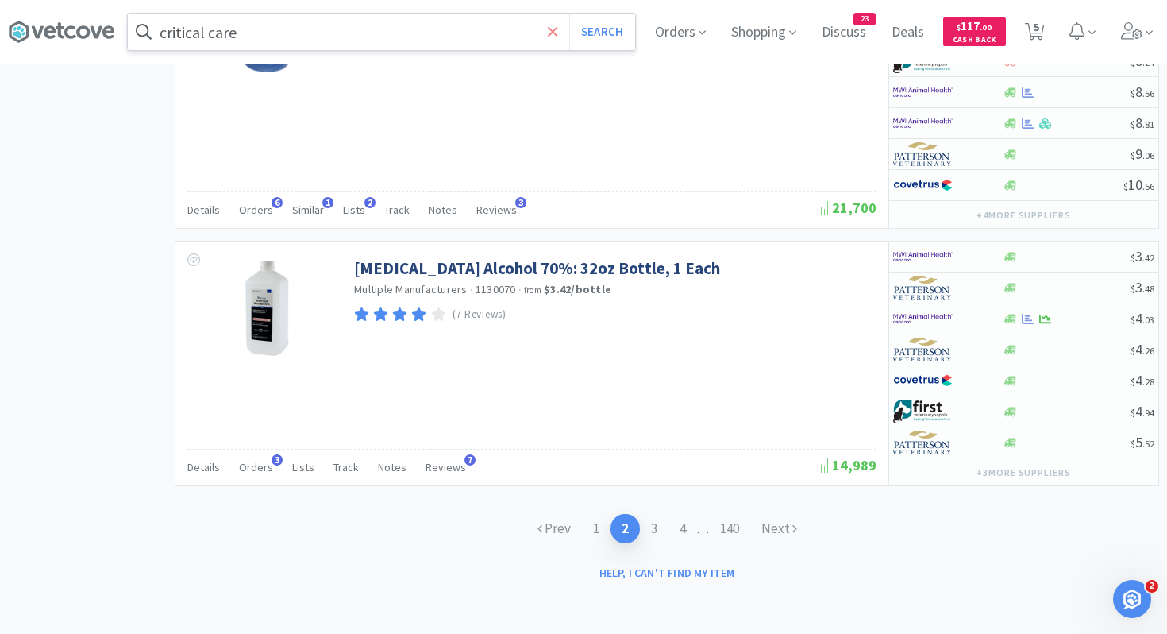
click at [554, 25] on icon at bounding box center [553, 32] width 10 height 16
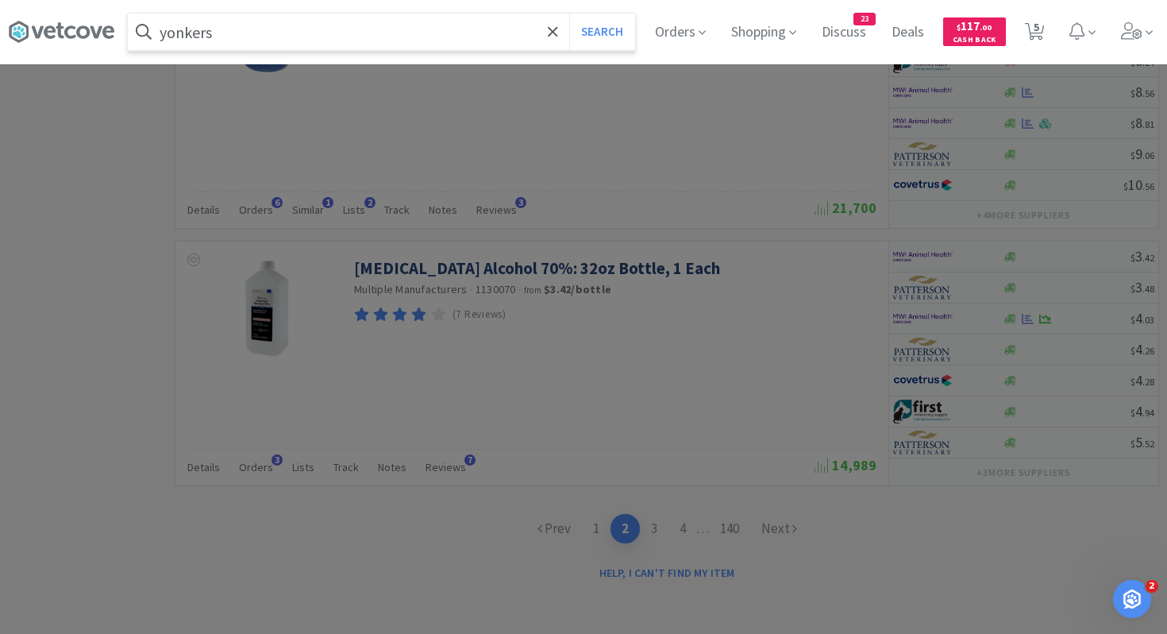
type input "yonkers"
click at [569, 14] on button "Search" at bounding box center [602, 32] width 66 height 37
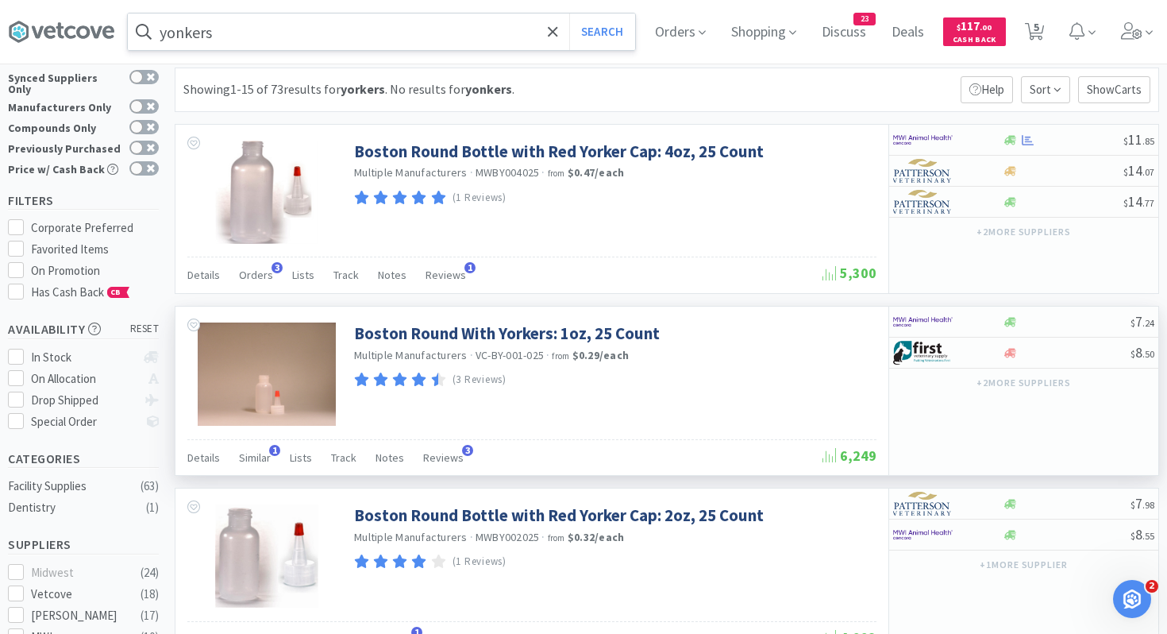
scroll to position [28, 0]
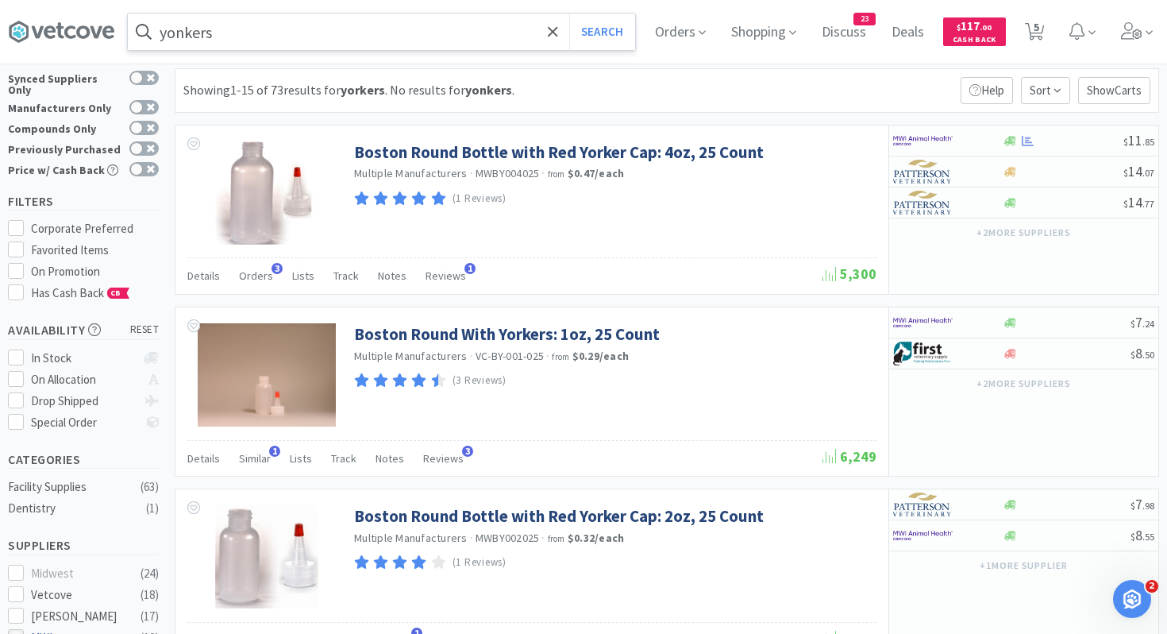
click at [17, 631] on icon at bounding box center [16, 637] width 12 height 12
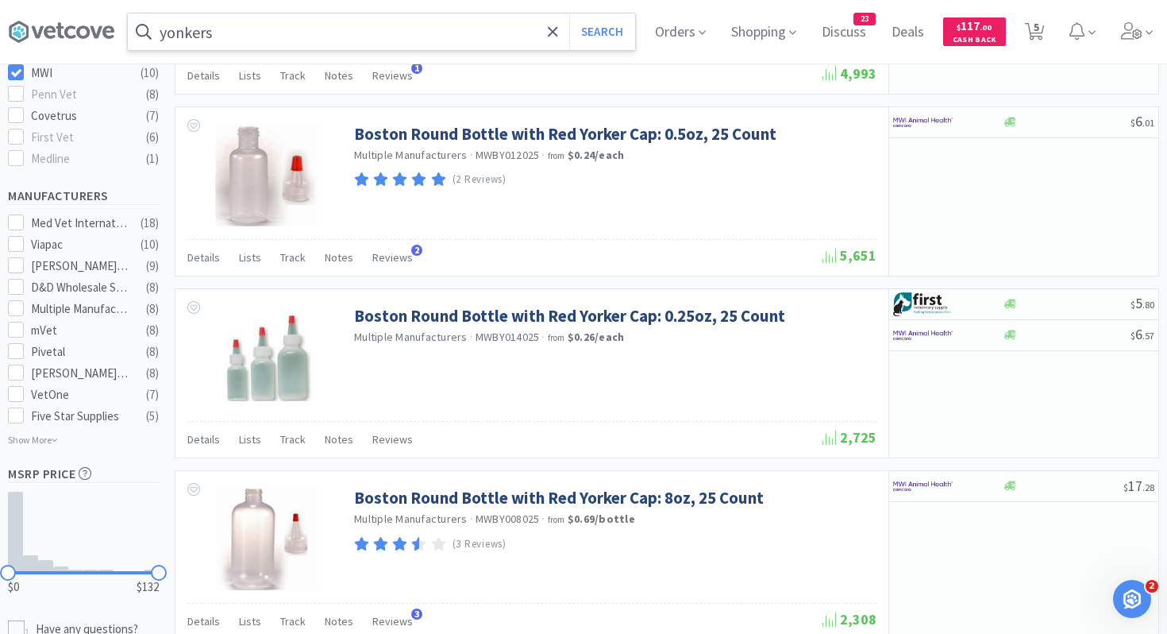
scroll to position [596, 0]
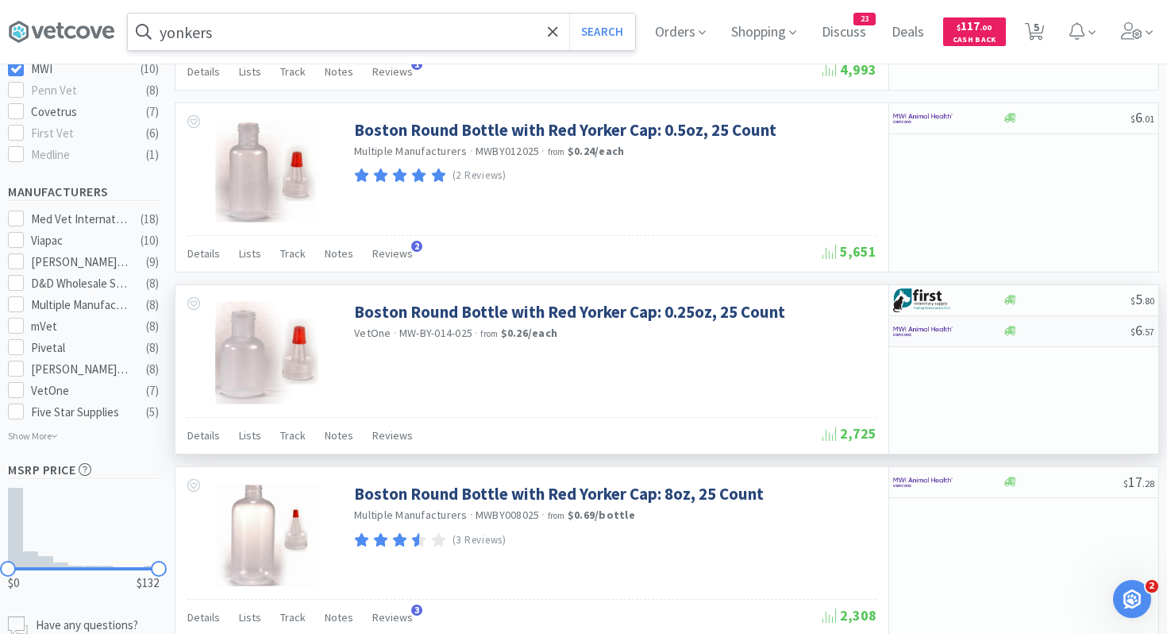
click at [936, 332] on img at bounding box center [923, 331] width 60 height 24
select select "1"
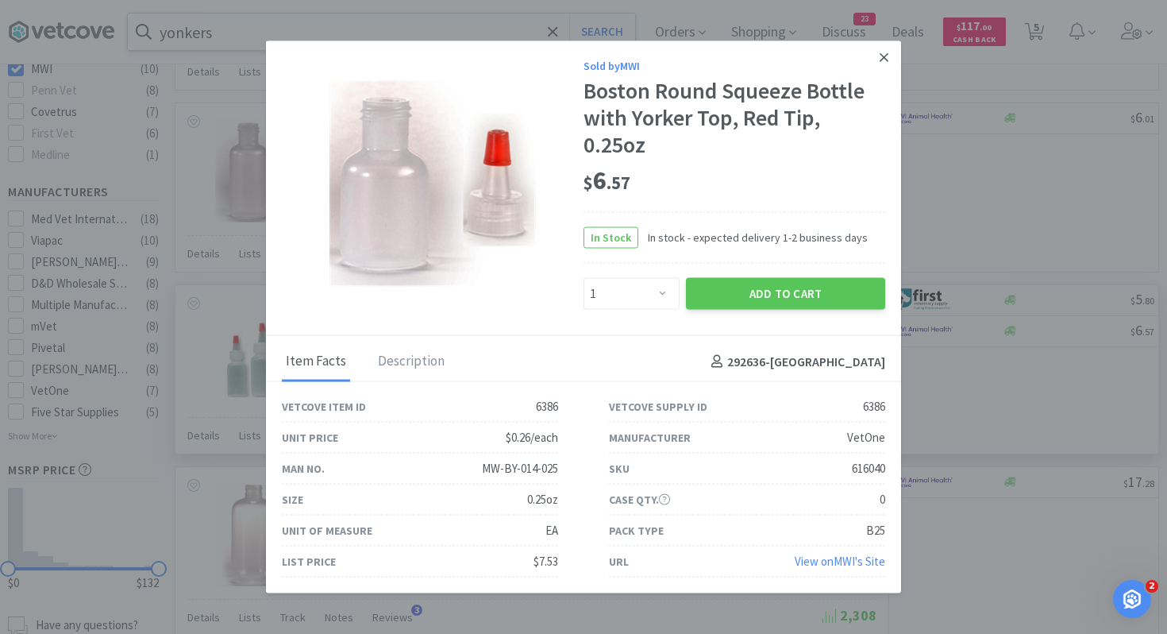
click at [887, 57] on icon at bounding box center [884, 58] width 9 height 14
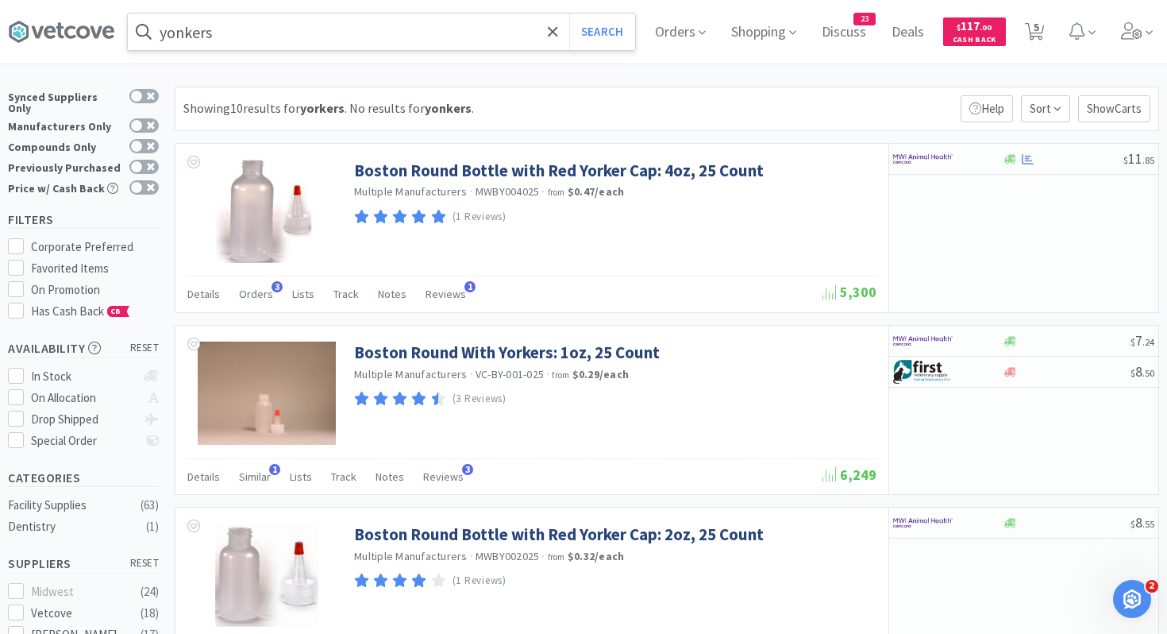
scroll to position [0, 0]
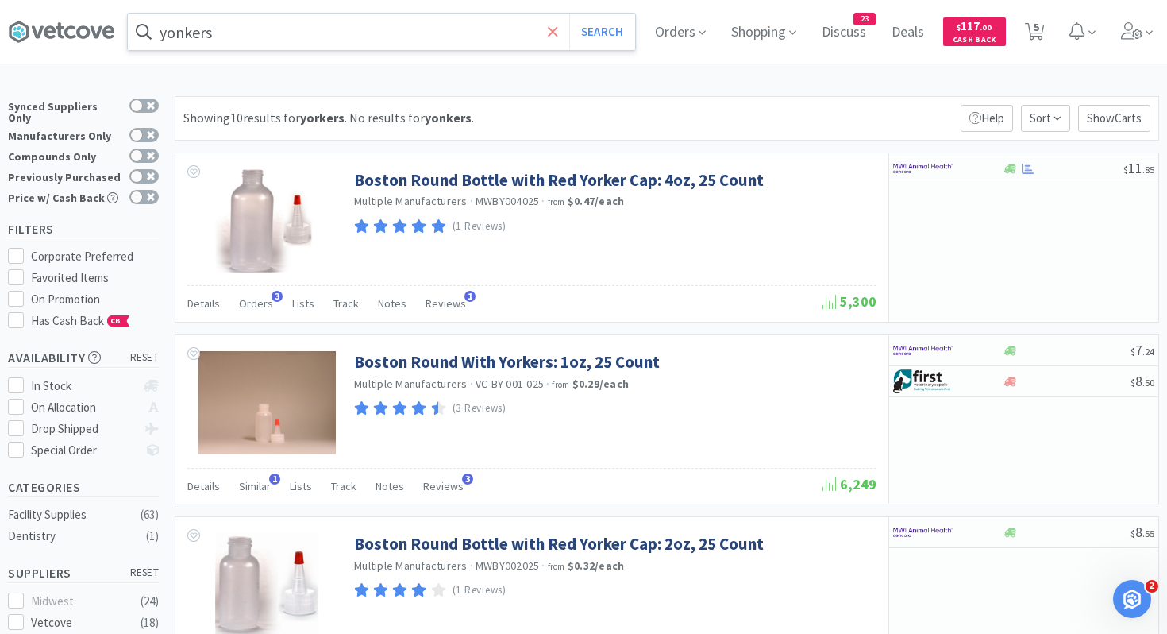
click at [560, 34] on span at bounding box center [553, 31] width 18 height 33
click at [1031, 34] on icon at bounding box center [1035, 31] width 20 height 17
select select "6"
select select "1"
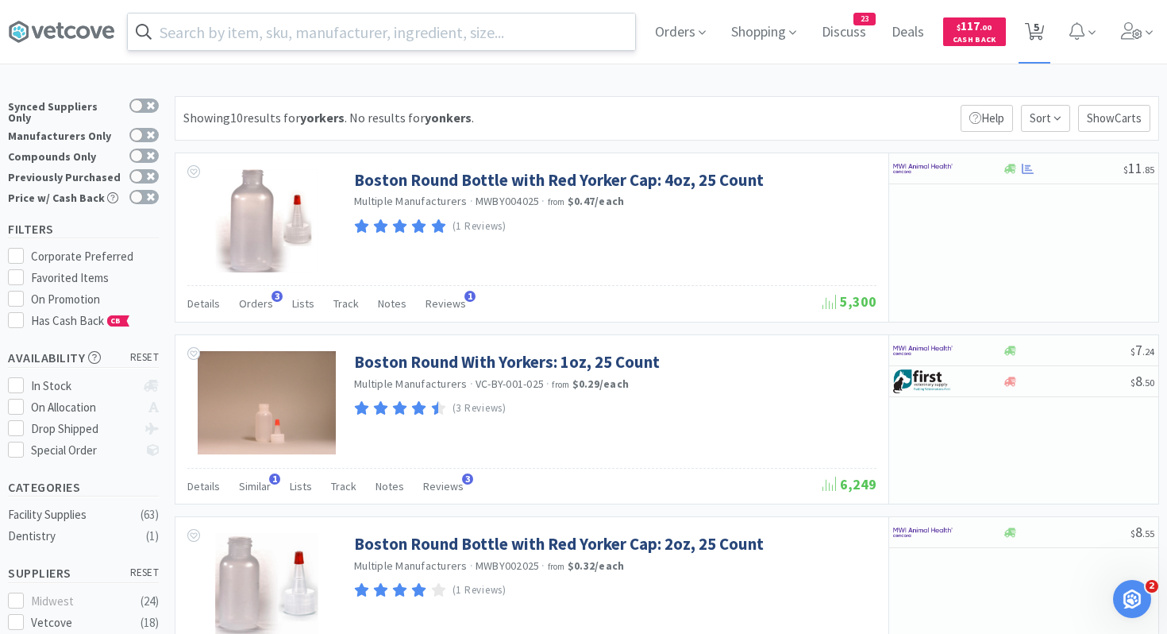
select select "1"
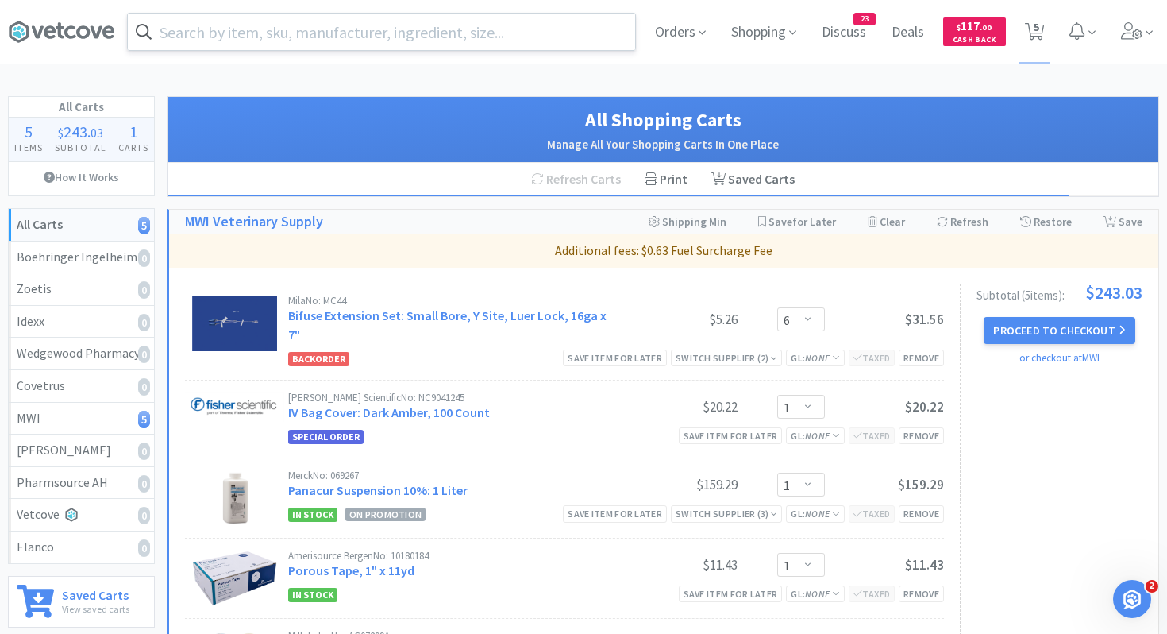
click at [560, 29] on input "text" at bounding box center [381, 32] width 507 height 37
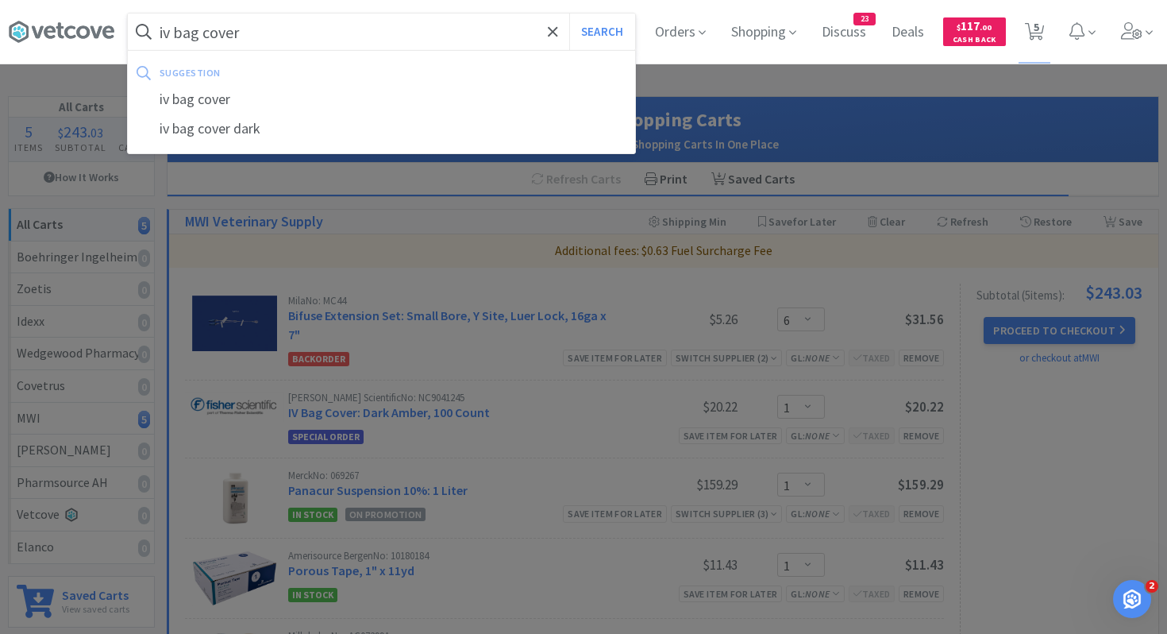
type input "iv bag cover"
click at [569, 14] on button "Search" at bounding box center [602, 32] width 66 height 37
select select "6"
select select "1"
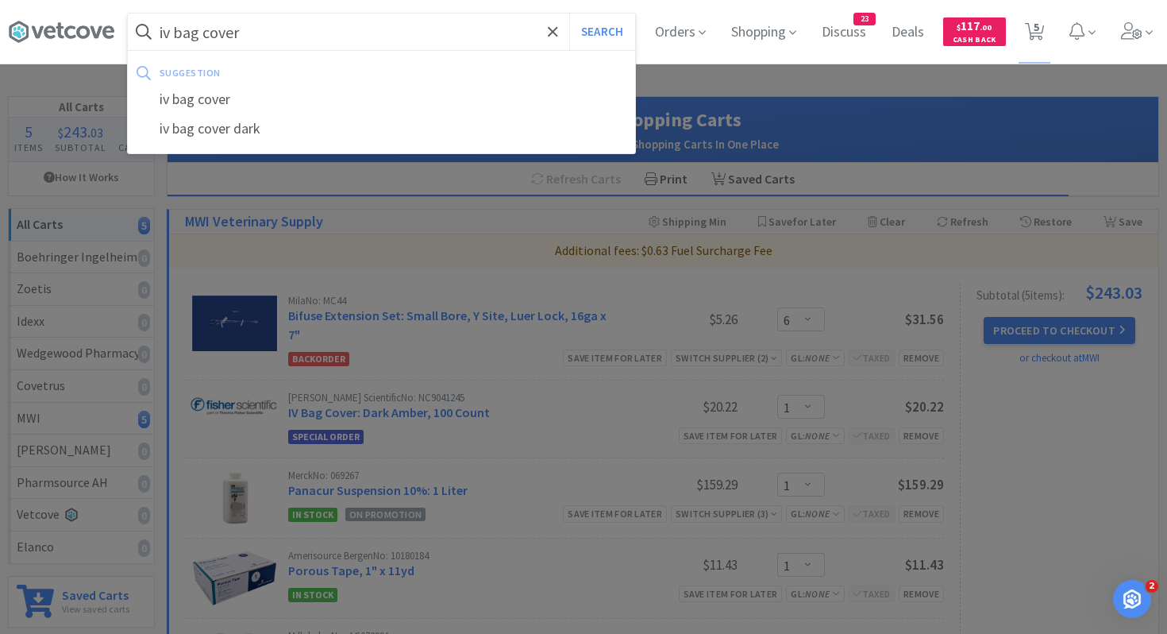
select select "1"
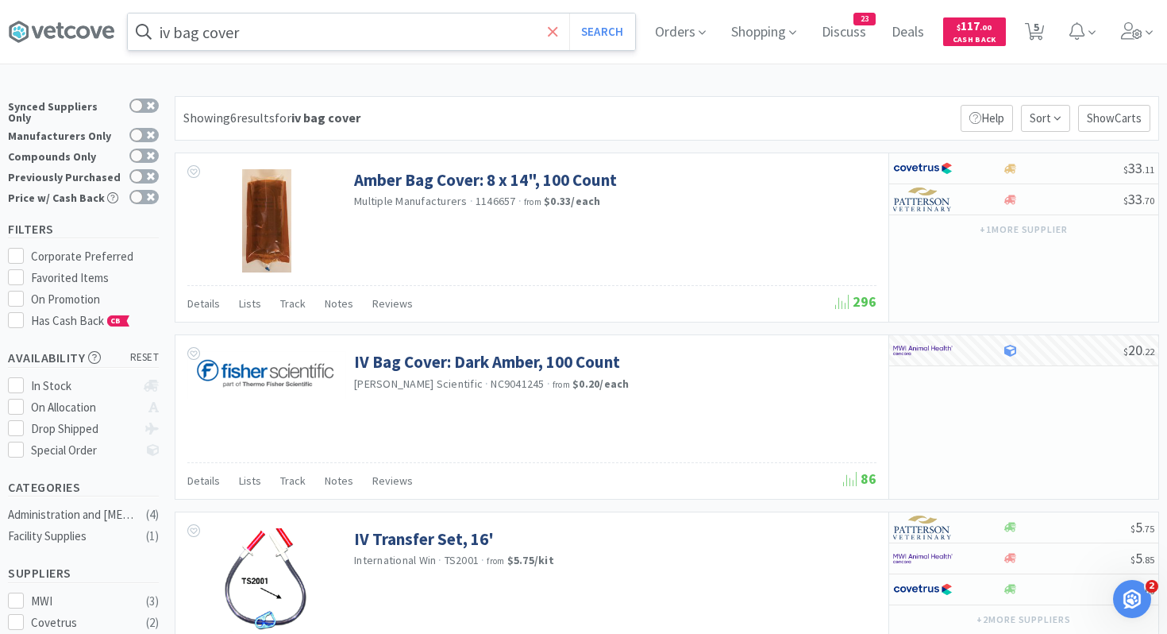
click at [553, 32] on icon at bounding box center [553, 31] width 10 height 10
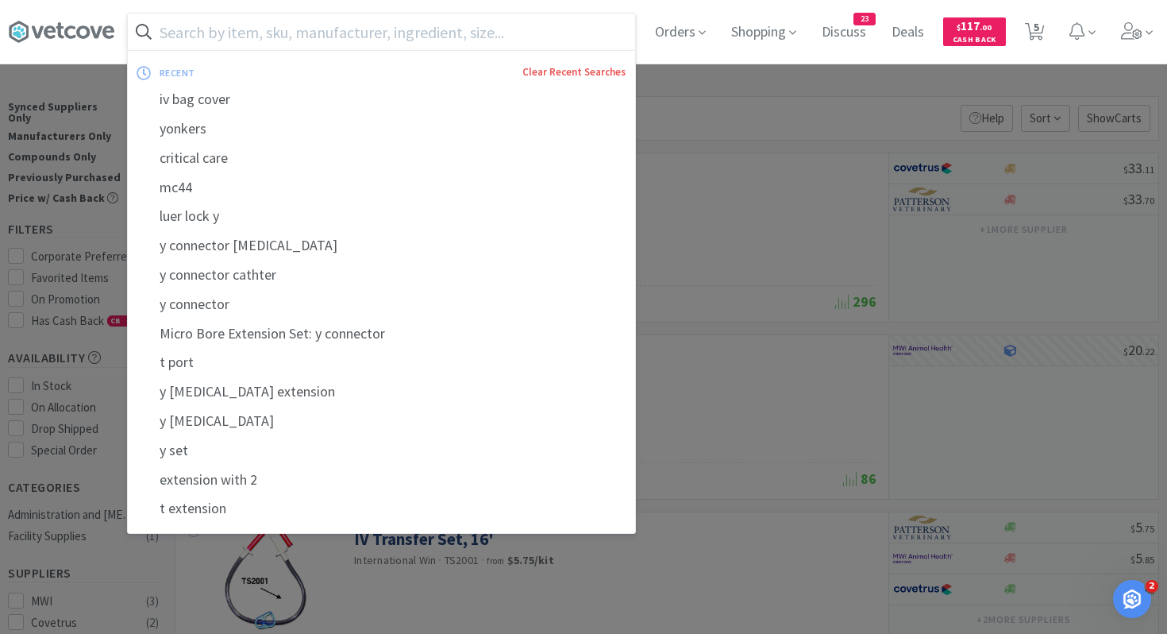
click at [574, 72] on link "Clear Recent Searches" at bounding box center [574, 72] width 103 height 14
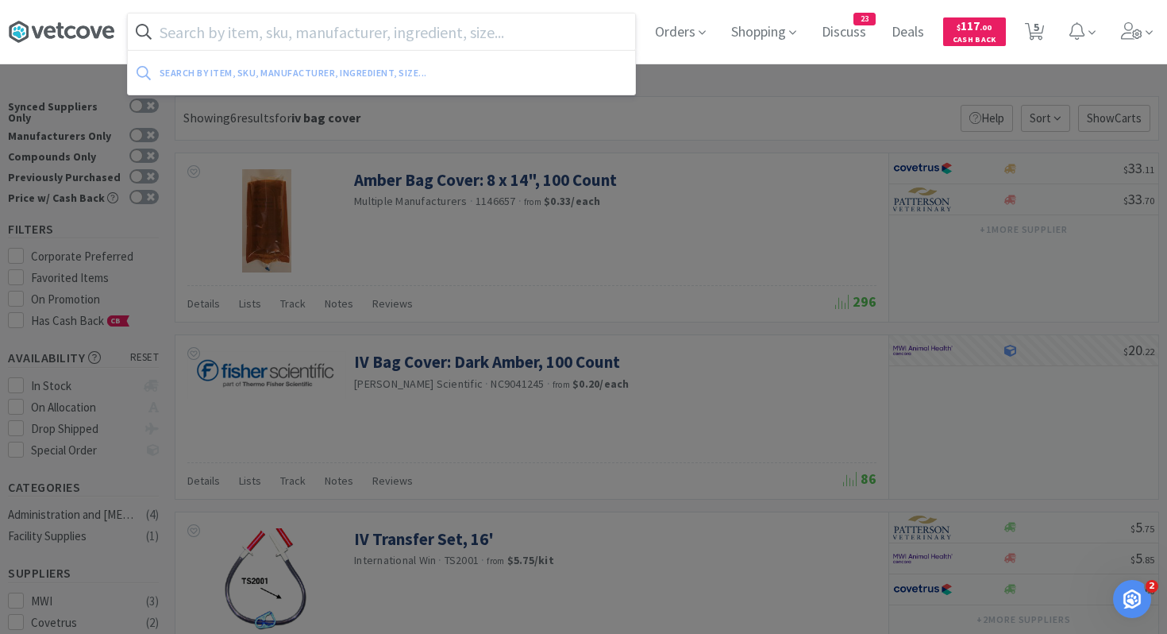
click at [87, 25] on icon at bounding box center [61, 32] width 106 height 24
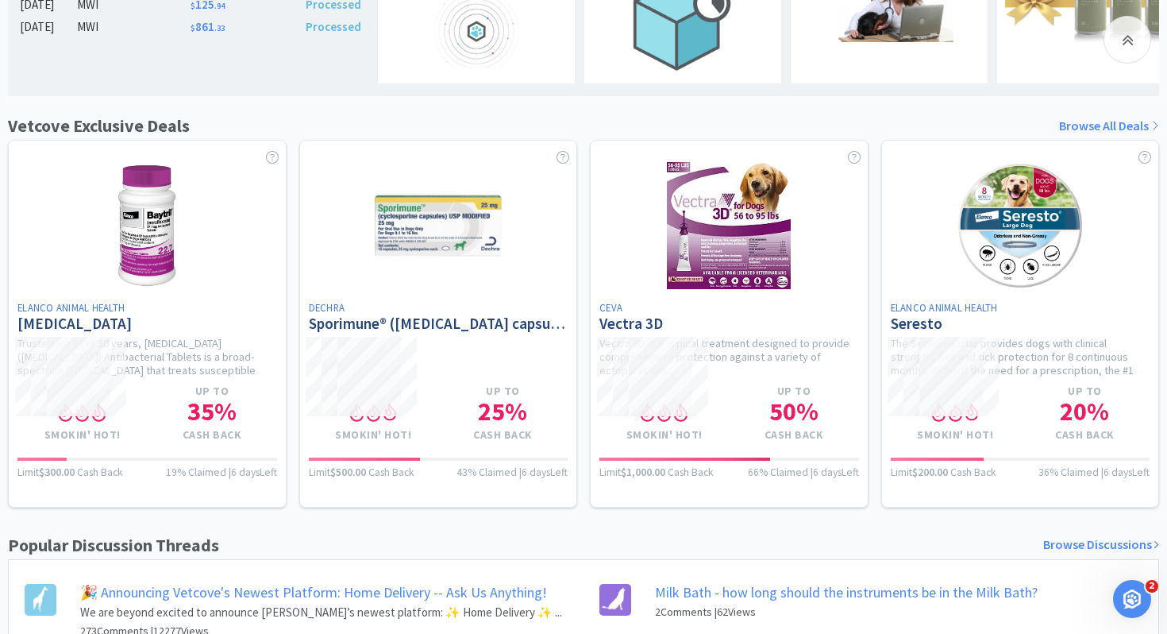
scroll to position [421, 0]
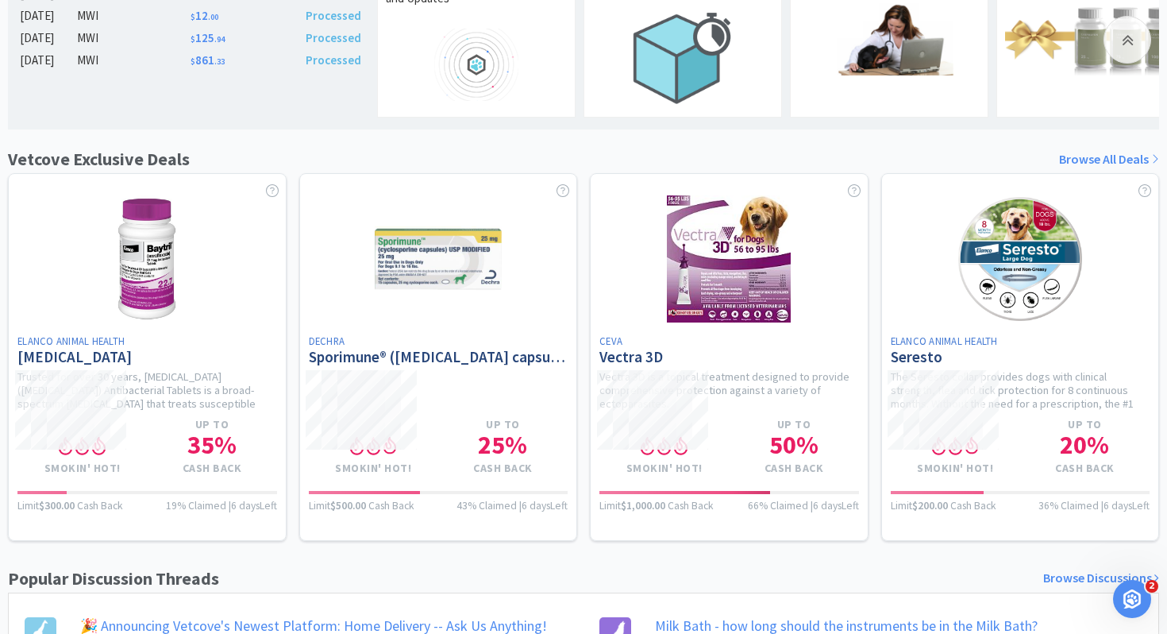
click at [1112, 150] on link "Browse All Deals" at bounding box center [1109, 159] width 100 height 21
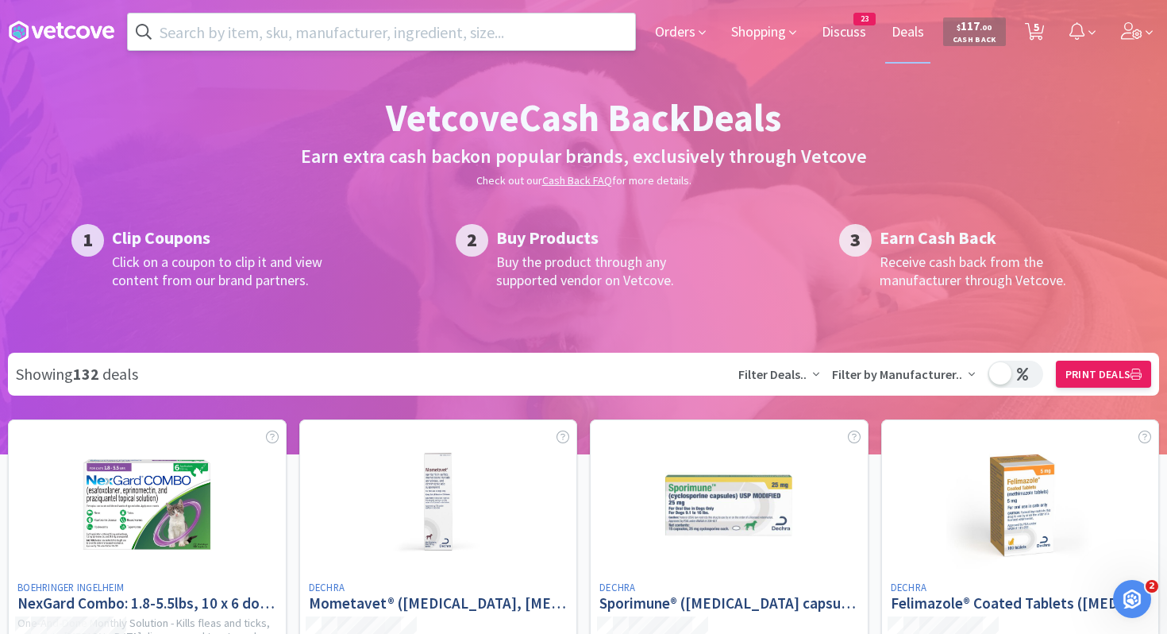
click at [501, 36] on input "text" at bounding box center [381, 32] width 507 height 37
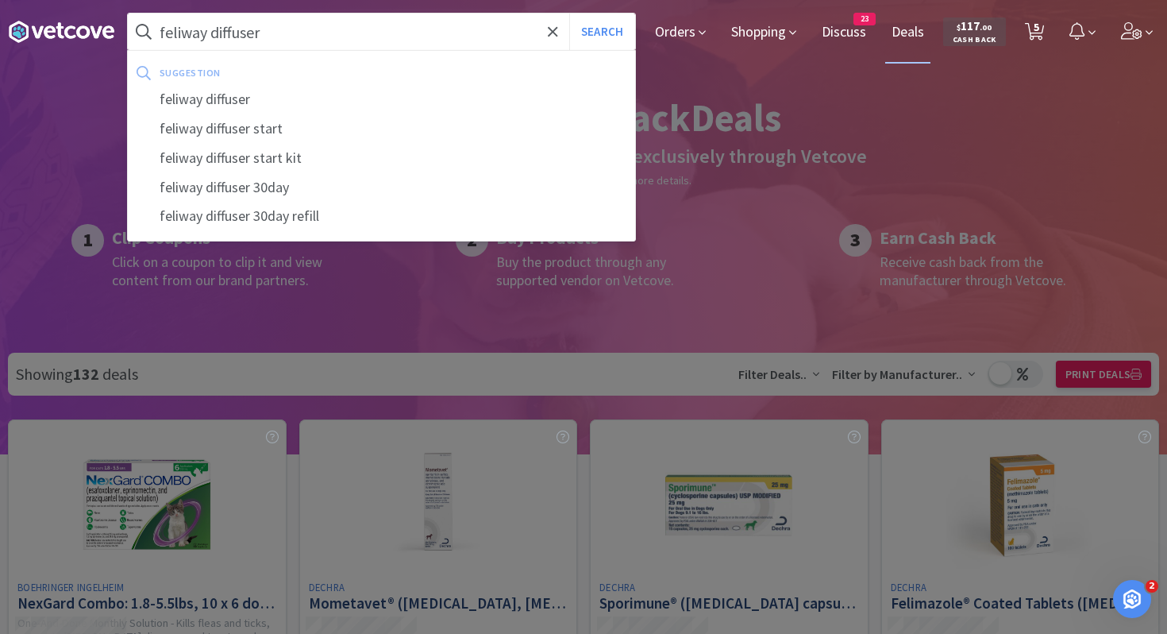
type input "feliway diffuser"
click at [569, 14] on button "Search" at bounding box center [602, 32] width 66 height 37
select select "6"
select select "1"
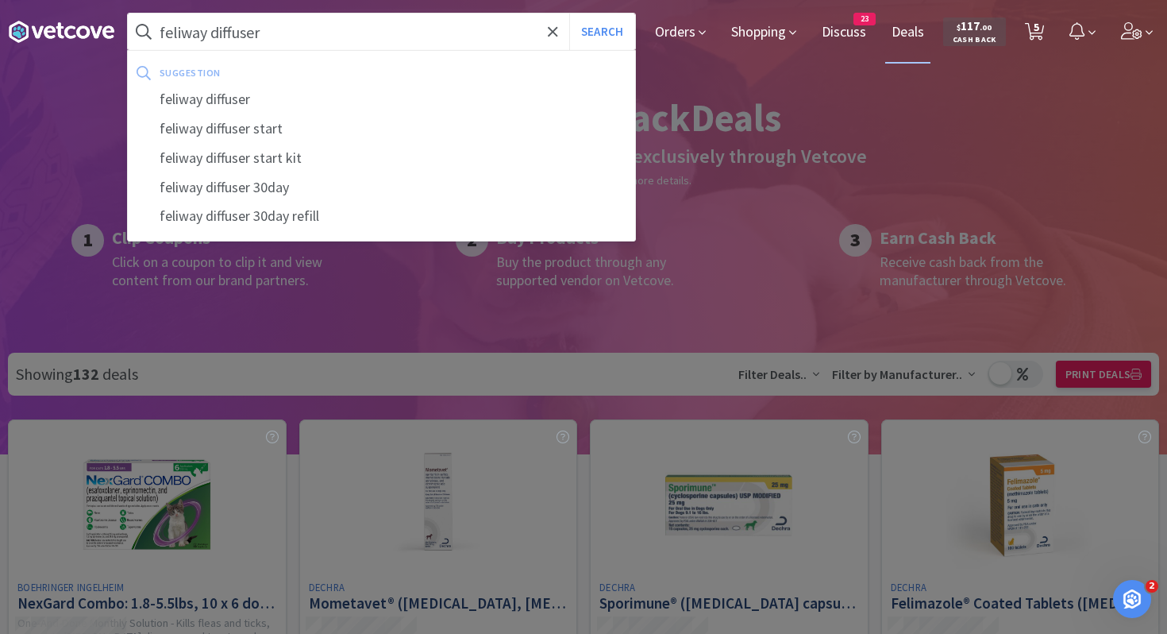
select select "1"
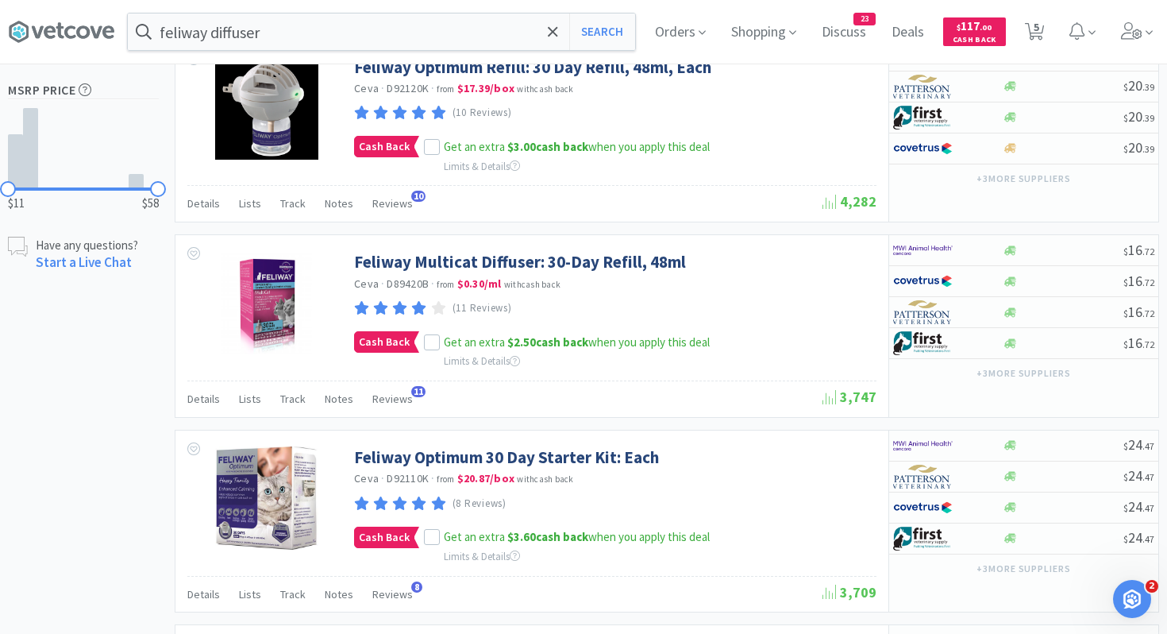
scroll to position [700, 0]
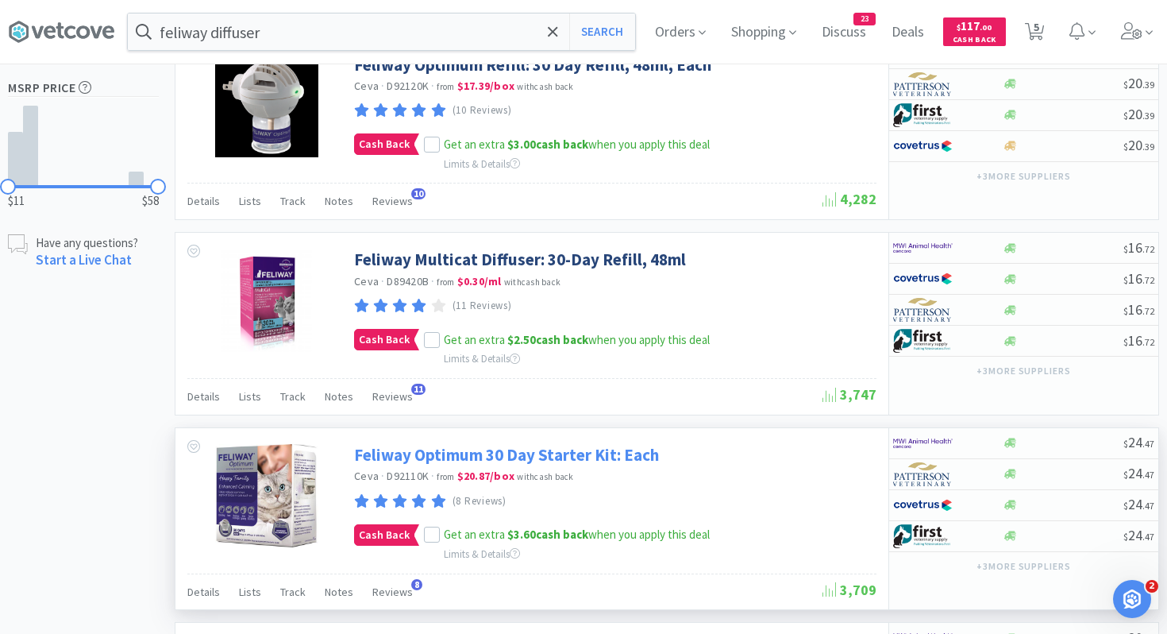
click at [601, 455] on link "Feliway Optimum 30 Day Starter Kit: Each" at bounding box center [506, 454] width 305 height 21
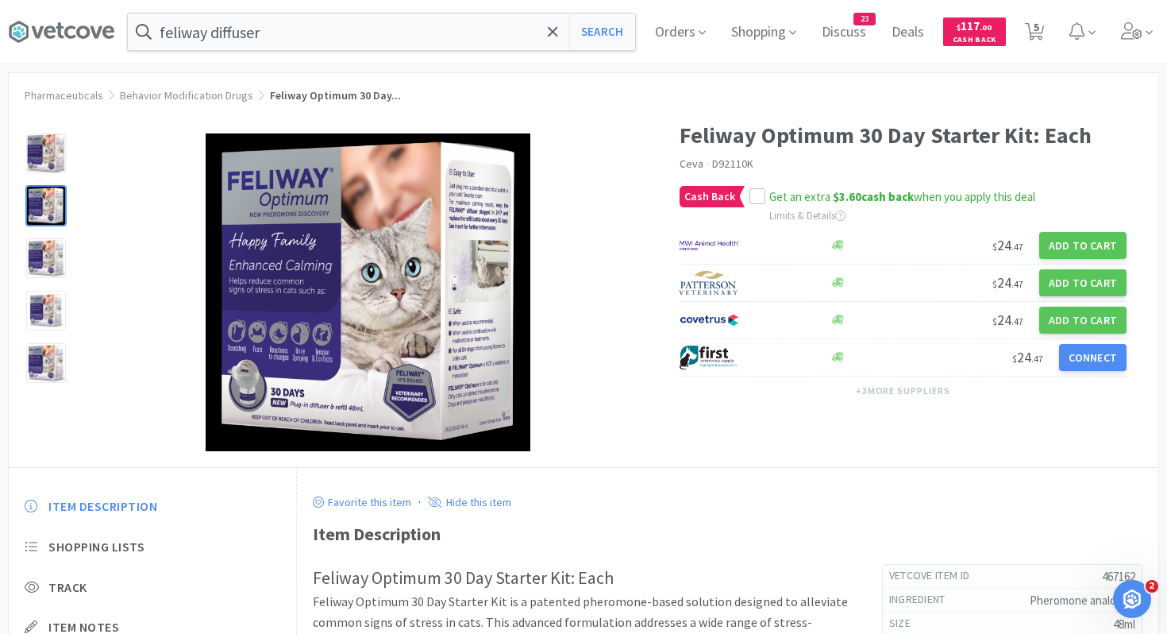
scroll to position [18, 0]
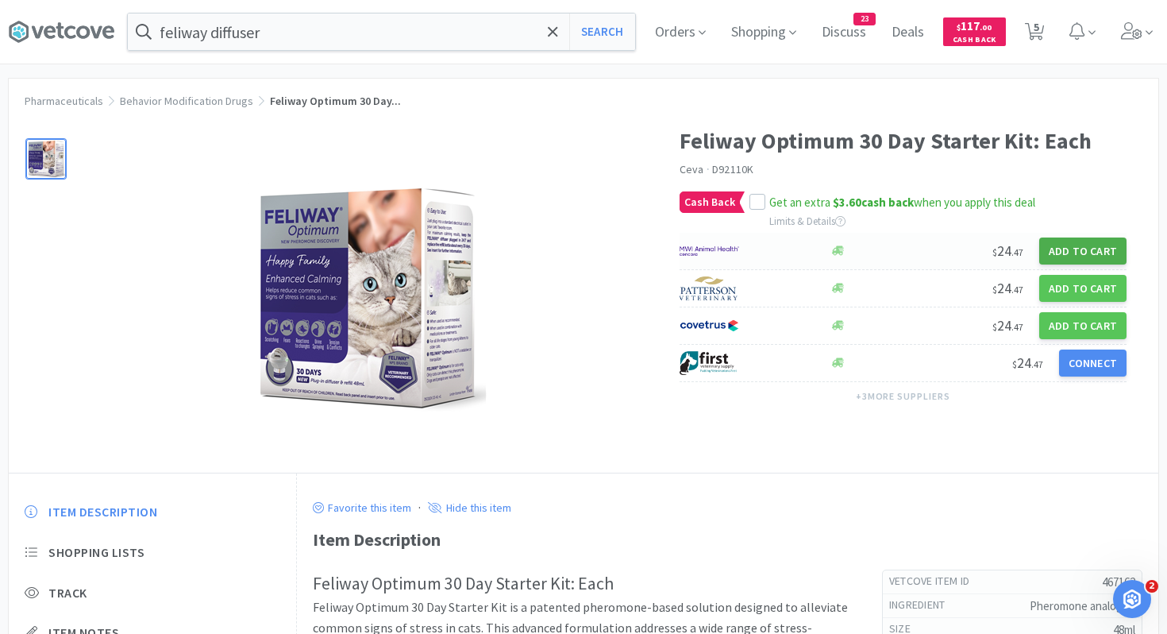
click at [1077, 237] on button "Add to Cart" at bounding box center [1083, 250] width 87 height 27
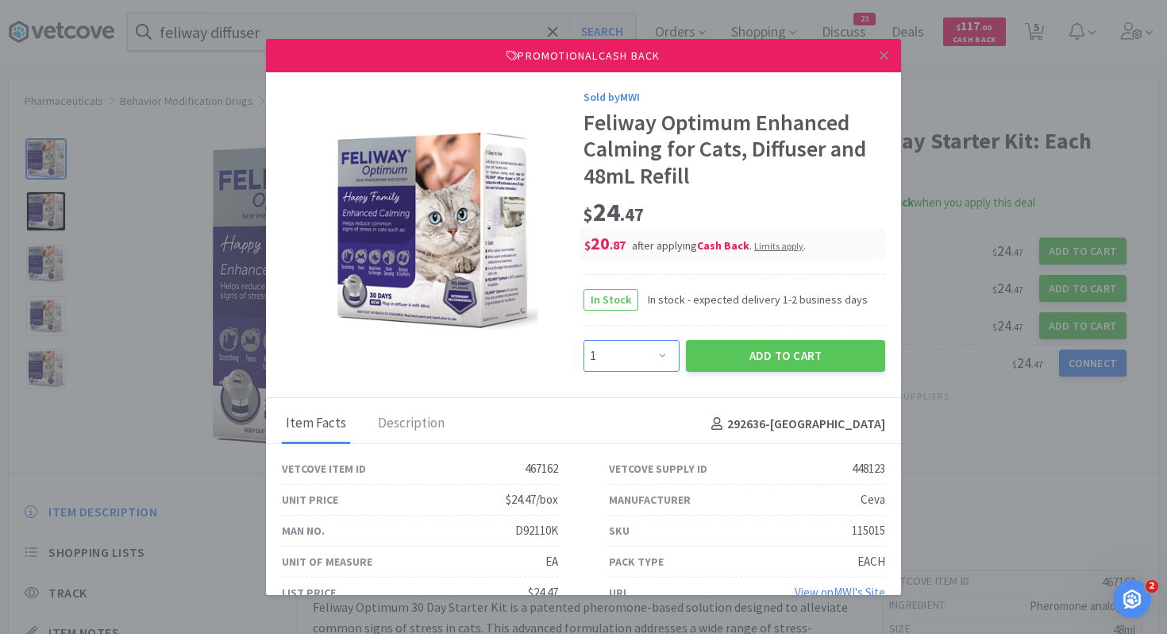
click at [631, 349] on select "Enter Quantity 1 2 3 4 5 6 7 8 9 10 11 12 13 14 15 16 17 18 19 20 Enter Quantity" at bounding box center [632, 356] width 96 height 32
select select "2"
click at [584, 340] on select "Enter Quantity 1 2 3 4 5 6 7 8 9 10 11 12 13 14 15 16 17 18 19 20 Enter Quantity" at bounding box center [632, 356] width 96 height 32
click at [778, 347] on button "Add to Cart" at bounding box center [785, 356] width 199 height 32
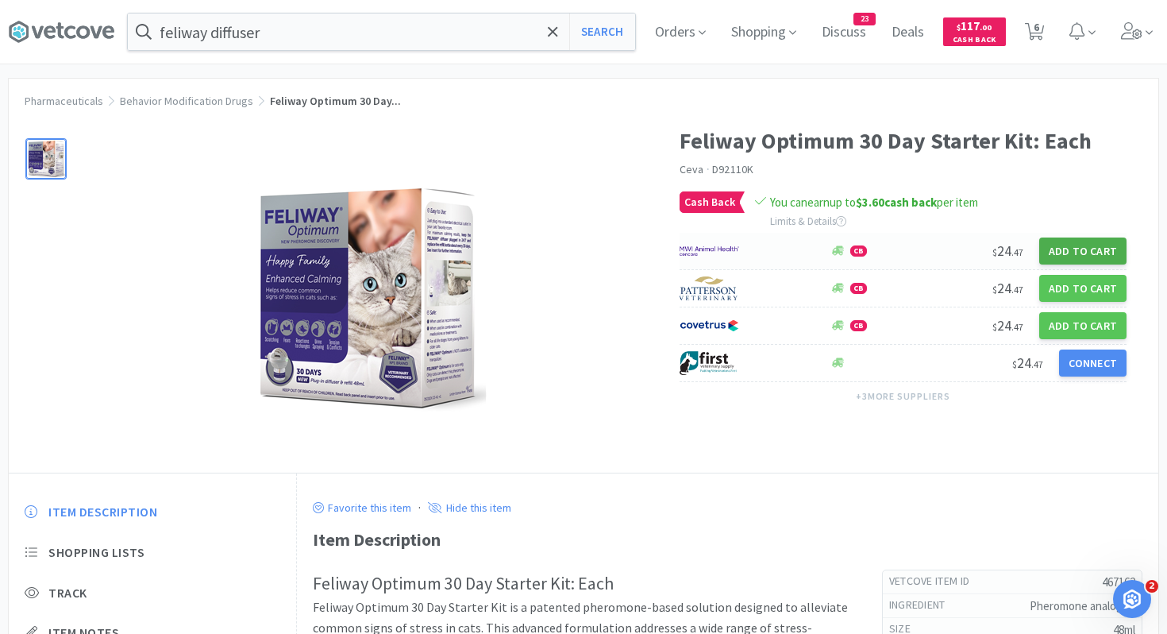
click at [1051, 247] on button "Add to Cart" at bounding box center [1083, 250] width 87 height 27
select select "1"
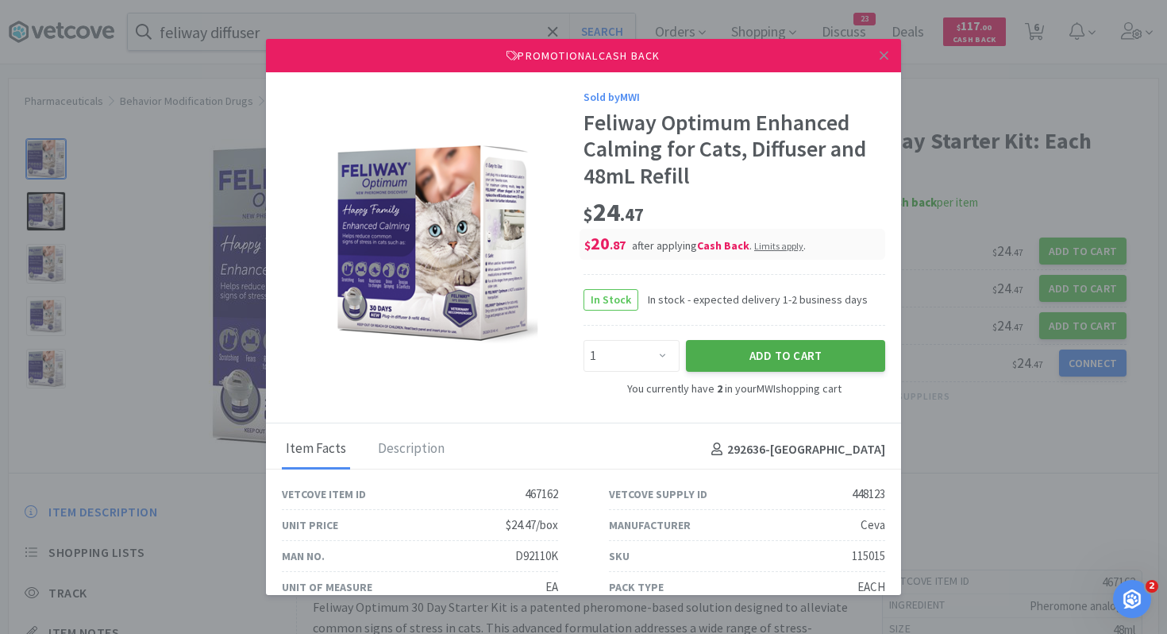
click at [777, 344] on button "Add to Cart" at bounding box center [785, 356] width 199 height 32
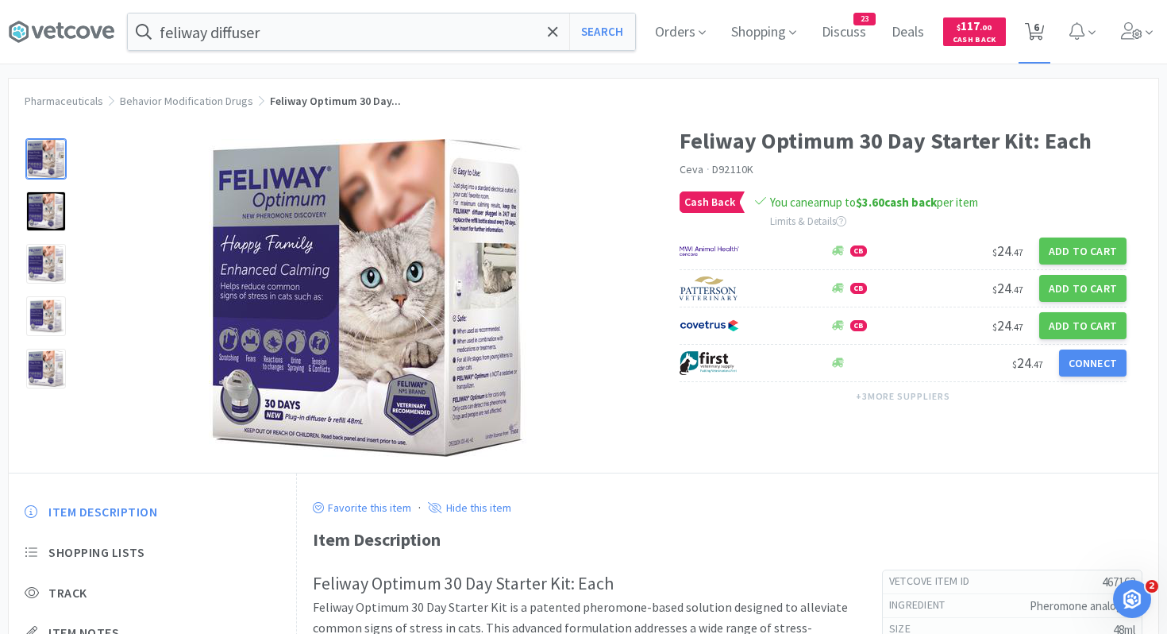
click at [1037, 33] on span "6" at bounding box center [1037, 27] width 6 height 64
select select "6"
select select "3"
select select "1"
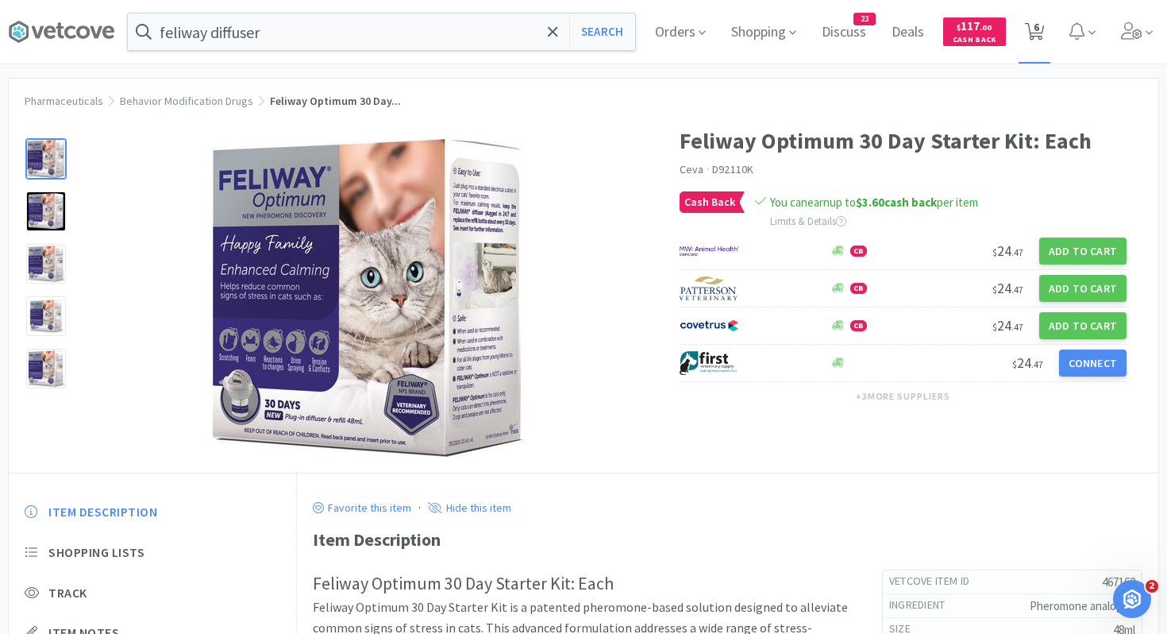
select select "1"
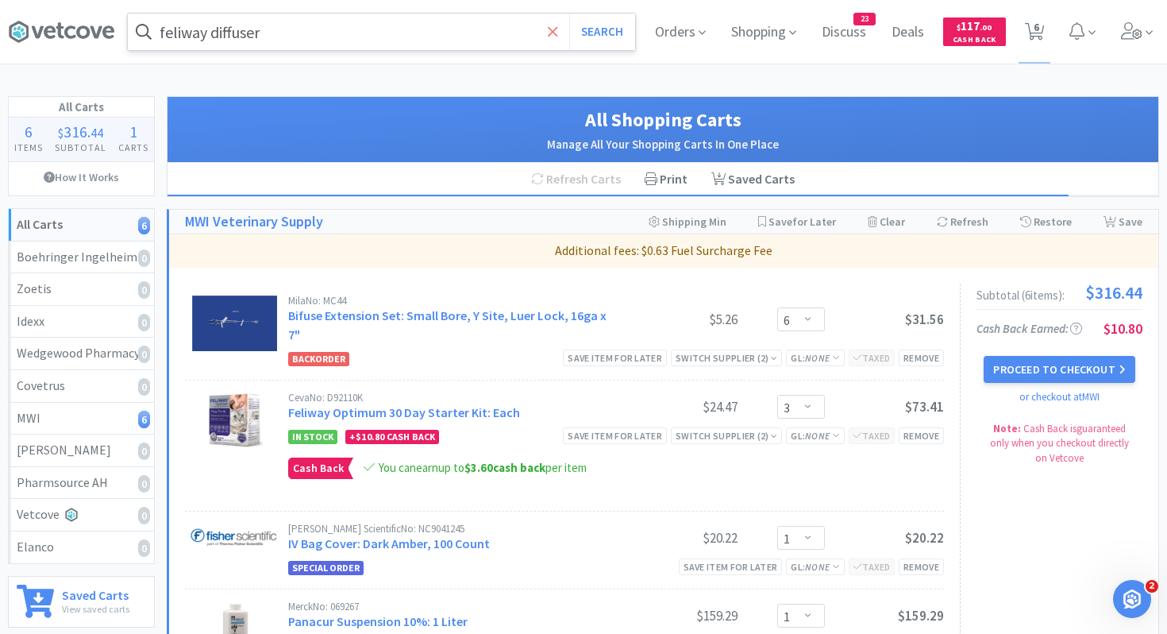
click at [559, 33] on span at bounding box center [553, 31] width 18 height 33
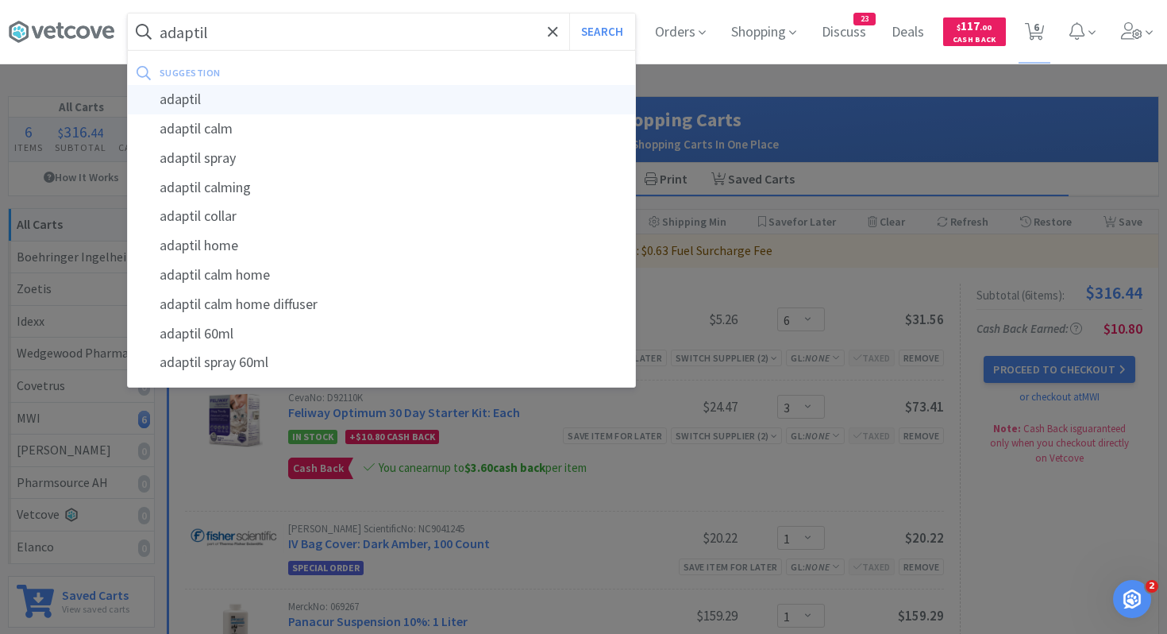
click at [367, 95] on div "adaptil" at bounding box center [381, 99] width 507 height 29
type input "adaptil"
select select "6"
select select "3"
select select "1"
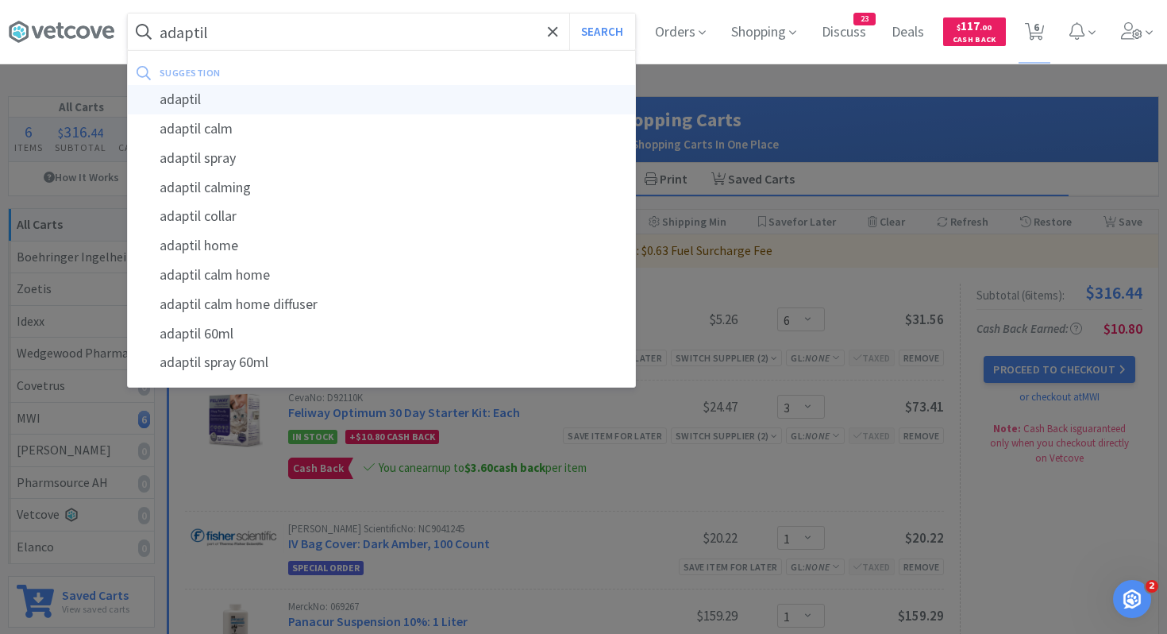
select select "1"
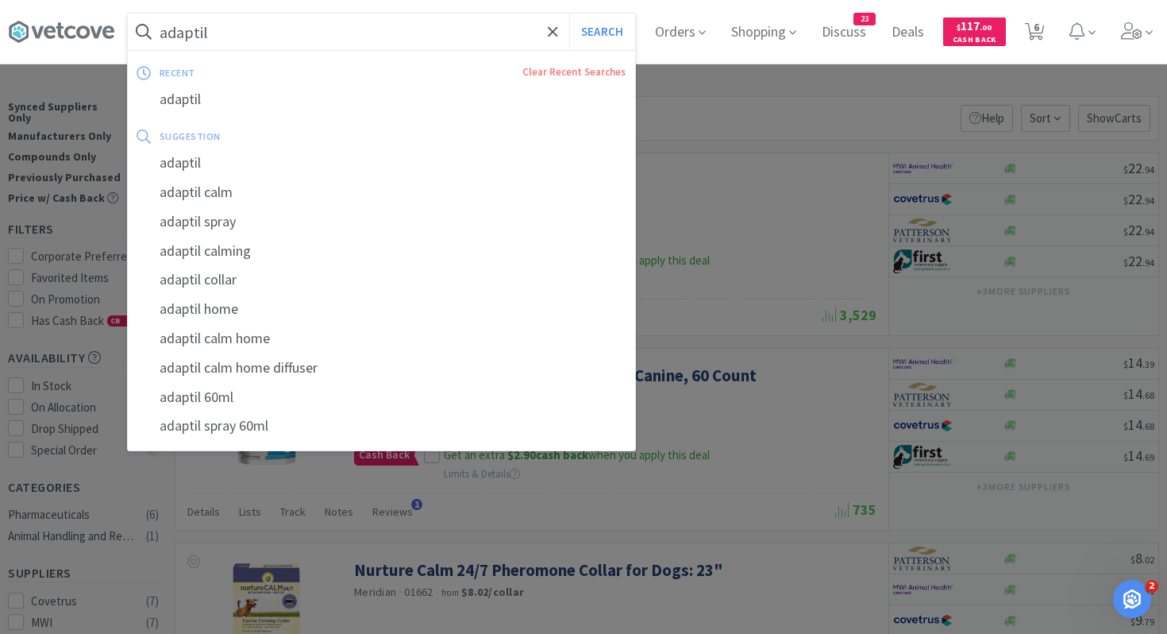
click at [512, 27] on input "adaptil" at bounding box center [381, 32] width 507 height 37
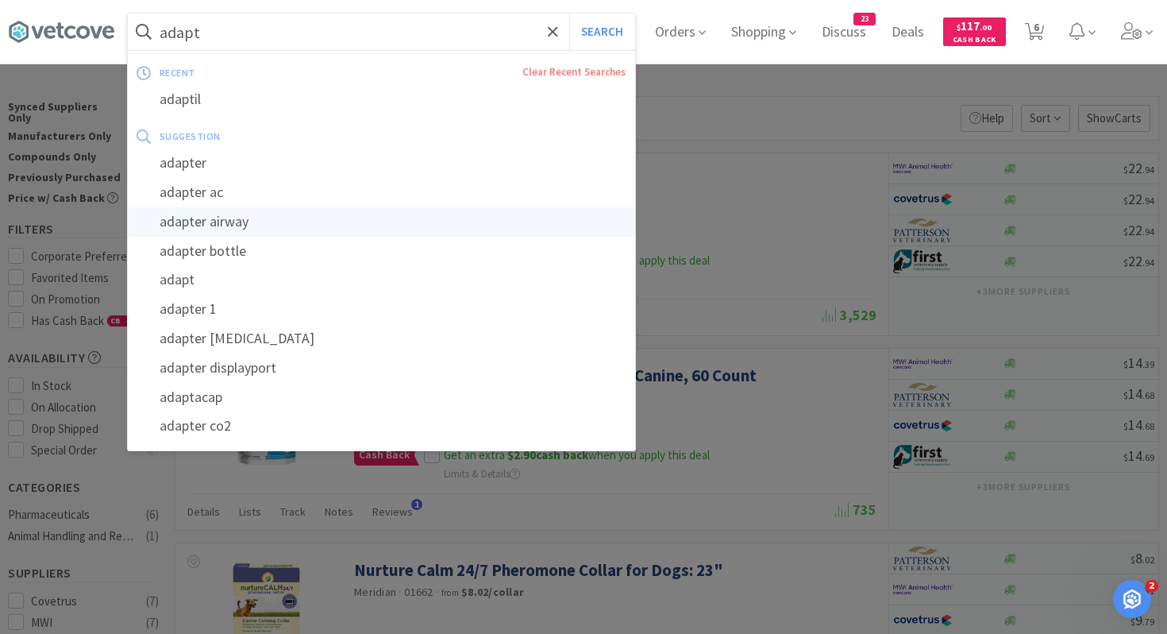
click at [346, 218] on div "adapter airway" at bounding box center [381, 221] width 507 height 29
type input "adapter airway"
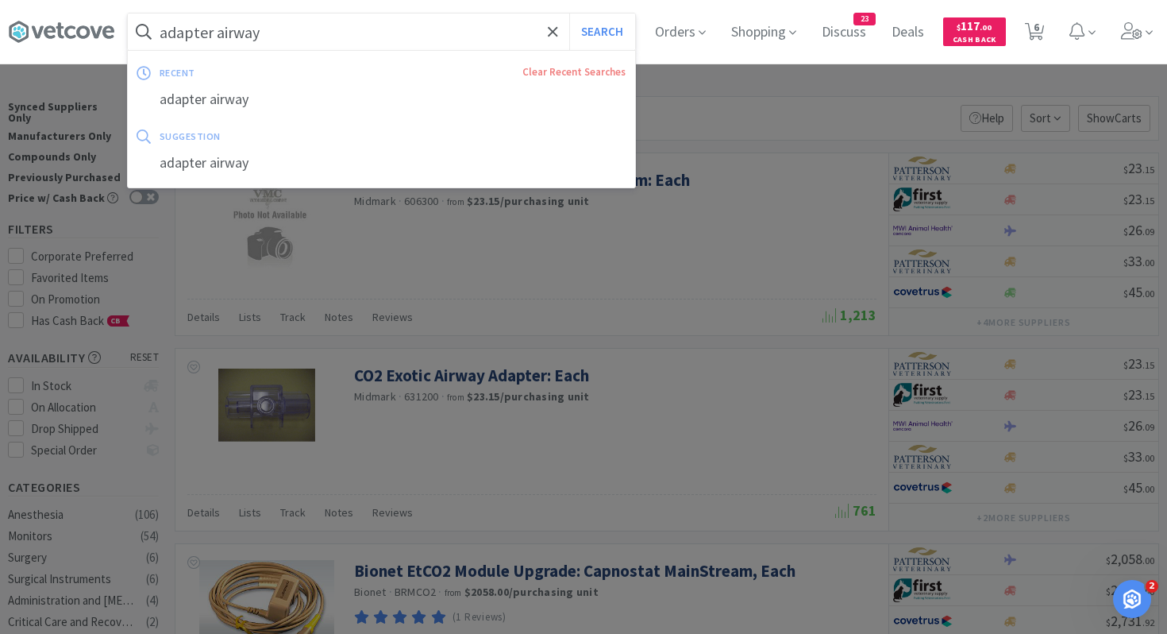
click at [359, 32] on input "adapter airway" at bounding box center [381, 32] width 507 height 37
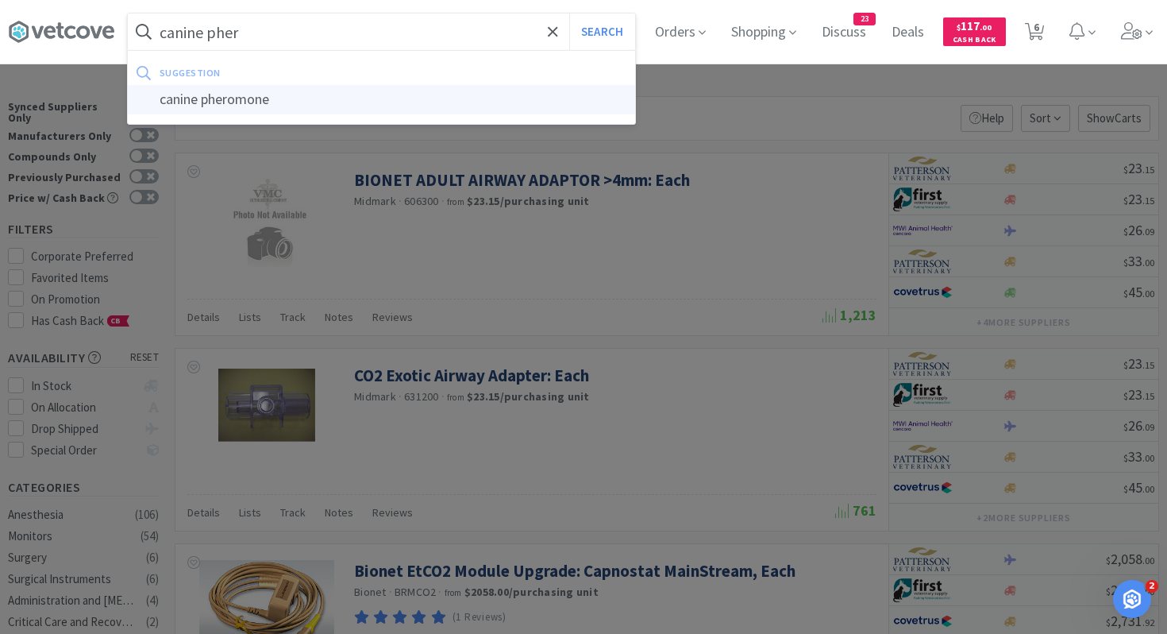
click at [257, 91] on div "canine pheromone" at bounding box center [381, 99] width 507 height 29
type input "canine pheromone"
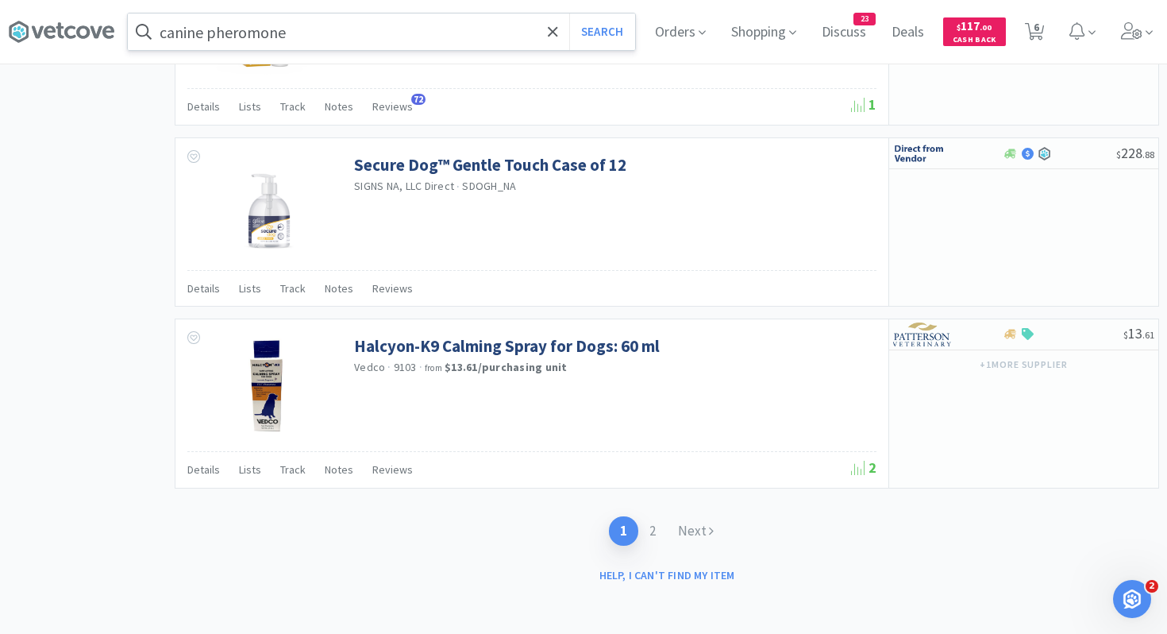
scroll to position [2436, 0]
click at [658, 530] on link "2" at bounding box center [652, 528] width 29 height 29
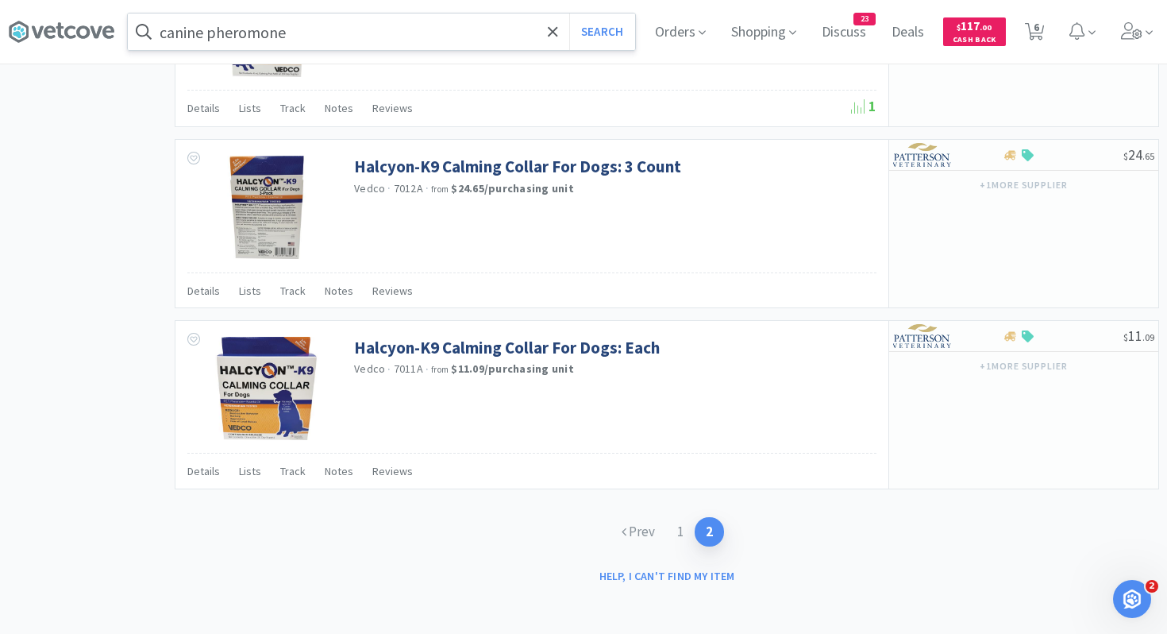
scroll to position [2208, 0]
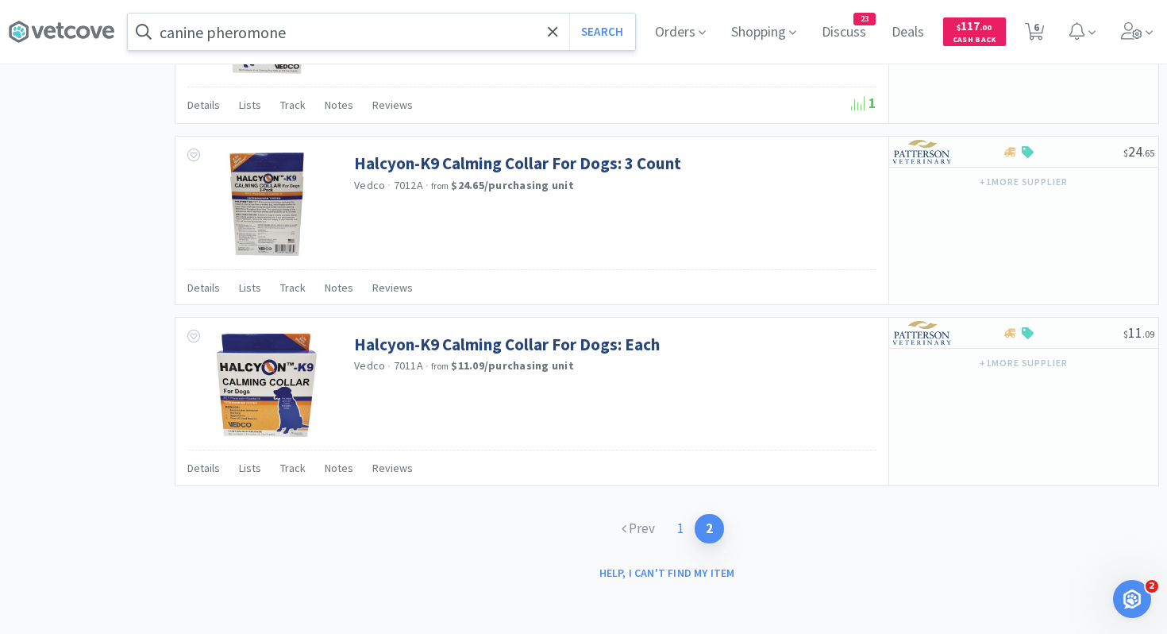
click at [682, 529] on link "1" at bounding box center [680, 528] width 29 height 29
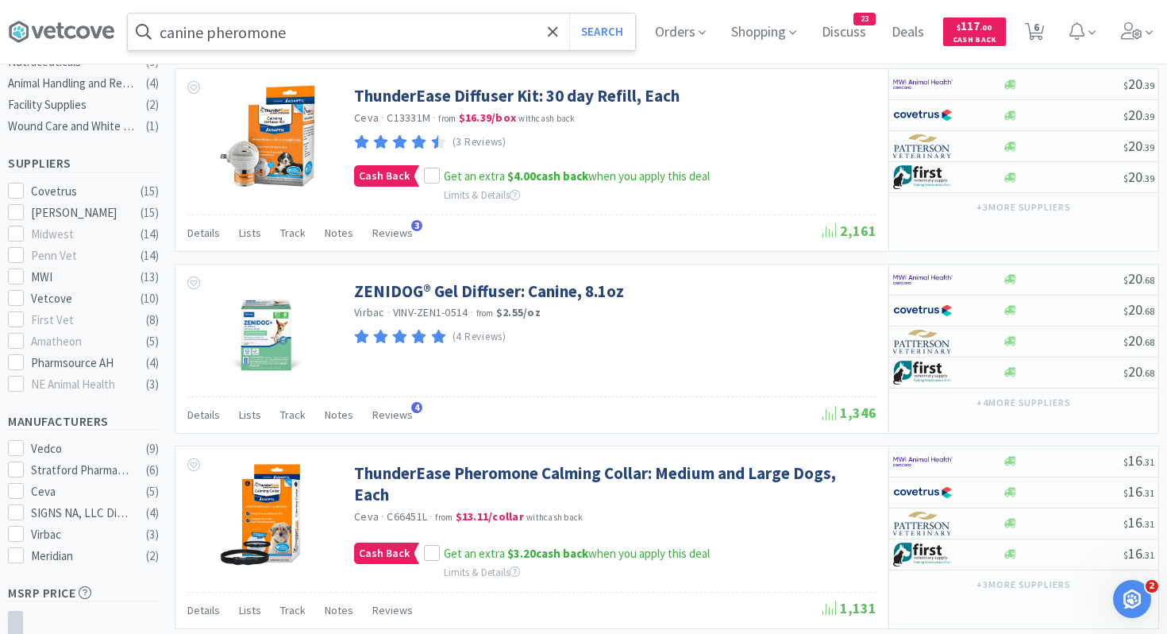
scroll to position [478, 0]
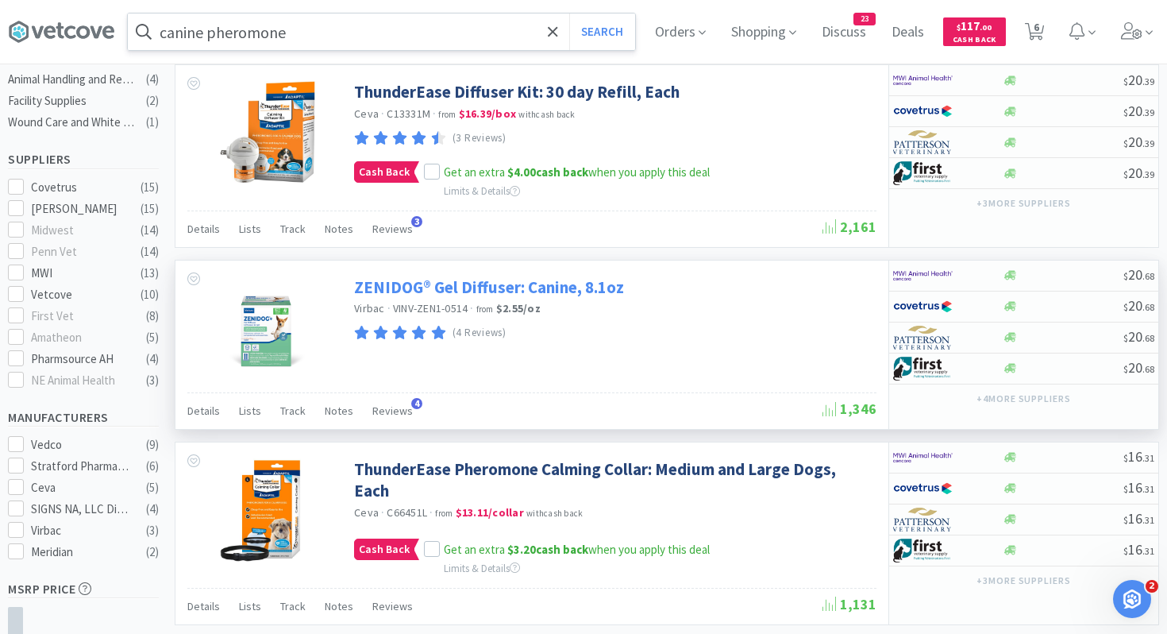
click at [549, 287] on link "ZENIDOG® Gel Diffuser: Canine, 8.1oz" at bounding box center [489, 286] width 270 height 21
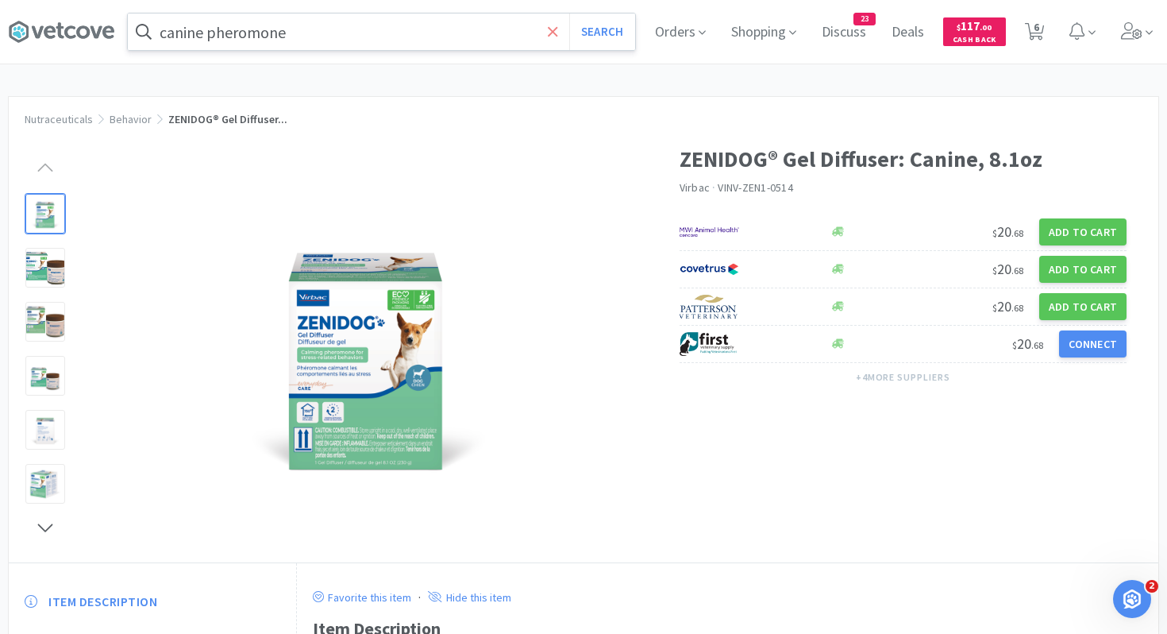
click at [550, 35] on icon at bounding box center [553, 32] width 10 height 16
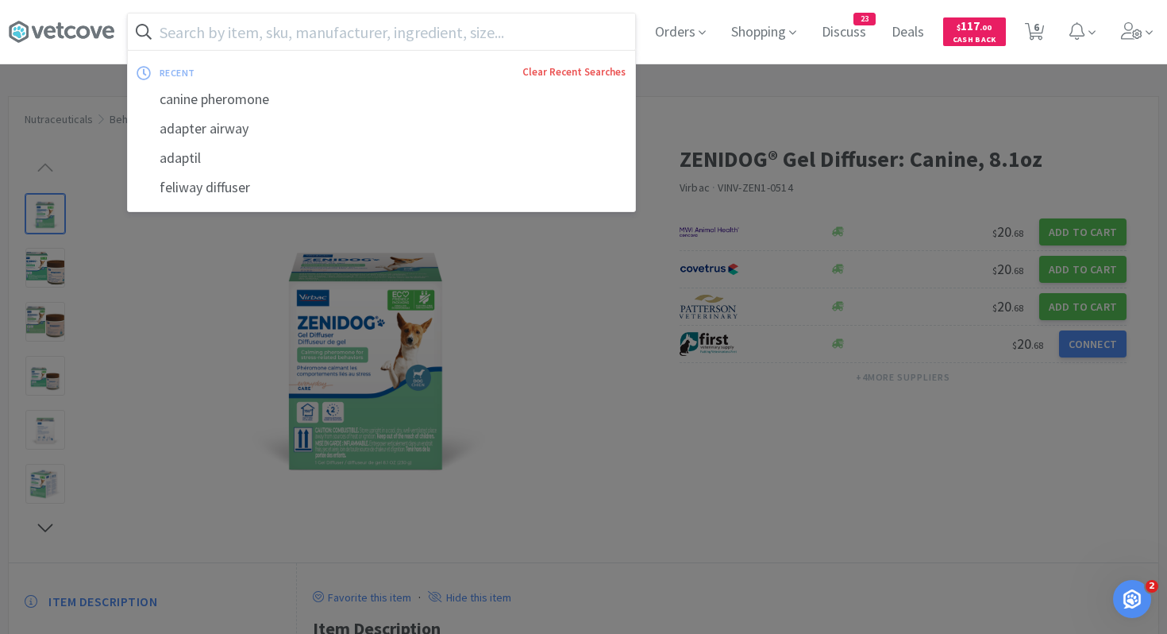
click at [584, 79] on link "Clear Recent Searches" at bounding box center [574, 72] width 103 height 14
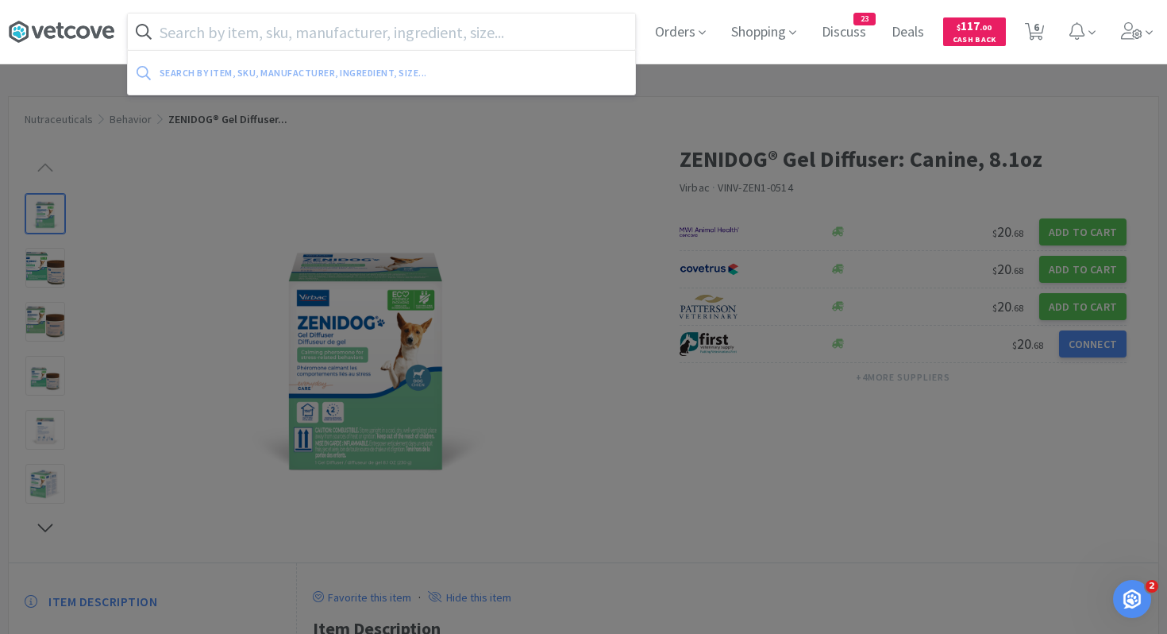
click at [73, 30] on icon at bounding box center [61, 32] width 106 height 24
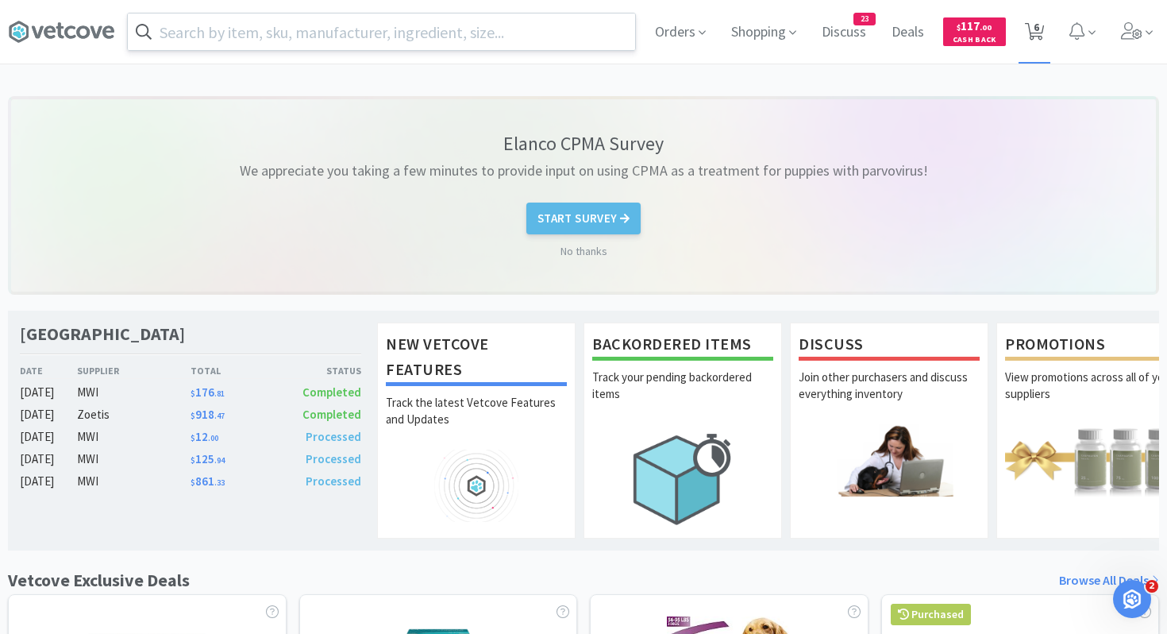
click at [1047, 32] on span "6" at bounding box center [1035, 32] width 33 height 64
select select "6"
select select "3"
select select "1"
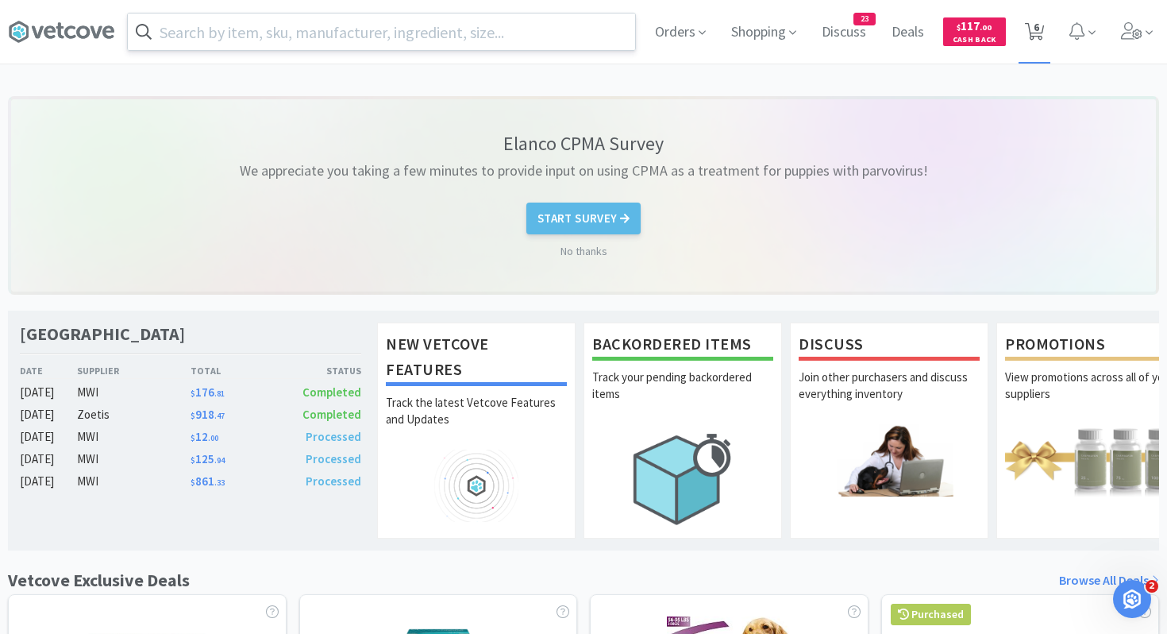
select select "1"
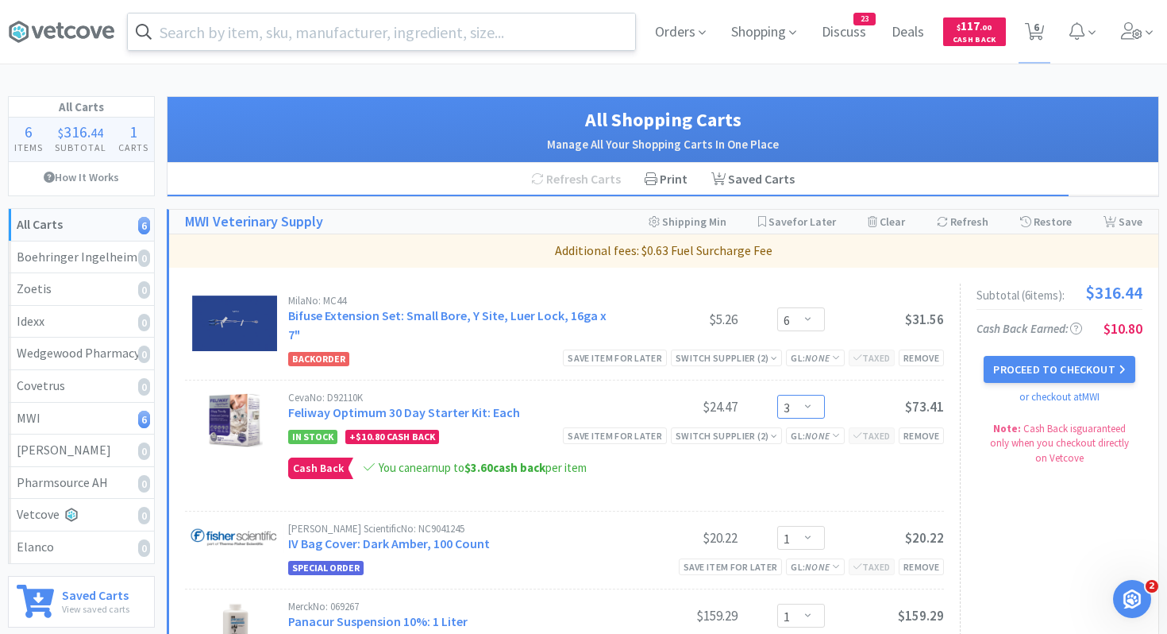
click at [792, 395] on select "Enter Quantity 1 2 3 4 5 6 7 8 9 10 11 12 13 14 15 16 17 18 19 20 Enter Quantity" at bounding box center [801, 407] width 48 height 24
click at [777, 395] on select "Enter Quantity 1 2 3 4 5 6 7 8 9 10 11 12 13 14 15 16 17 18 19 20 Enter Quantity" at bounding box center [801, 407] width 48 height 24
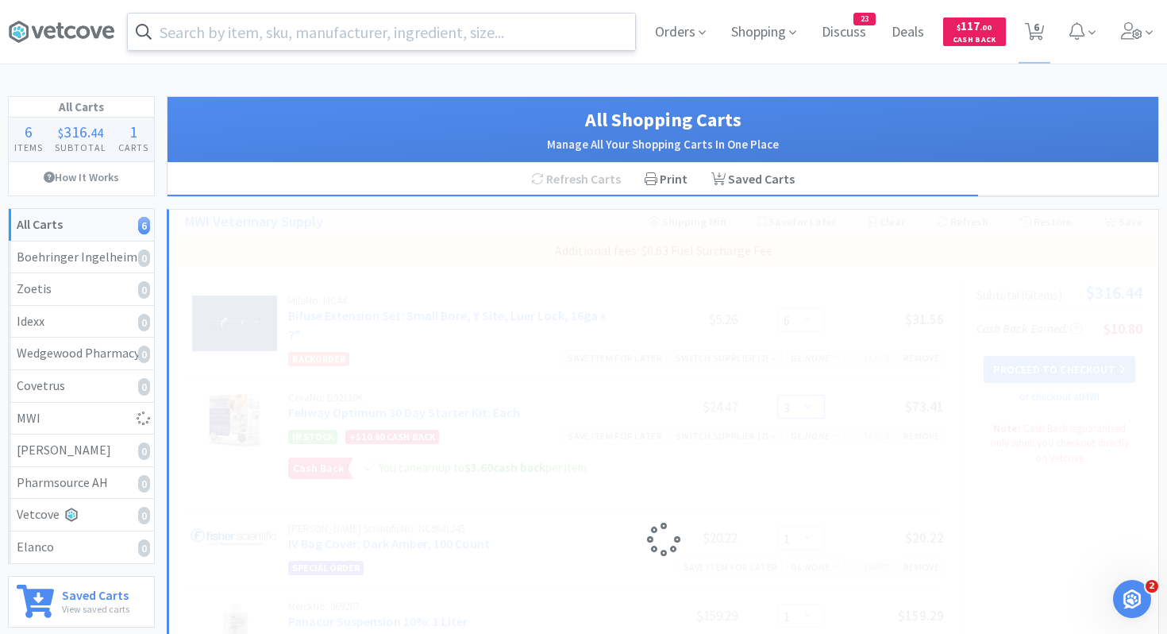
select select "2"
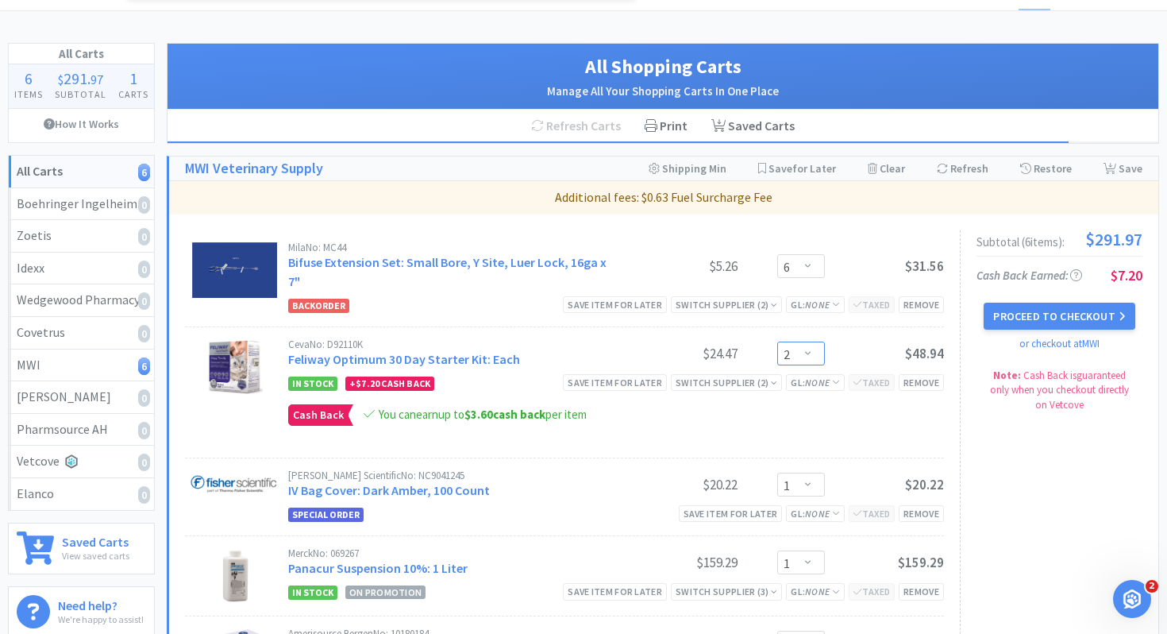
scroll to position [81, 0]
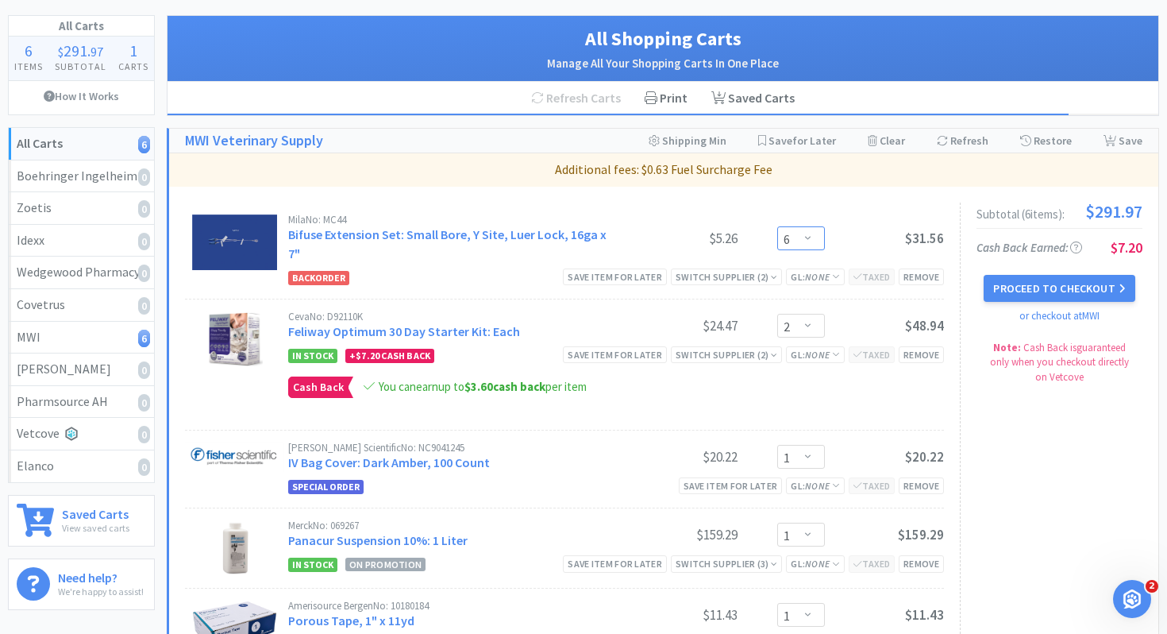
click at [801, 234] on select "Enter Quantity 1 2 3 4 5 6 7 8 9 10 11 12 13 14 15 16 17 18 19 20 Enter Quantity" at bounding box center [801, 238] width 48 height 24
click at [777, 226] on select "Enter Quantity 1 2 3 4 5 6 7 8 9 10 11 12 13 14 15 16 17 18 19 20 Enter Quantity" at bounding box center [801, 238] width 48 height 24
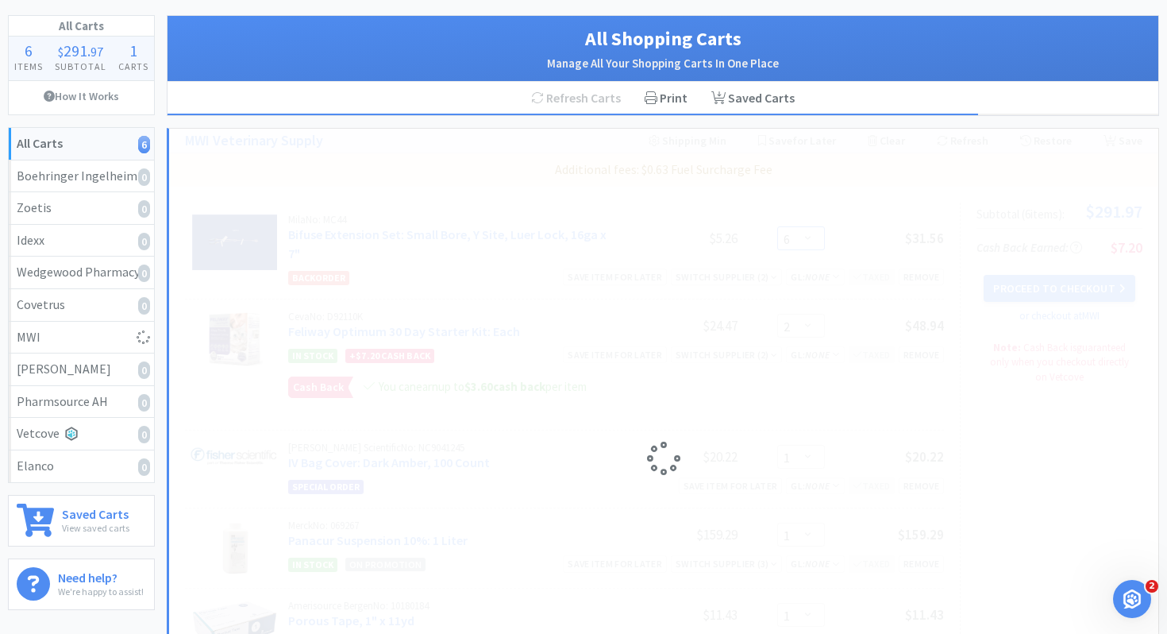
select select "3"
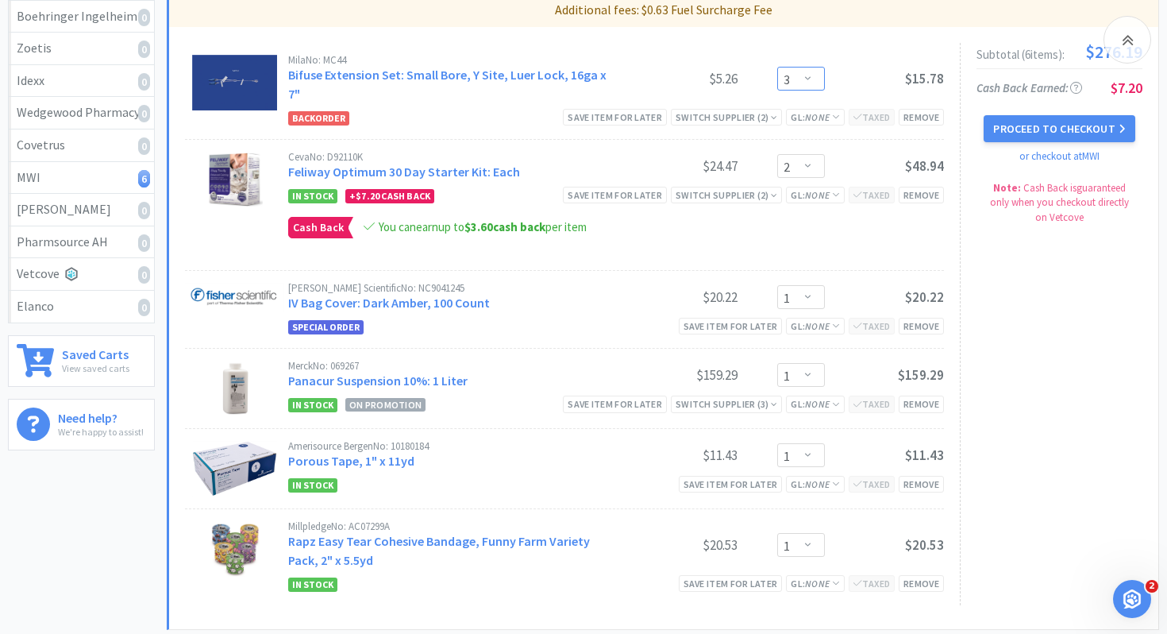
scroll to position [249, 0]
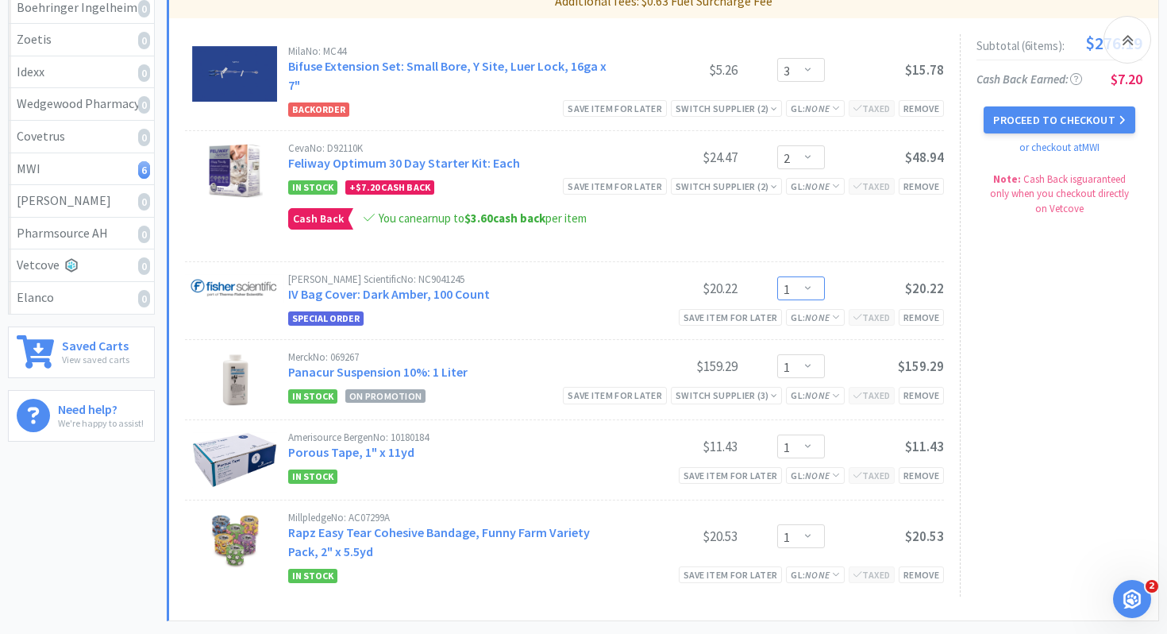
click at [808, 276] on select "Enter Quantity 1 2 3 4 5 6 7 8 9 10 11 12 13 14 15 16 17 18 19 20 Enter Quantity" at bounding box center [801, 288] width 48 height 24
click at [916, 309] on div "Remove" at bounding box center [921, 317] width 45 height 17
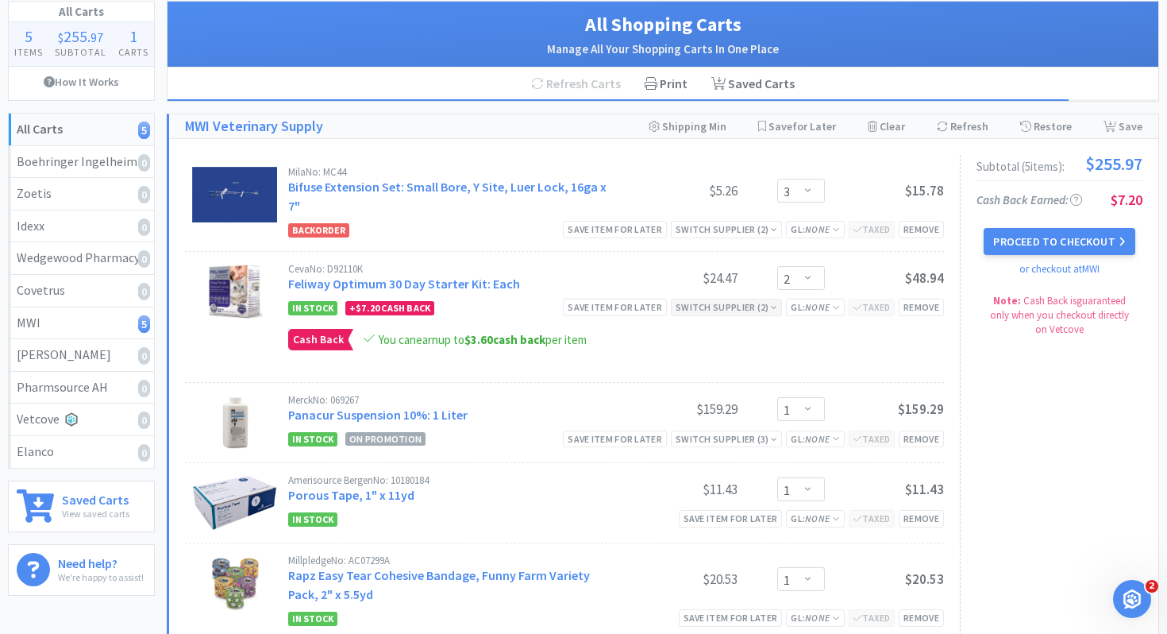
scroll to position [0, 0]
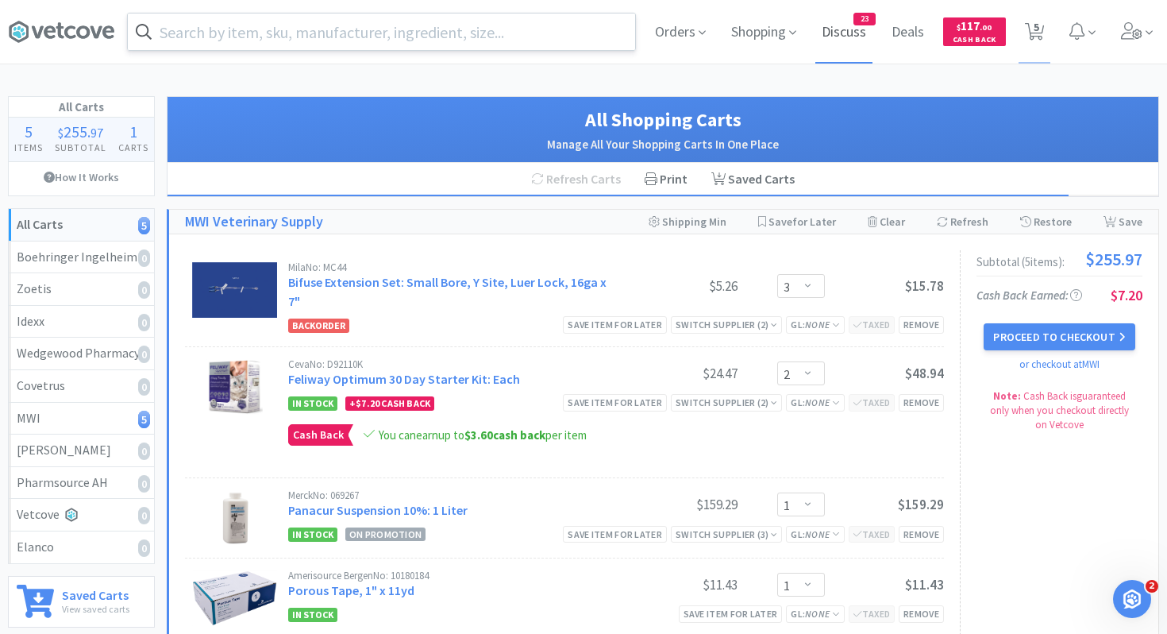
click at [851, 31] on span "Discuss" at bounding box center [844, 32] width 57 height 64
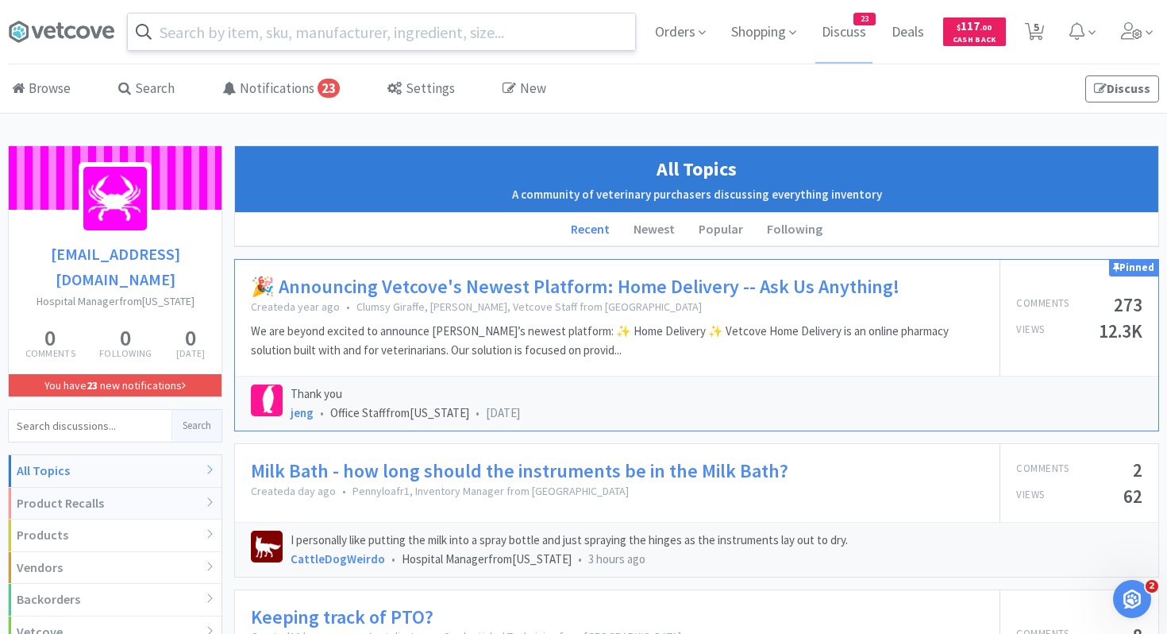
click at [173, 488] on div "Product Recalls" at bounding box center [115, 504] width 213 height 33
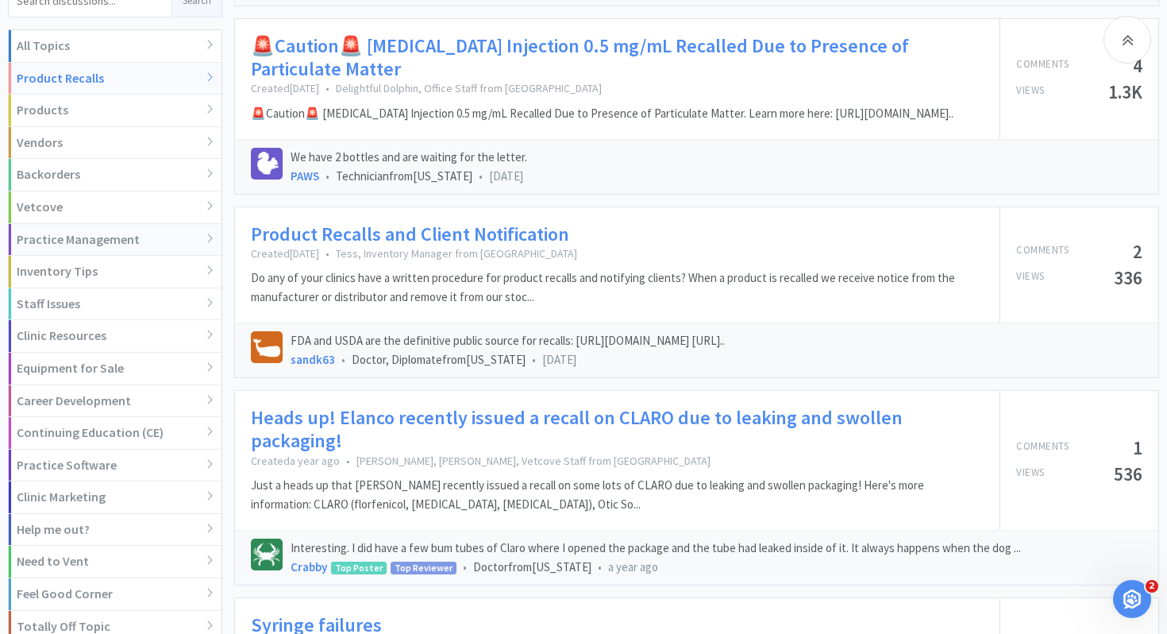
scroll to position [437, 0]
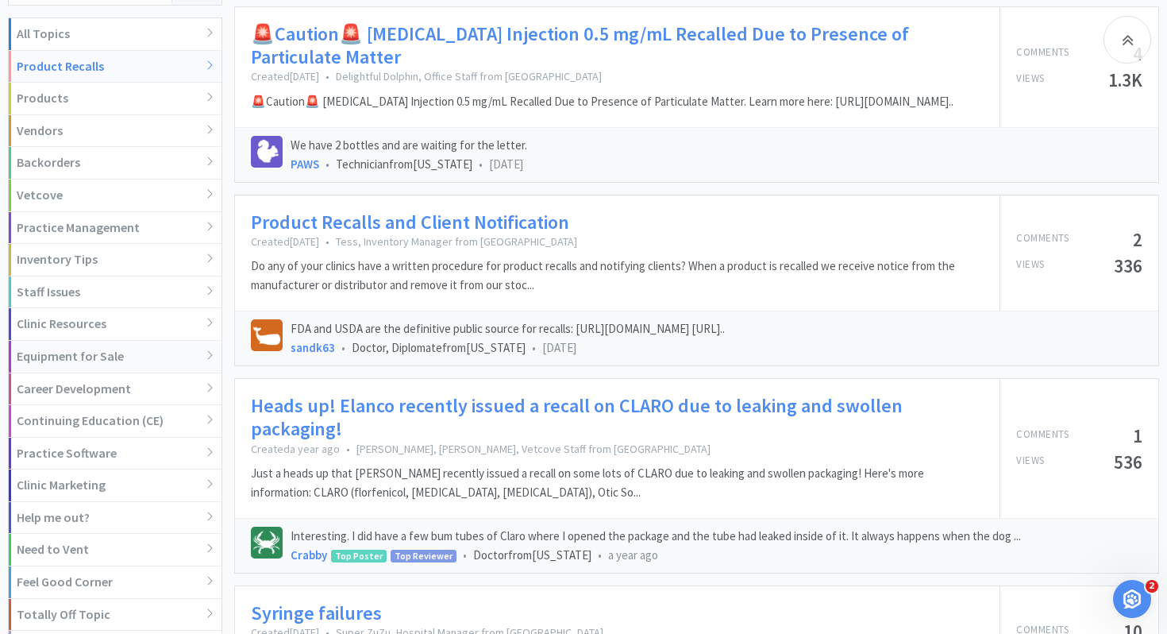
click at [159, 341] on div "Equipment for Sale" at bounding box center [115, 357] width 213 height 33
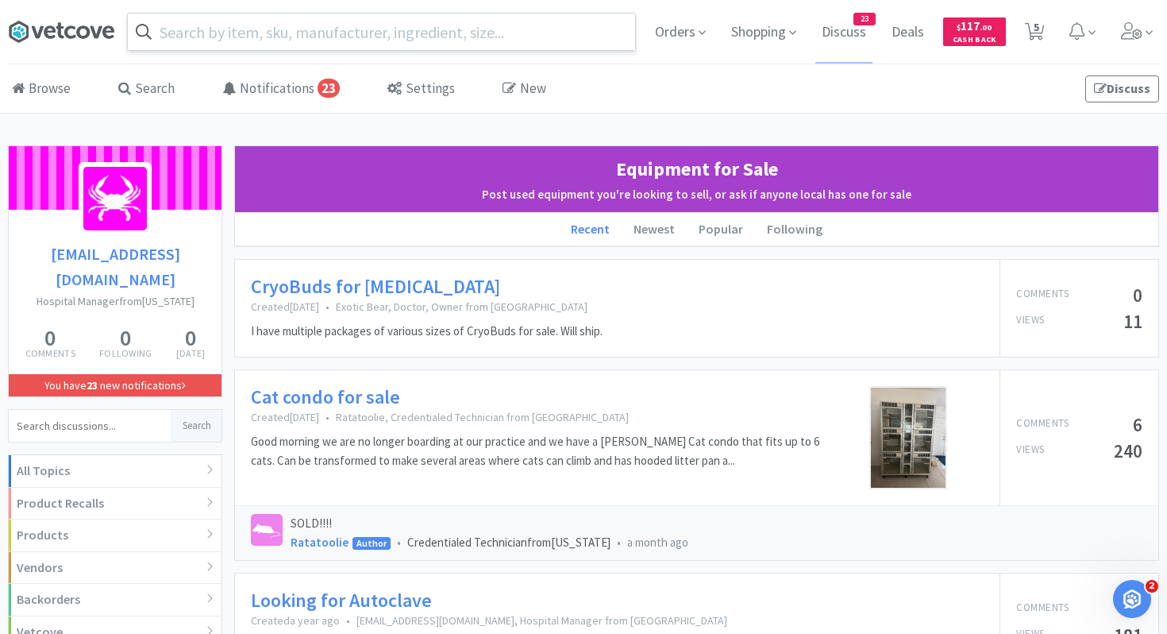
click at [83, 27] on icon at bounding box center [83, 31] width 14 height 13
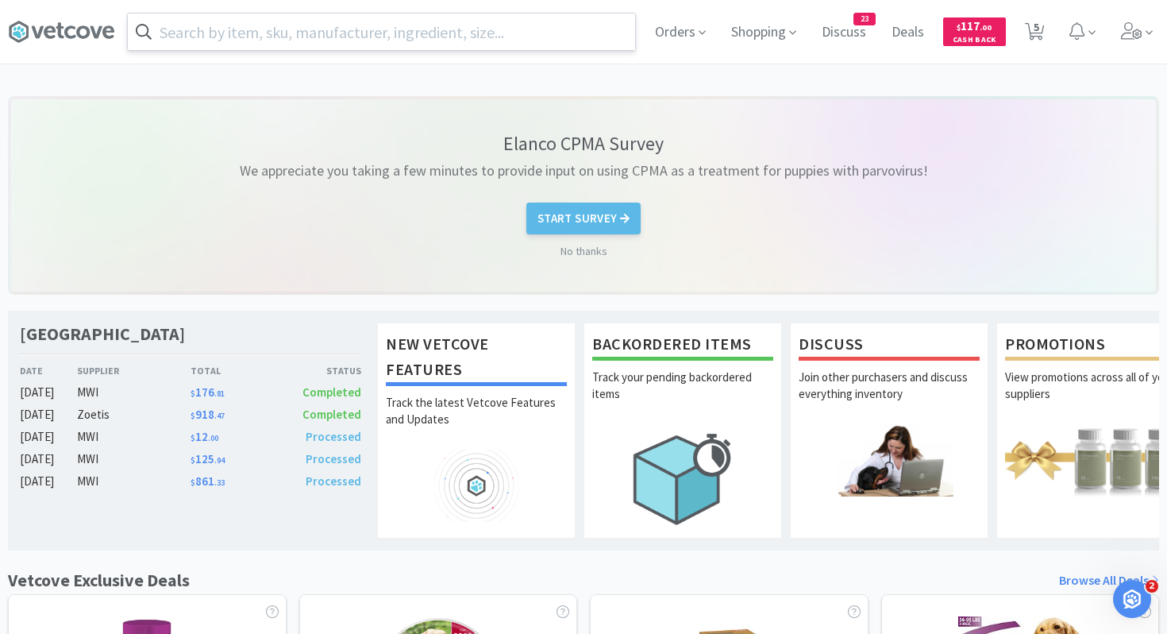
click at [203, 433] on span "$ 12 . 00" at bounding box center [205, 436] width 28 height 15
